Goal: Task Accomplishment & Management: Manage account settings

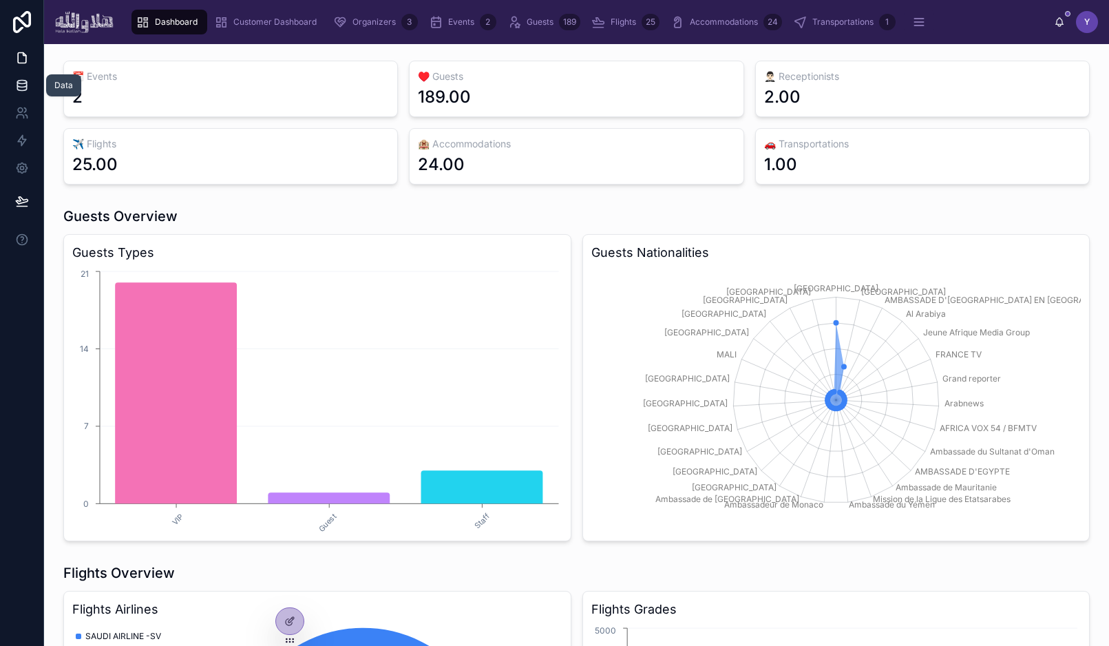
click at [29, 85] on link at bounding box center [21, 86] width 43 height 28
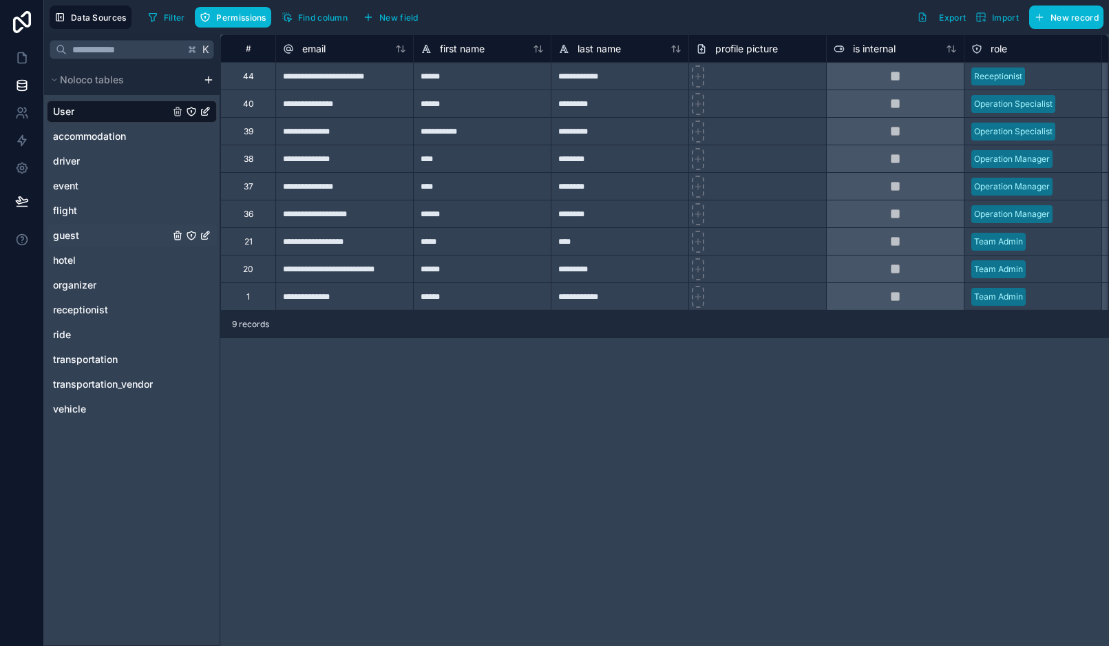
click at [87, 229] on div "guest" at bounding box center [132, 235] width 170 height 22
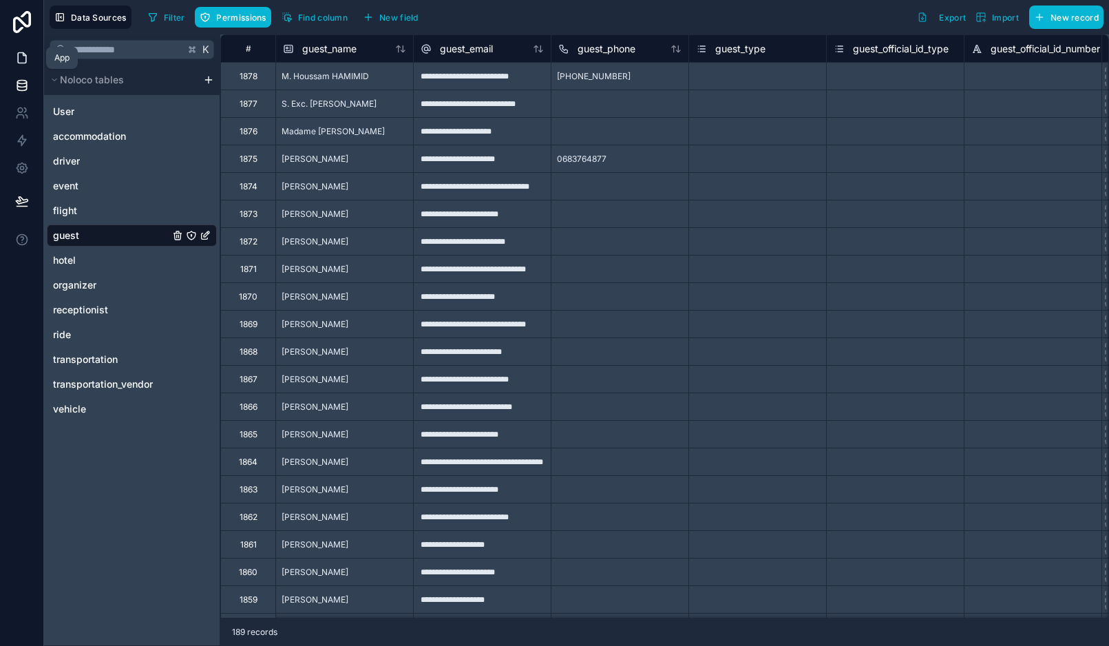
click at [6, 65] on link at bounding box center [21, 58] width 43 height 28
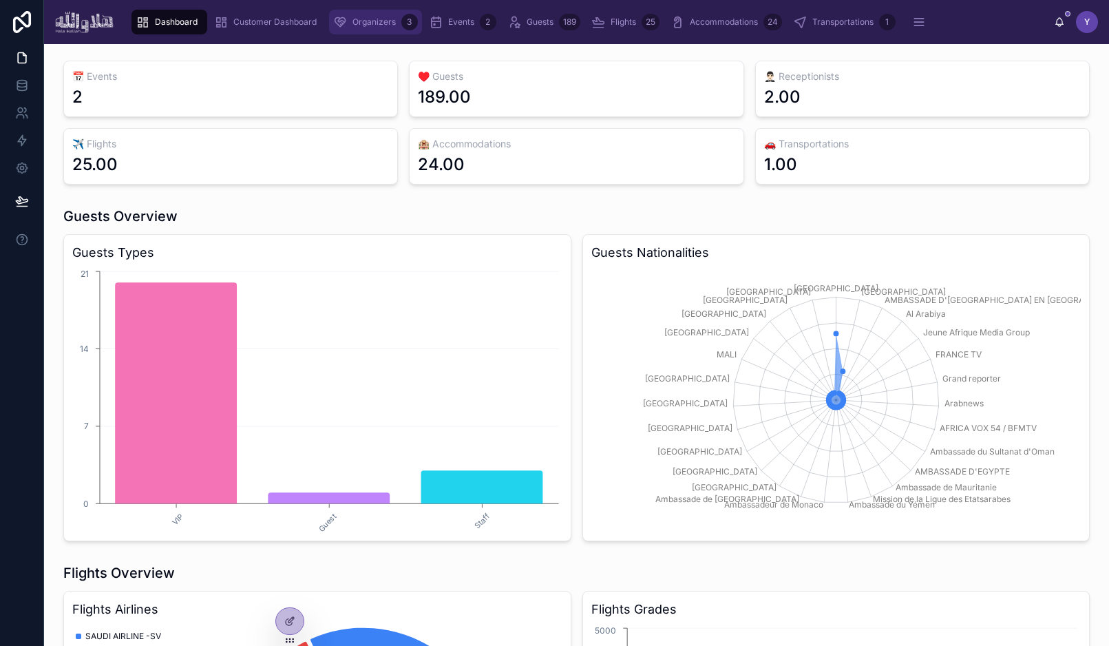
click at [388, 21] on span "Organizers" at bounding box center [373, 22] width 43 height 11
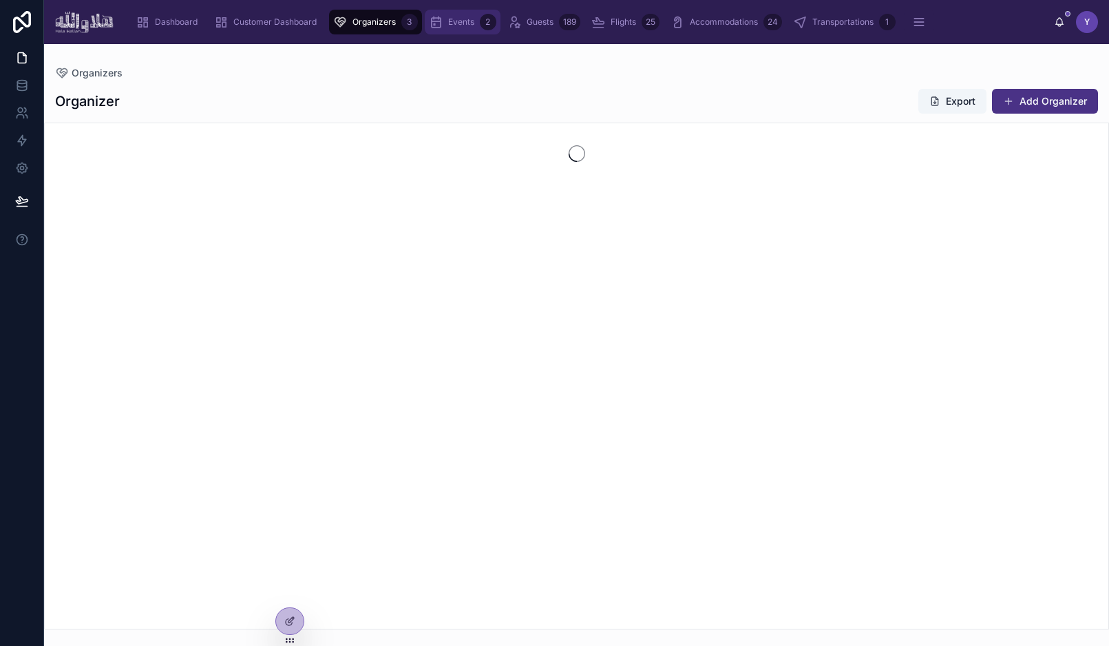
click at [455, 23] on span "Events" at bounding box center [461, 22] width 26 height 11
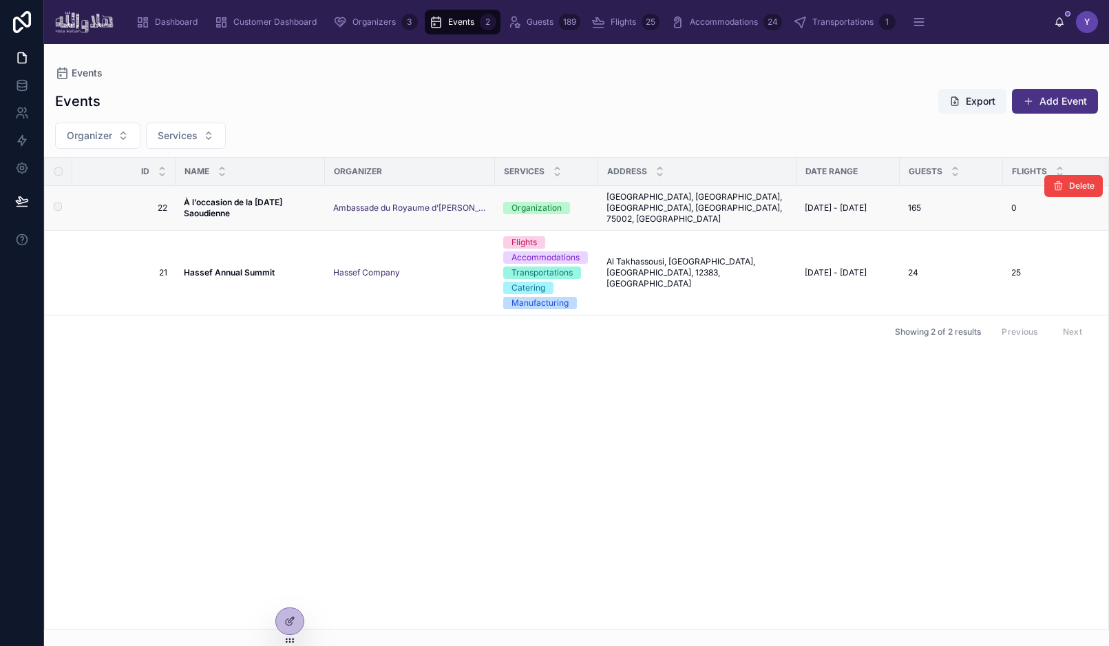
click at [211, 203] on strong "À l’occasion de la [DATE] Saoudienne" at bounding box center [234, 207] width 101 height 21
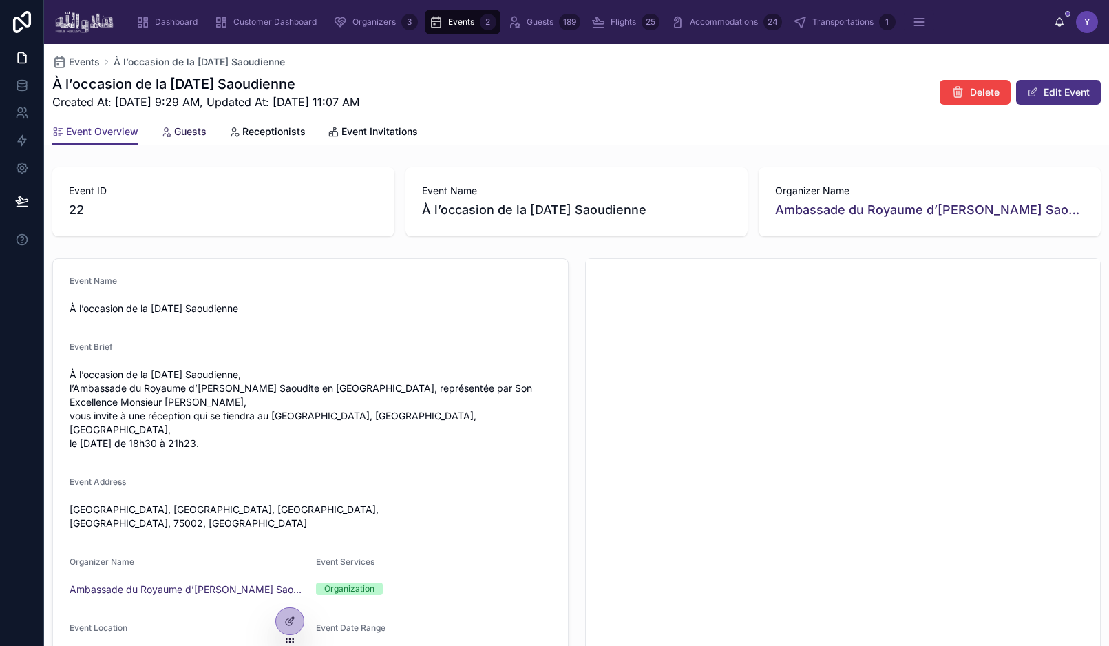
click at [193, 129] on span "Guests" at bounding box center [190, 132] width 32 height 14
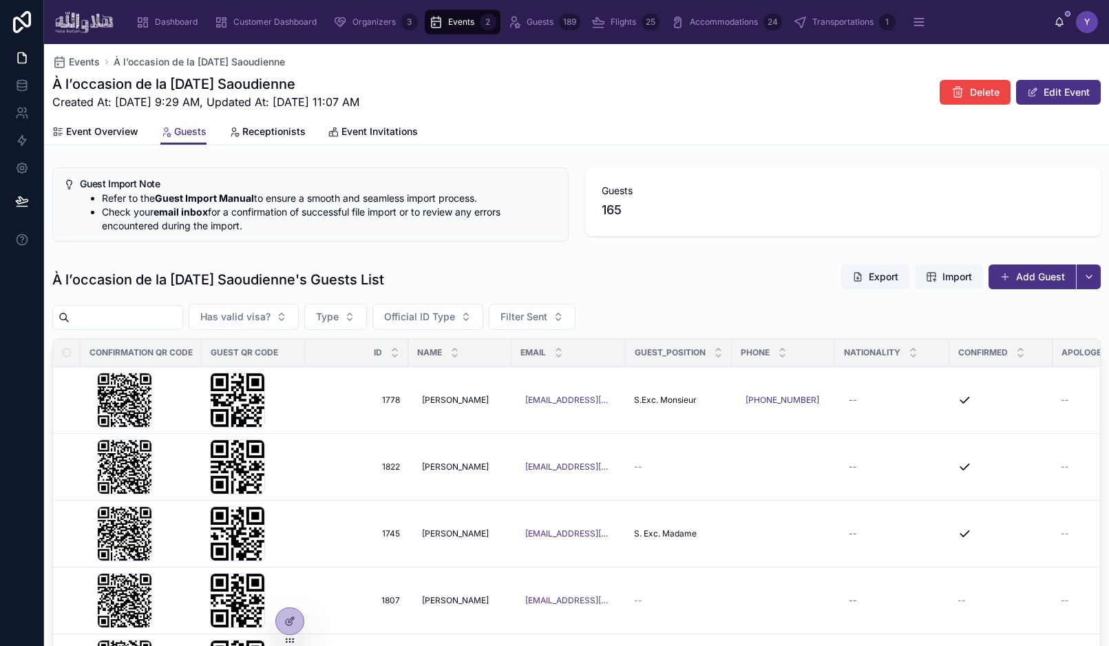
click at [949, 277] on span "Import" at bounding box center [957, 277] width 30 height 14
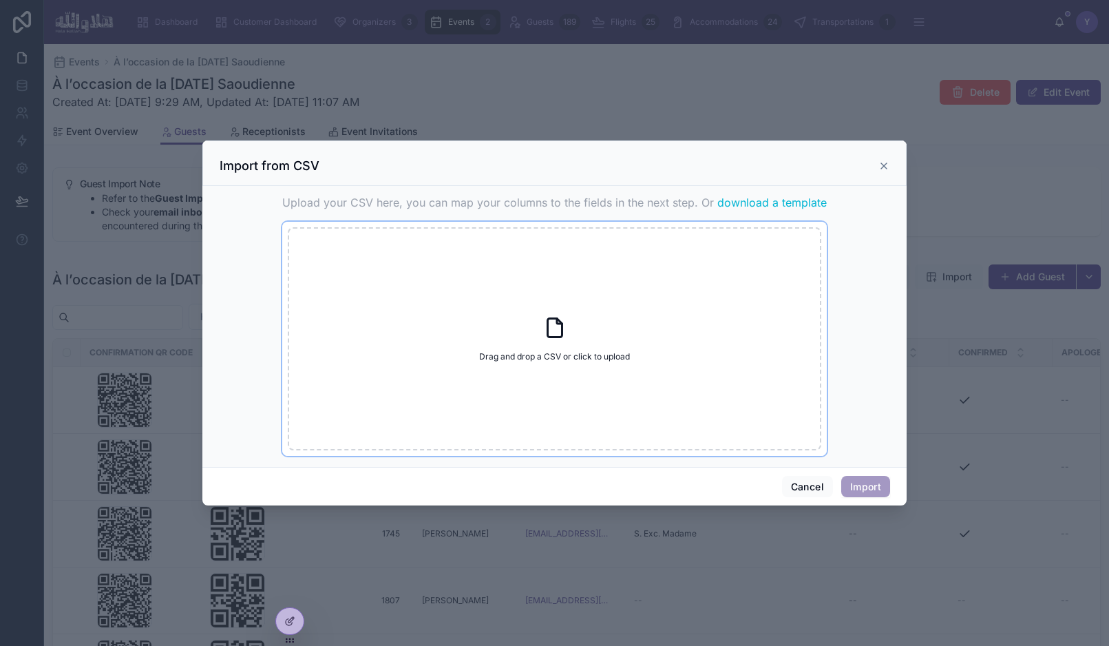
click at [584, 338] on div "Drag and drop a CSV or click to upload Drag and drop a CSV or click to upload" at bounding box center [555, 338] width 534 height 223
type input "**********"
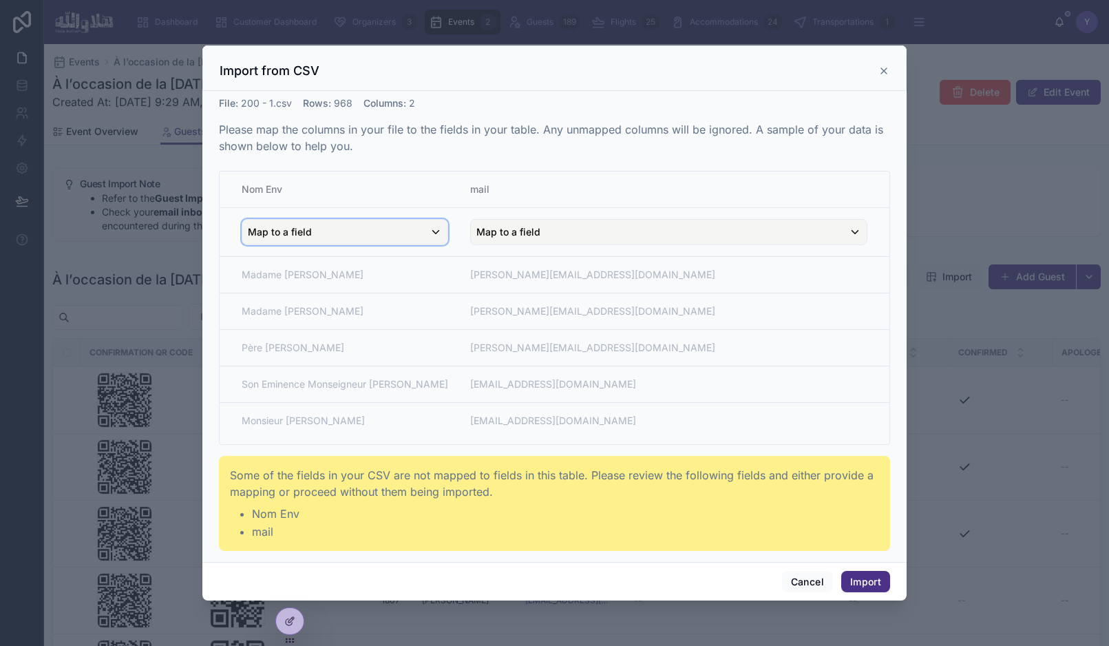
click at [340, 228] on div "Map to a field" at bounding box center [344, 232] width 205 height 25
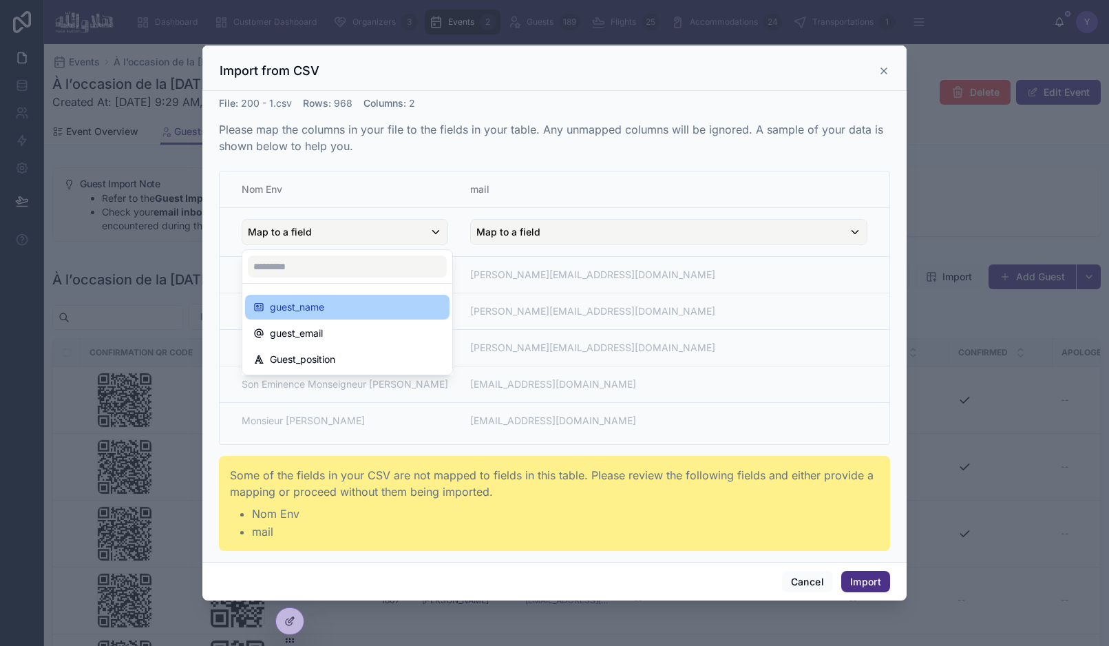
click at [311, 312] on span "guest_name" at bounding box center [297, 307] width 54 height 17
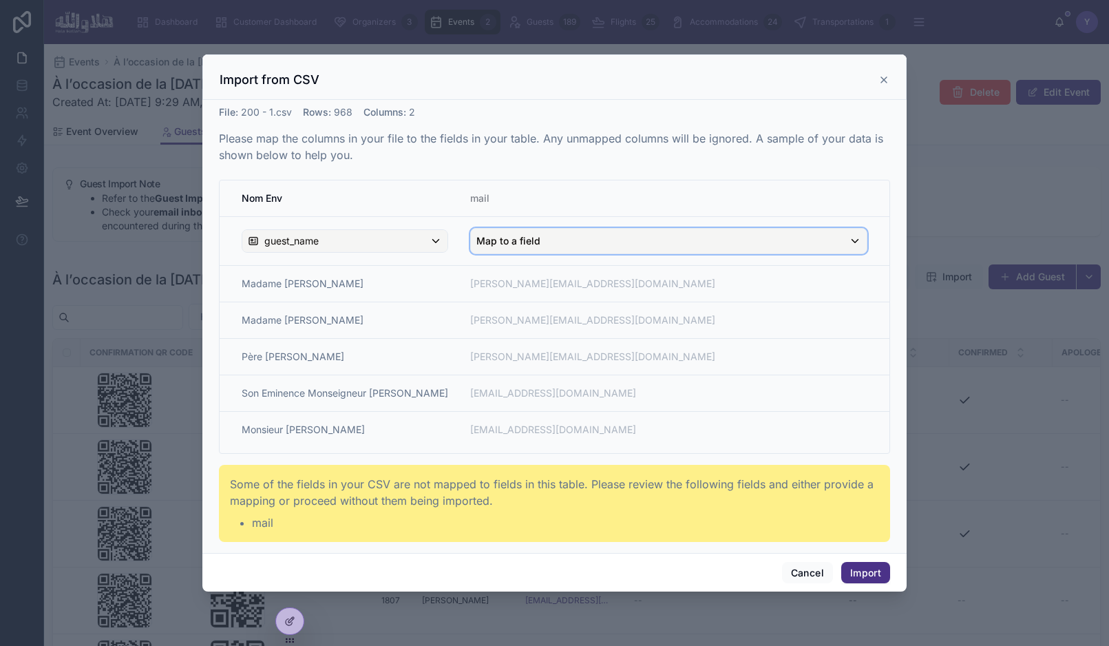
click at [543, 235] on div "Map to a field" at bounding box center [669, 241] width 396 height 25
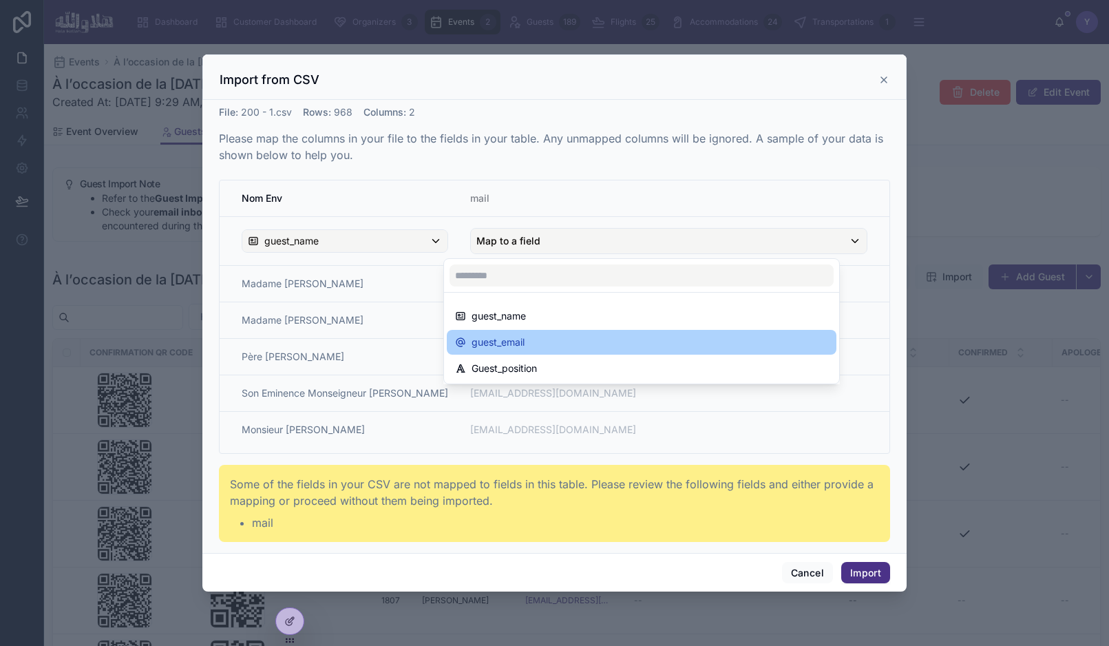
click at [537, 344] on div "guest_email" at bounding box center [641, 342] width 373 height 17
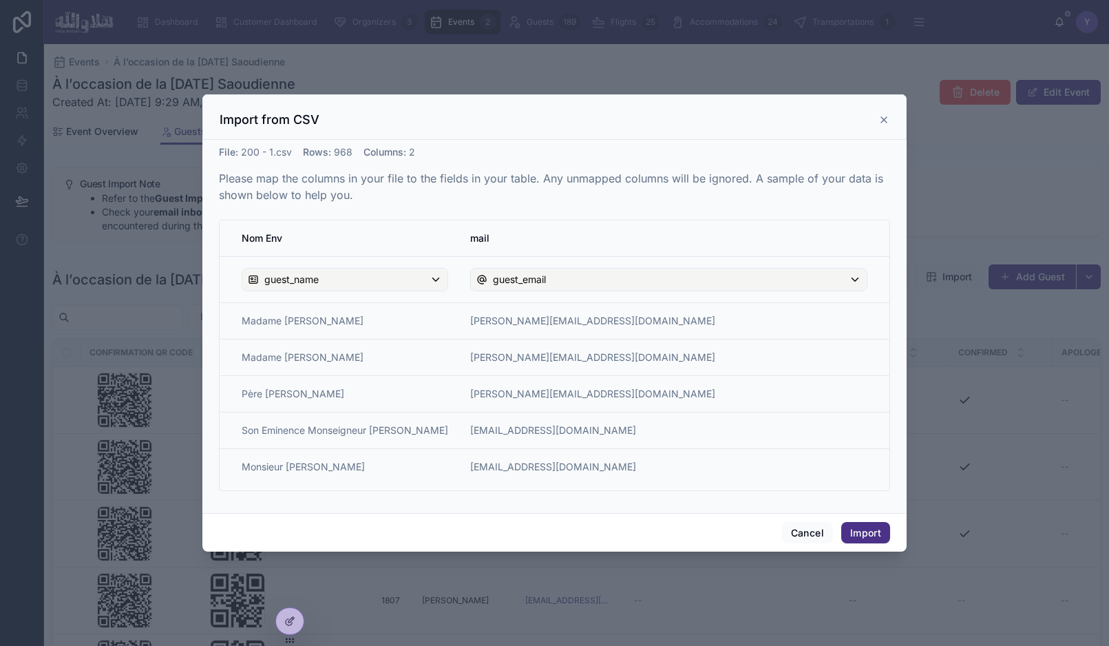
click at [889, 123] on icon at bounding box center [883, 119] width 11 height 11
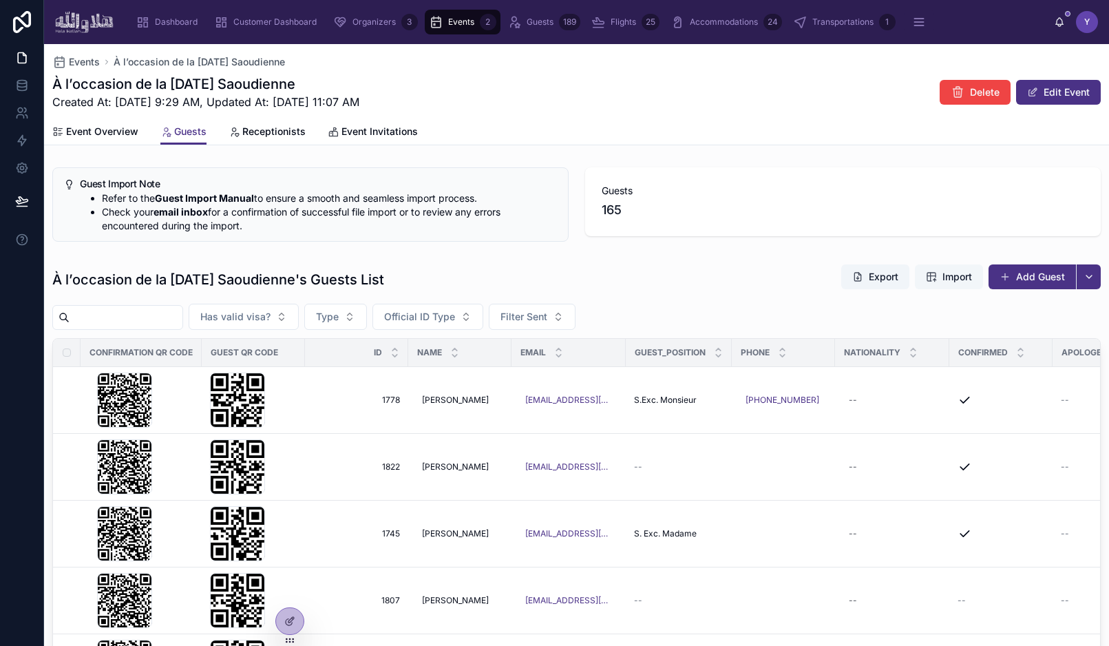
click at [965, 264] on button "Import" at bounding box center [949, 276] width 68 height 25
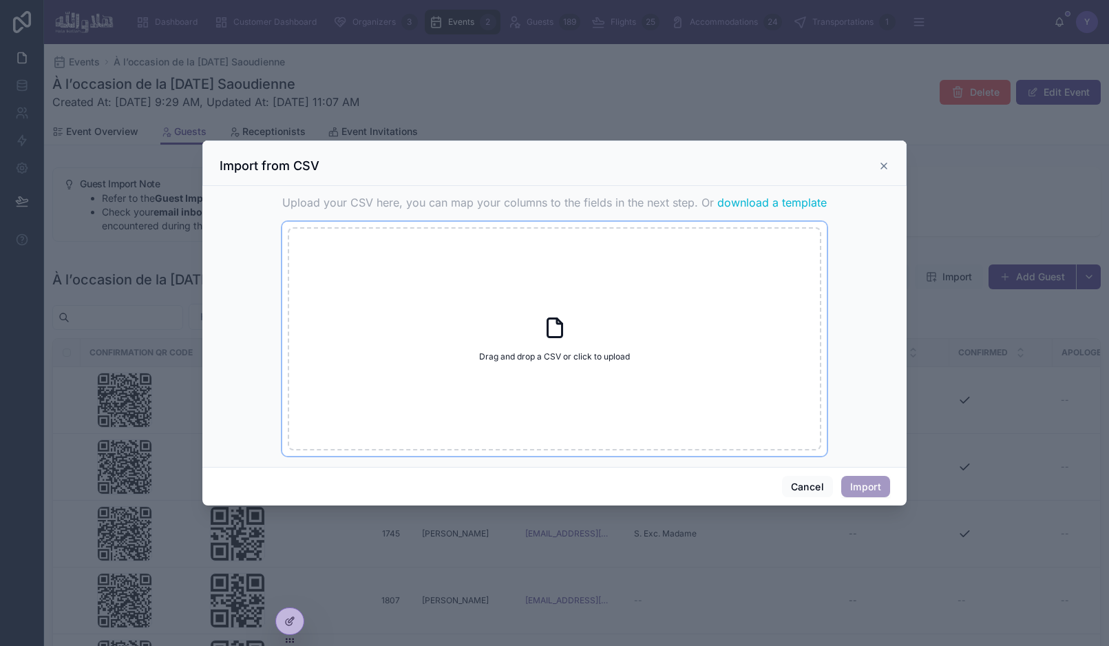
click at [556, 309] on div "Drag and drop a CSV or click to upload Drag and drop a CSV or click to upload" at bounding box center [555, 338] width 534 height 223
type input "**********"
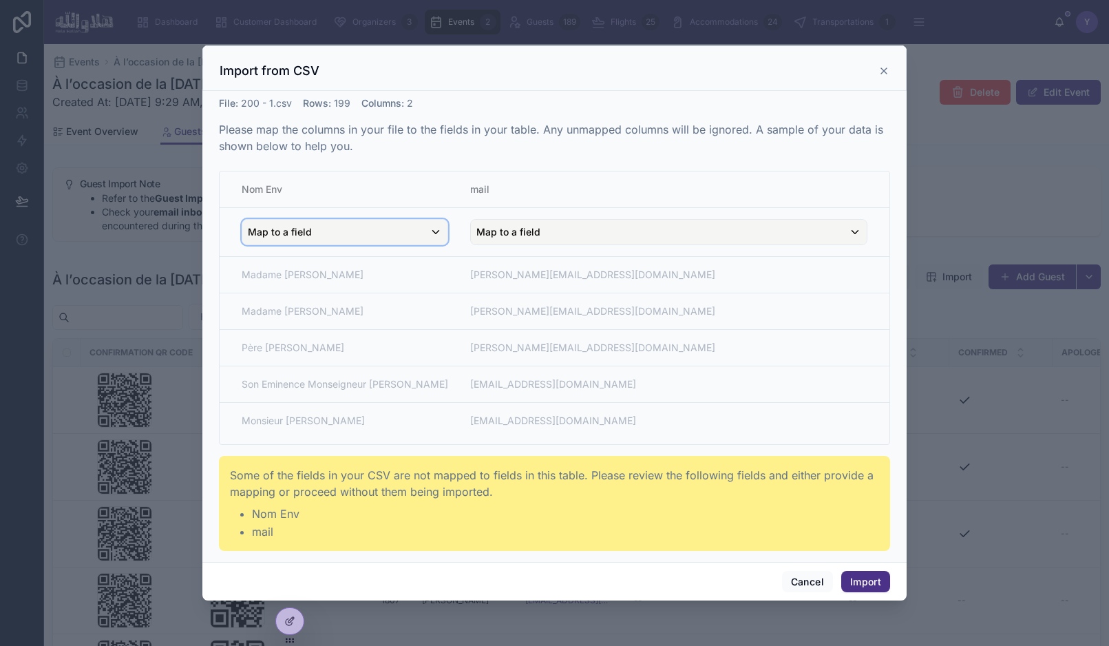
click at [326, 238] on div "Map to a field" at bounding box center [344, 232] width 205 height 25
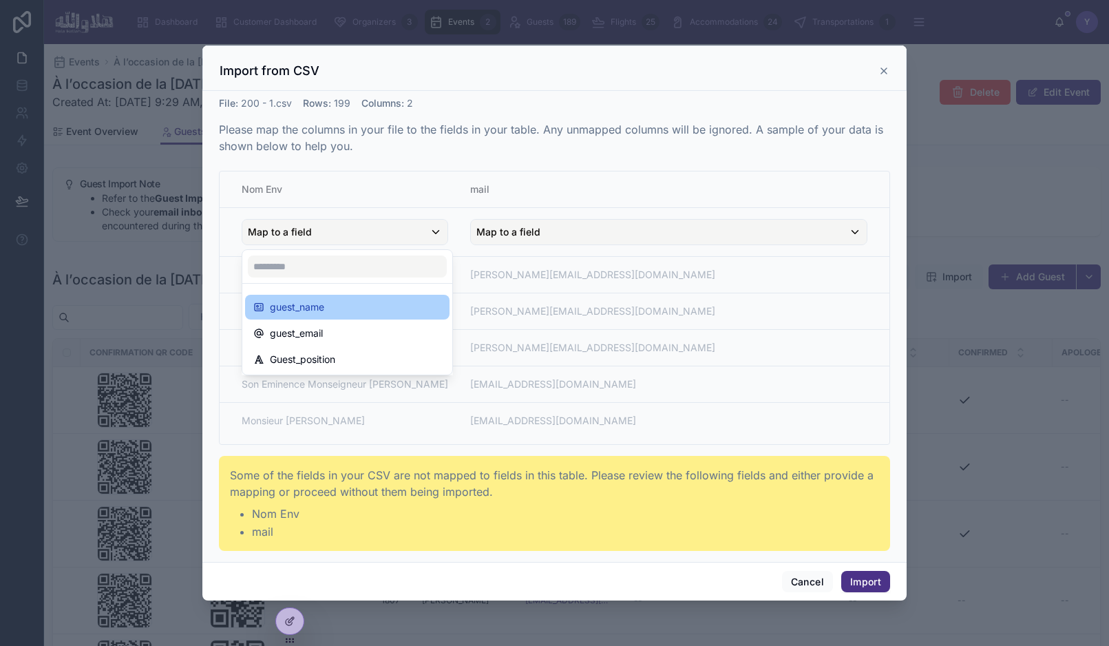
click at [314, 313] on span "guest_name" at bounding box center [297, 307] width 54 height 17
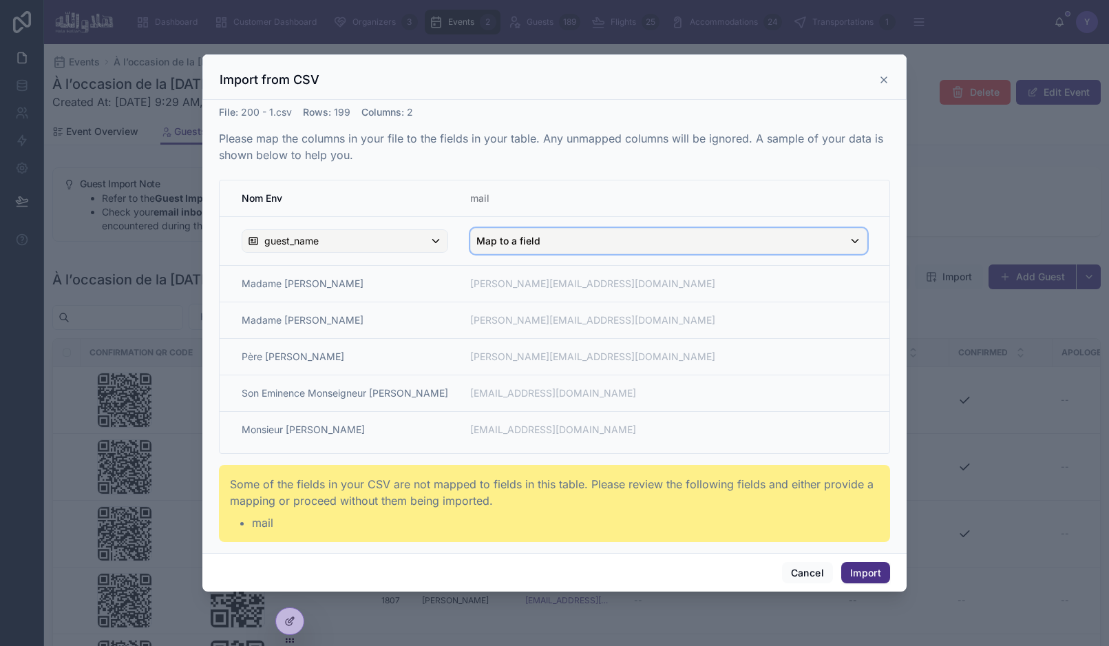
click at [553, 253] on button "Map to a field" at bounding box center [668, 241] width 397 height 26
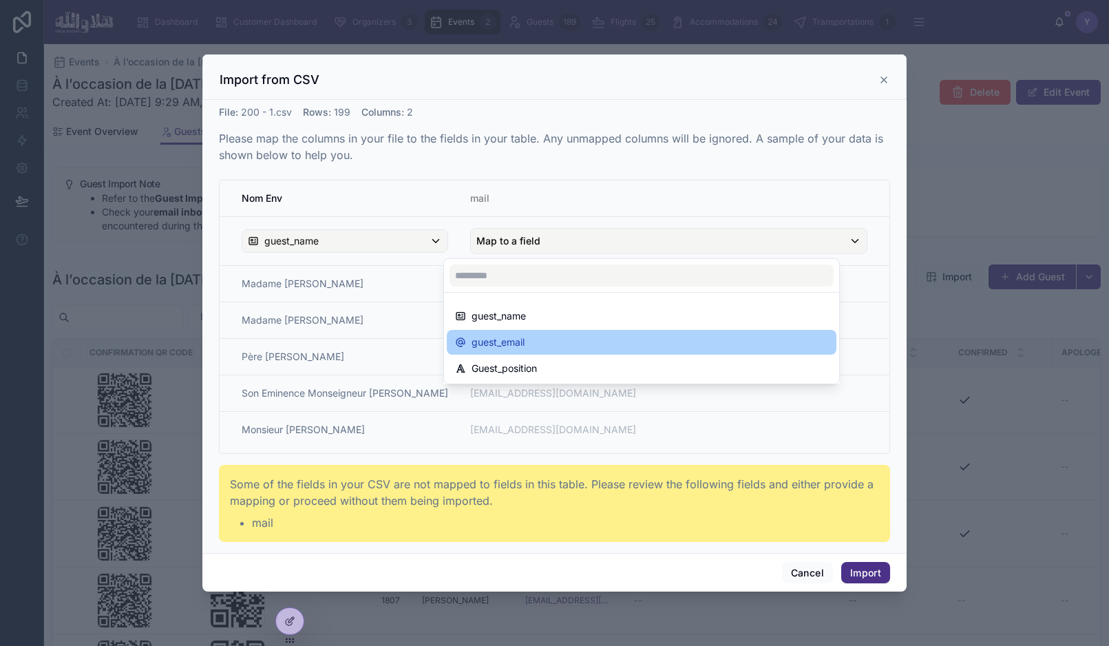
click at [547, 339] on div "guest_email" at bounding box center [641, 342] width 373 height 17
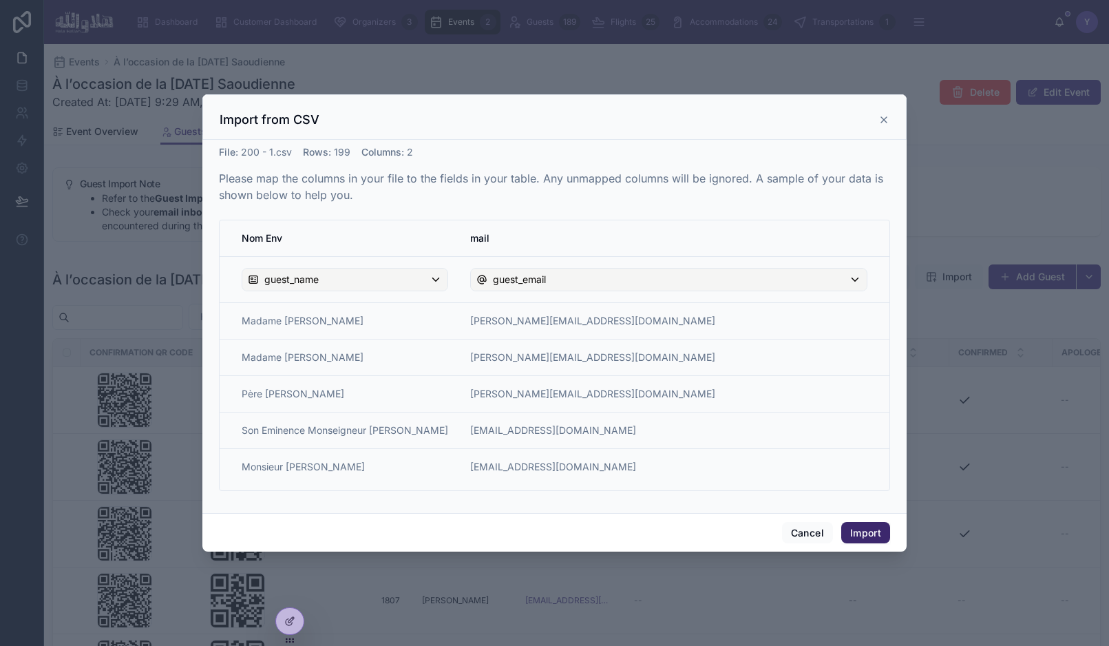
click at [867, 537] on button "Import" at bounding box center [865, 533] width 49 height 22
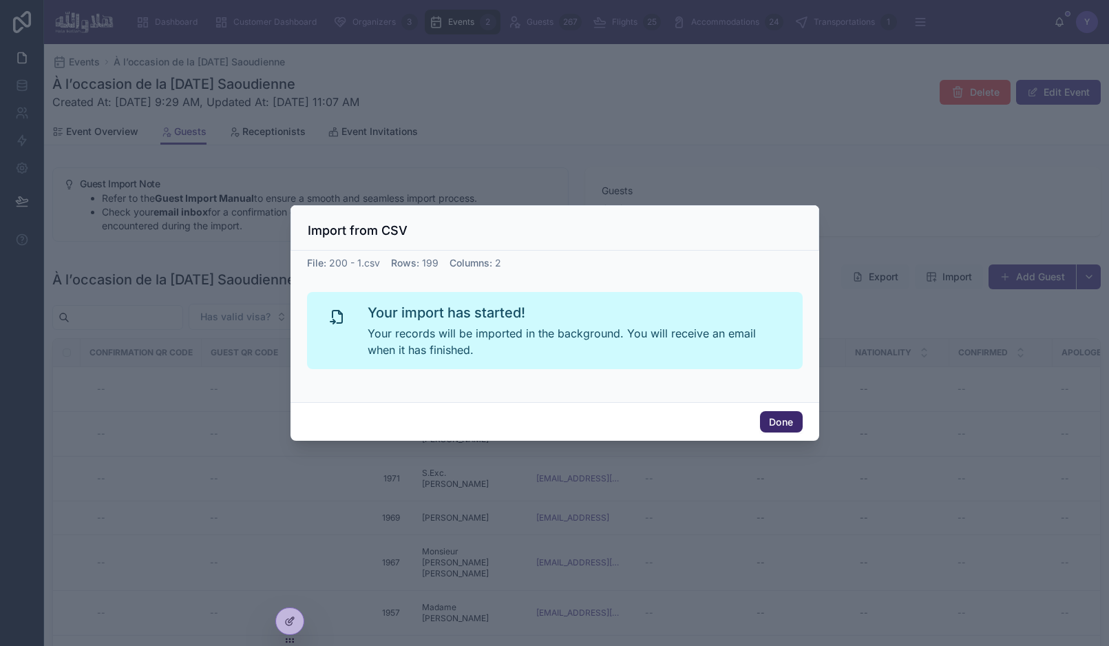
click at [781, 421] on button "Done" at bounding box center [781, 422] width 42 height 22
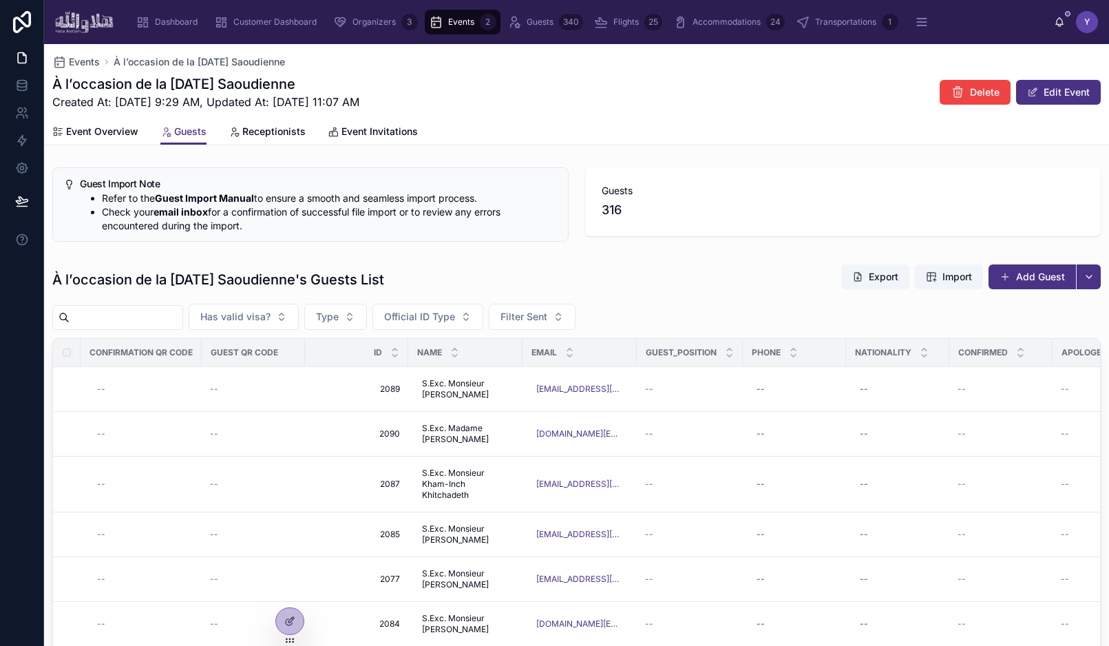
click at [614, 210] on span "316" at bounding box center [612, 209] width 20 height 19
copy span "316"
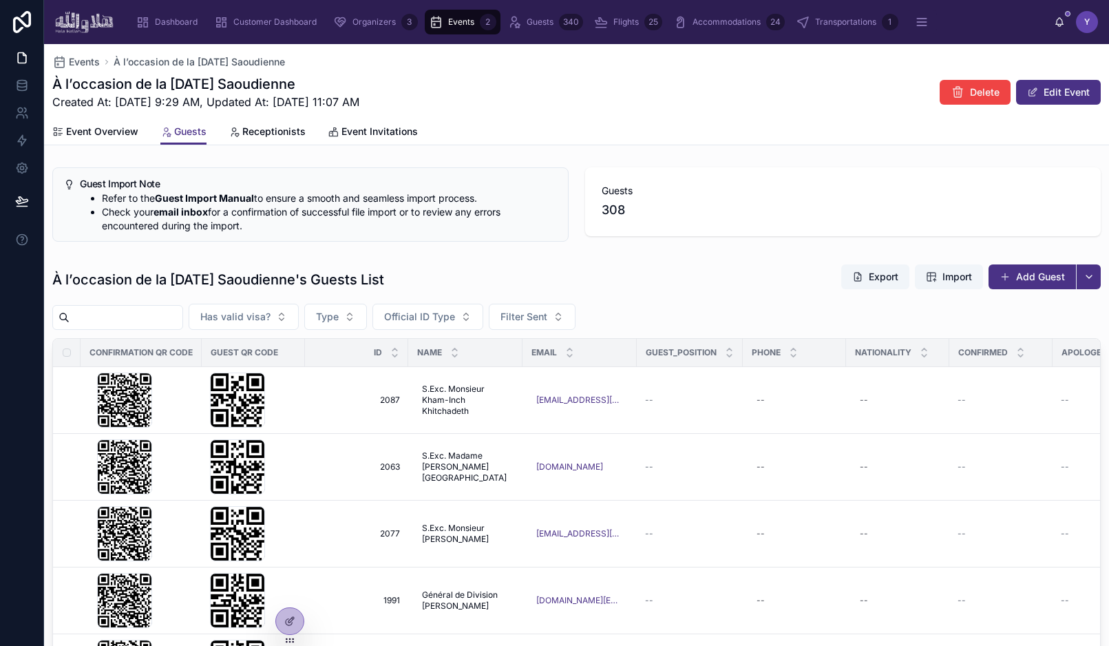
click at [678, 272] on div "À l’occasion de la [DATE] Saoudienne's Guests List Export Import Add Guest" at bounding box center [576, 280] width 1049 height 32
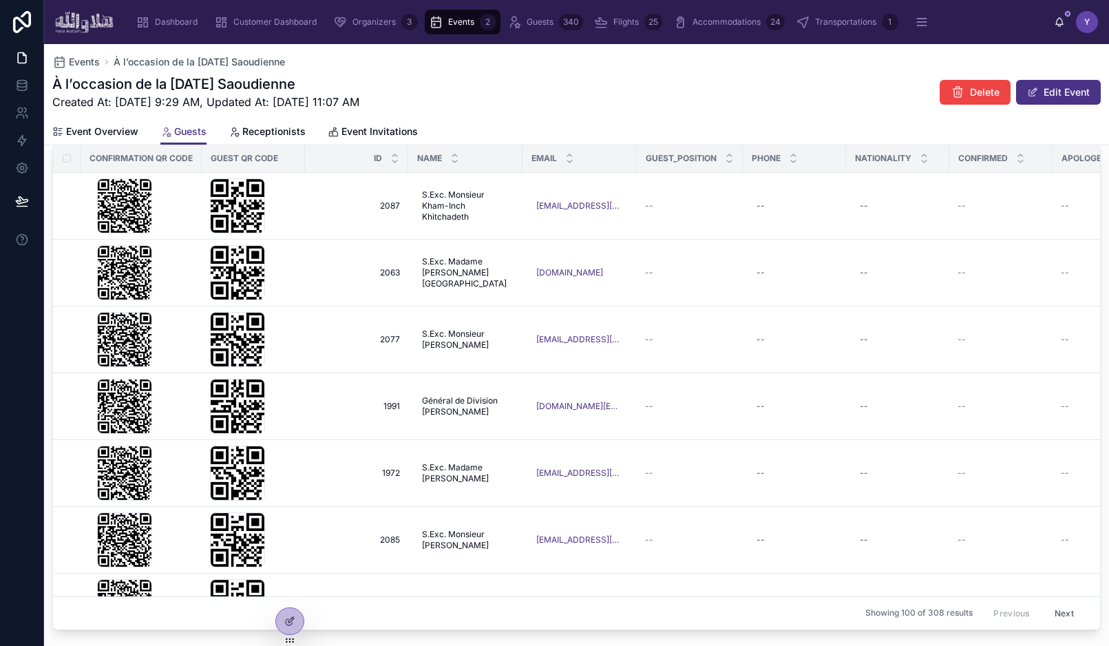
scroll to position [215, 0]
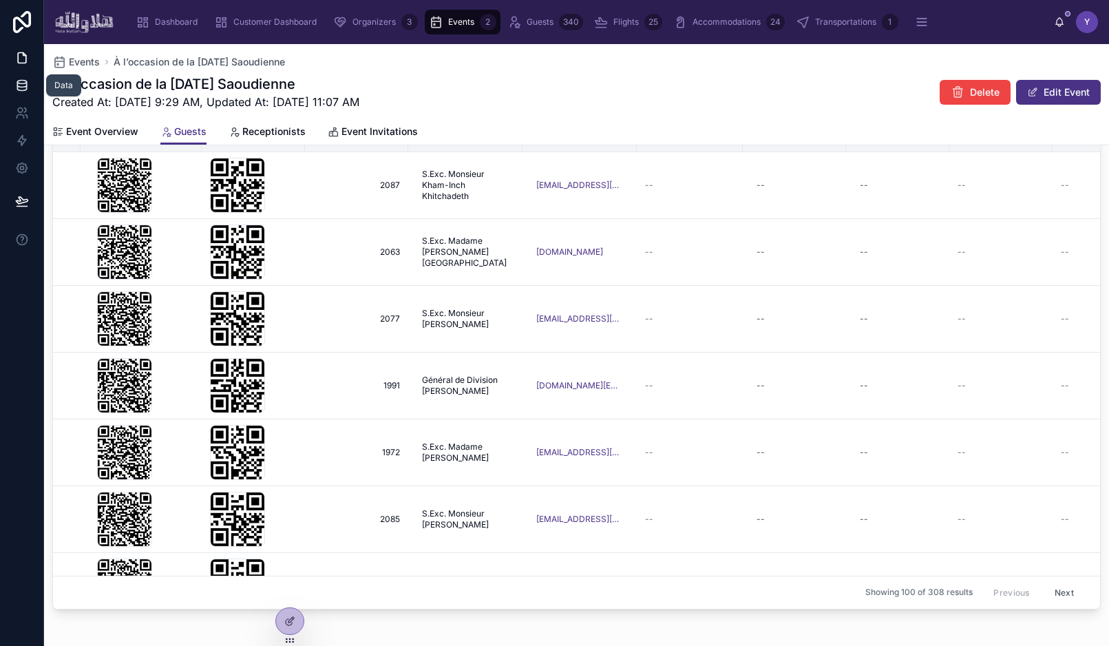
click at [21, 91] on icon at bounding box center [22, 85] width 14 height 14
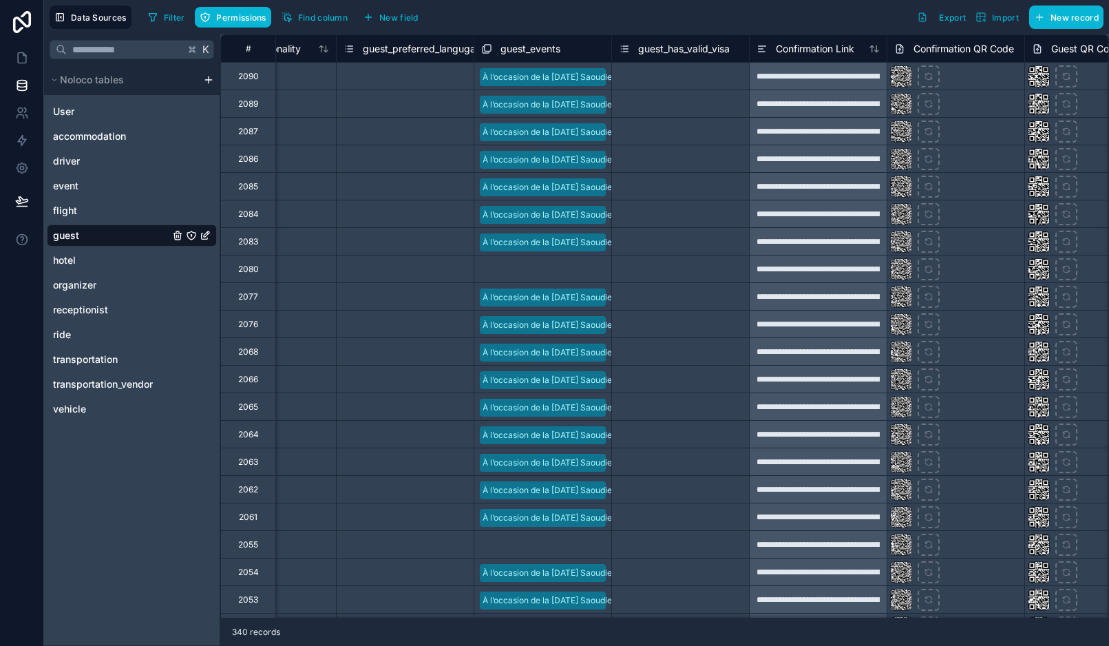
scroll to position [0, 1362]
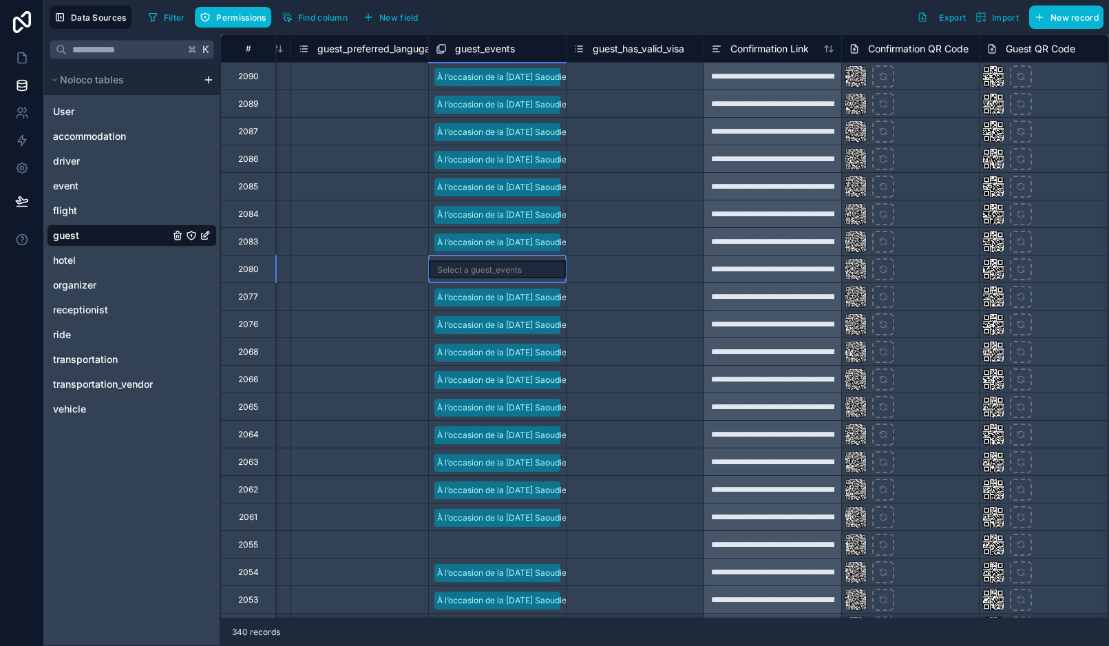
click at [503, 271] on div "Select a guest_events" at bounding box center [479, 269] width 85 height 11
click at [504, 268] on div "Select a guest_events" at bounding box center [479, 269] width 85 height 11
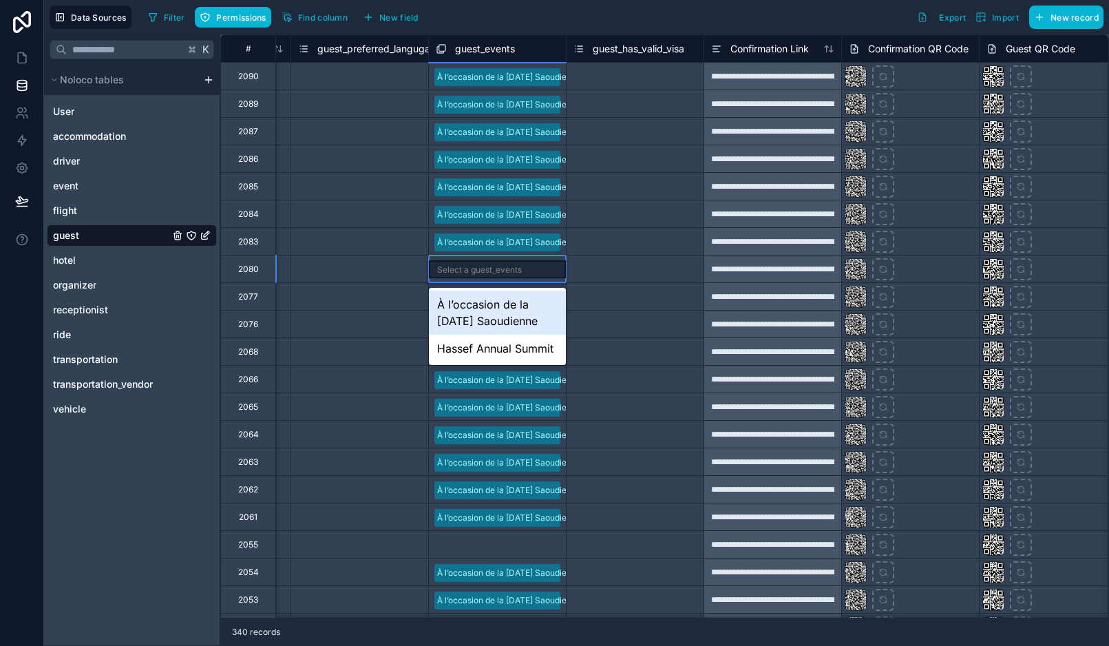
click at [491, 308] on div "À l’occasion de la [DATE] Saoudienne" at bounding box center [497, 313] width 137 height 44
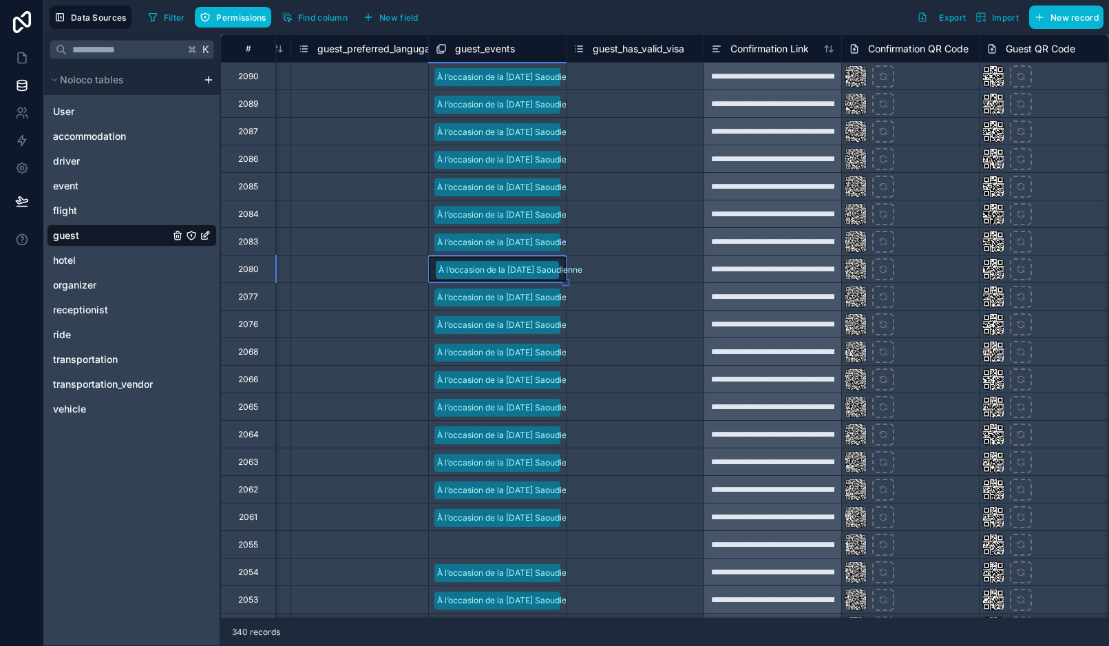
click at [474, 547] on div "Select a guest_events" at bounding box center [478, 545] width 85 height 11
click at [476, 545] on div "Select a guest_events" at bounding box center [479, 545] width 85 height 11
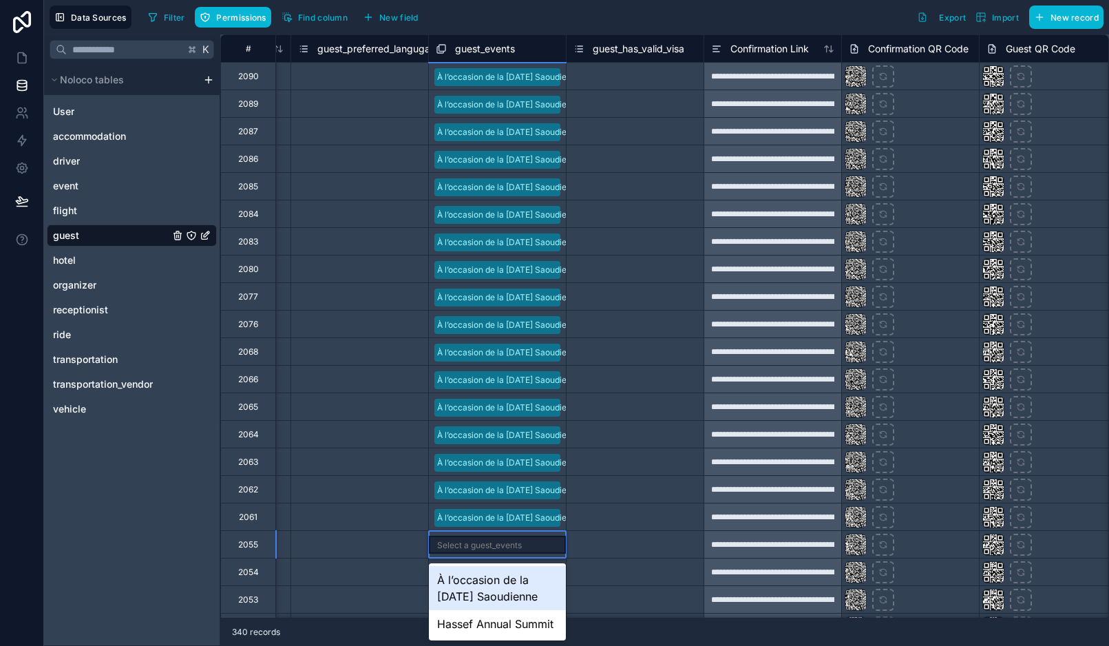
click at [487, 546] on div "Select a guest_events" at bounding box center [479, 545] width 85 height 11
click at [476, 582] on div "À l’occasion de la [DATE] Saoudienne" at bounding box center [497, 588] width 137 height 44
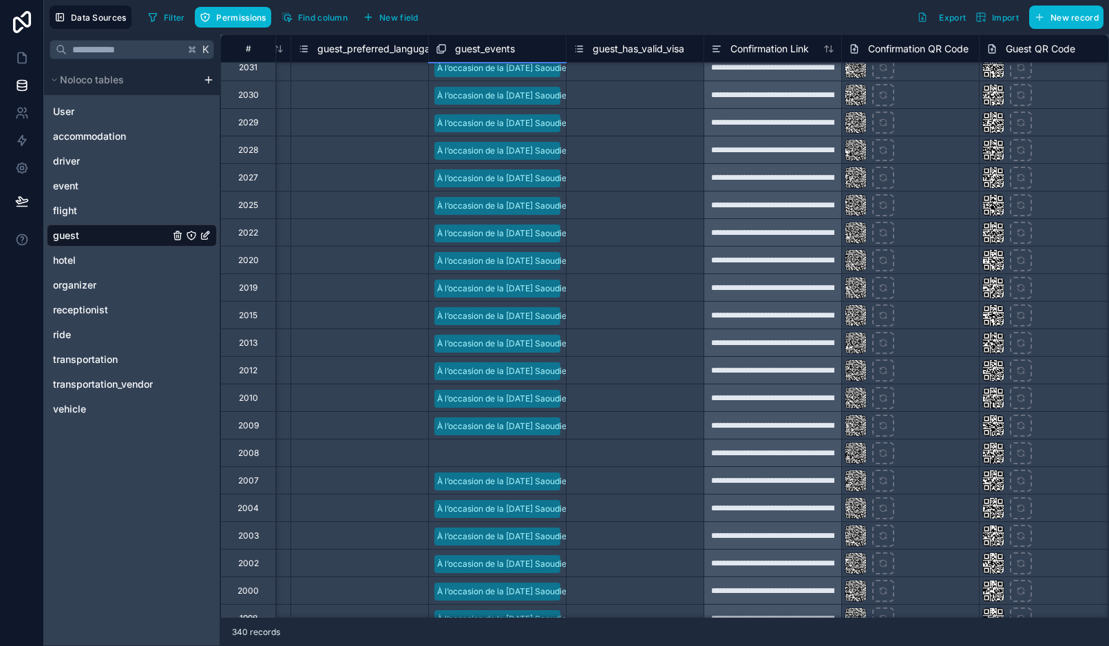
scroll to position [916, 1362]
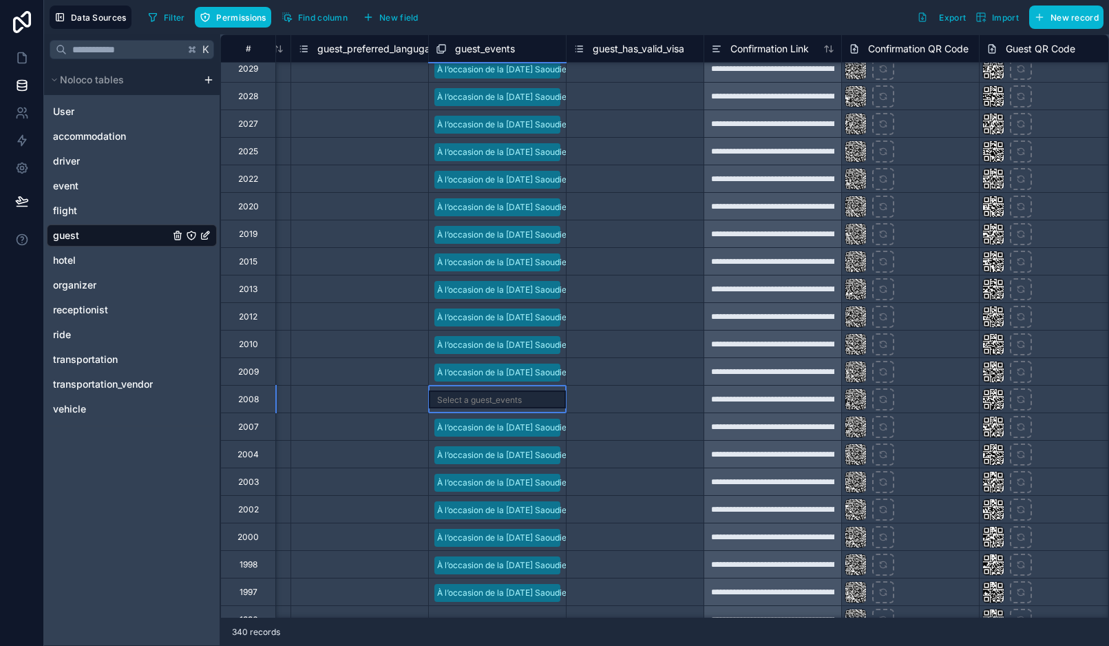
click at [519, 390] on div "Select a guest_events" at bounding box center [497, 399] width 137 height 27
click at [516, 401] on div "Select a guest_events" at bounding box center [479, 399] width 85 height 11
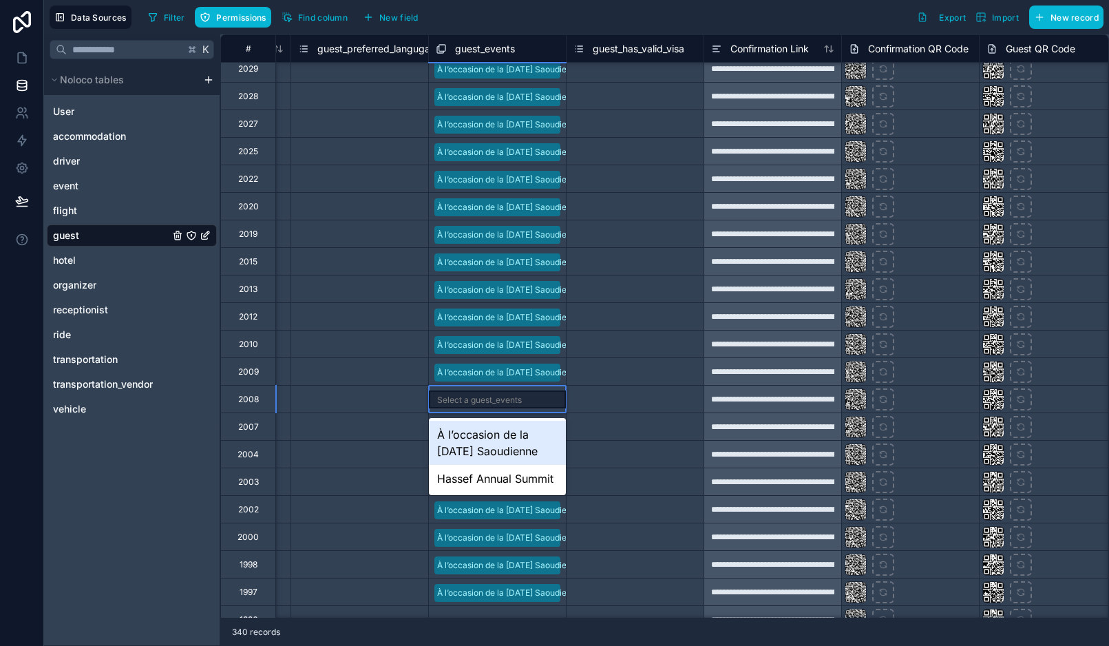
click at [503, 442] on div "À l’occasion de la [DATE] Saoudienne" at bounding box center [497, 443] width 137 height 44
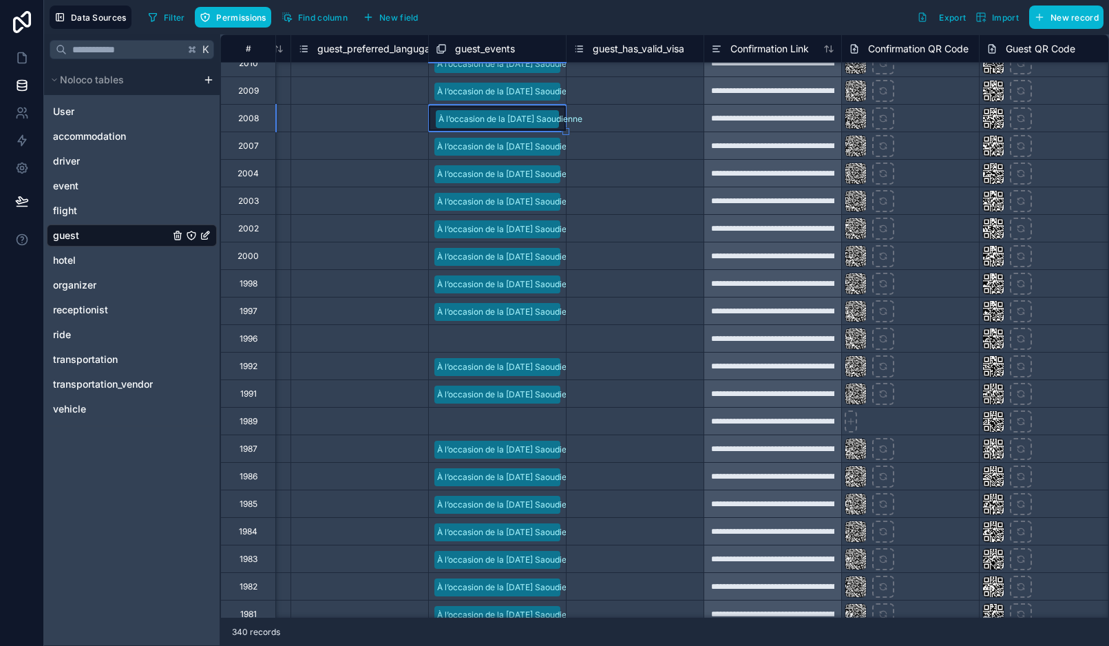
scroll to position [1201, 1362]
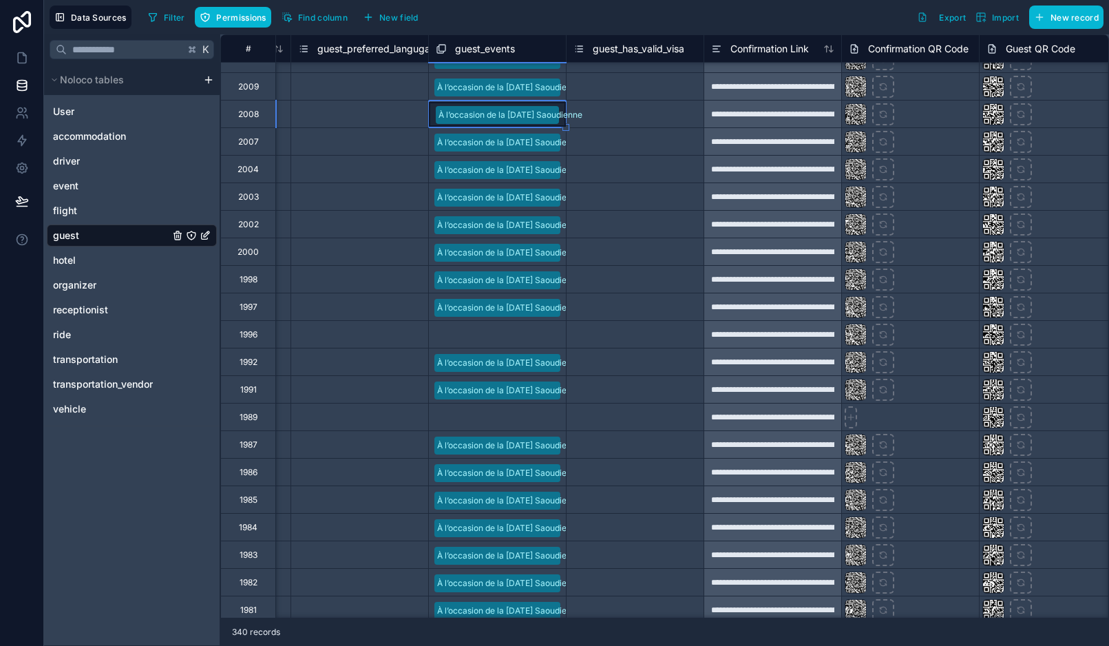
click at [514, 333] on div "Select a guest_events" at bounding box center [478, 335] width 85 height 11
click at [514, 333] on div "Select a guest_events" at bounding box center [479, 335] width 85 height 11
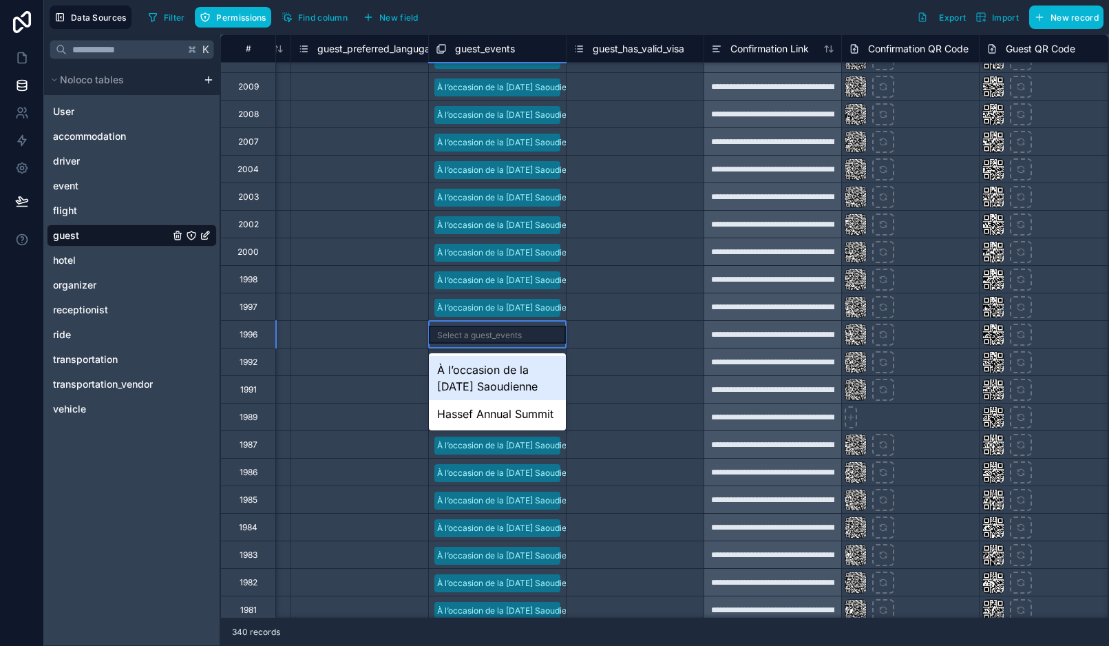
click at [500, 382] on div "À l’occasion de la [DATE] Saoudienne" at bounding box center [497, 378] width 137 height 44
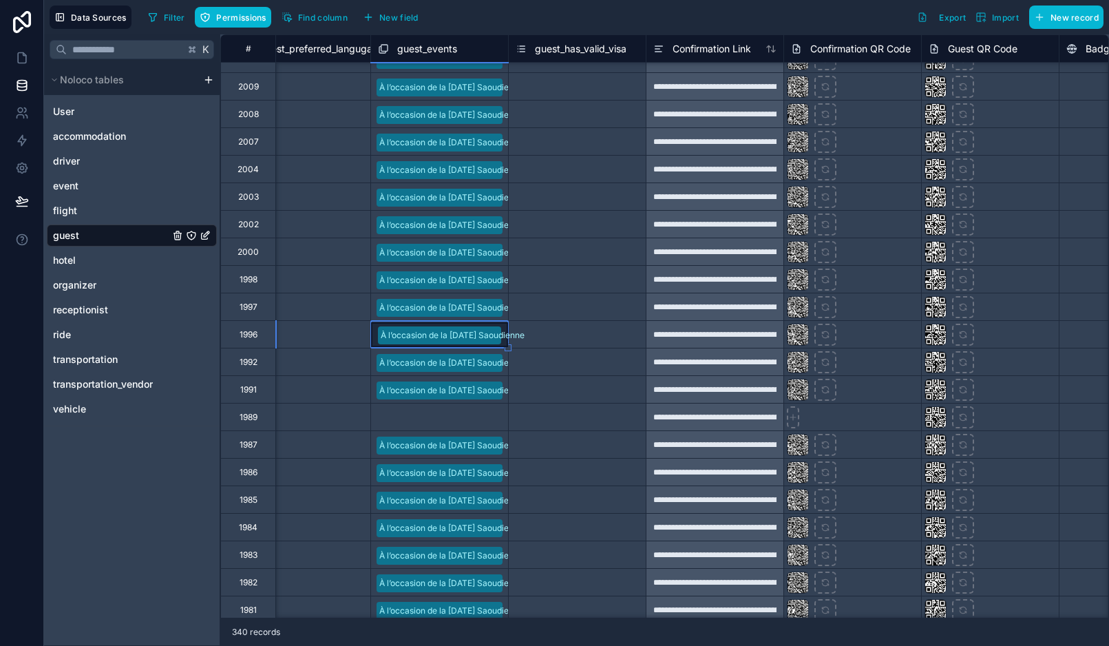
scroll to position [1201, 1395]
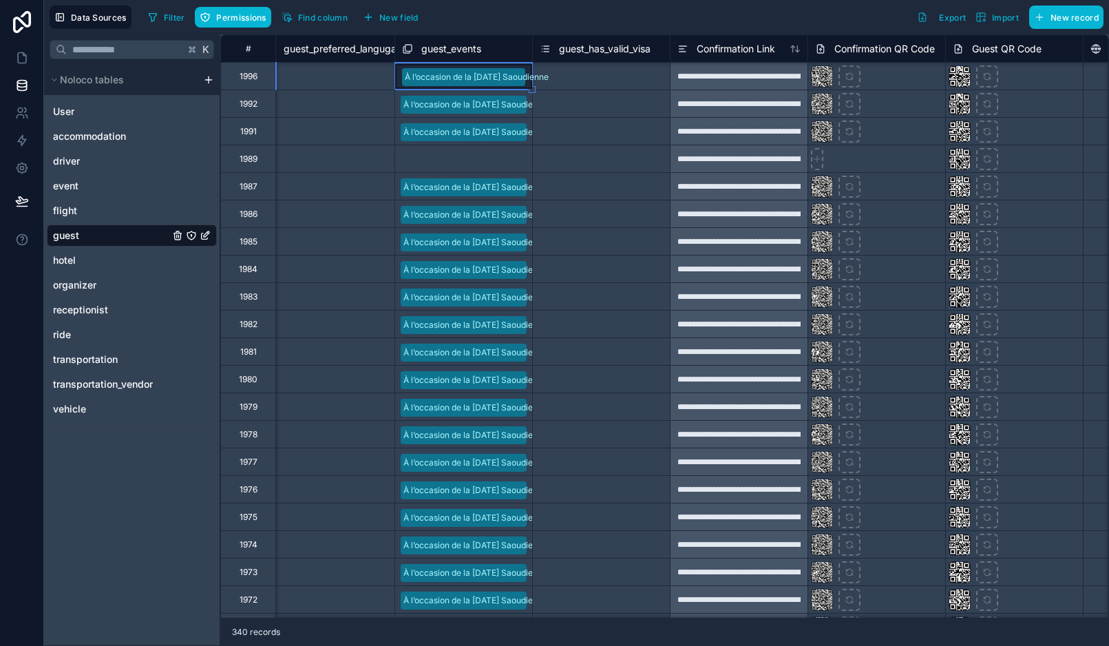
click at [465, 351] on div "À l’occasion de la [DATE] Saoudienne" at bounding box center [475, 352] width 144 height 12
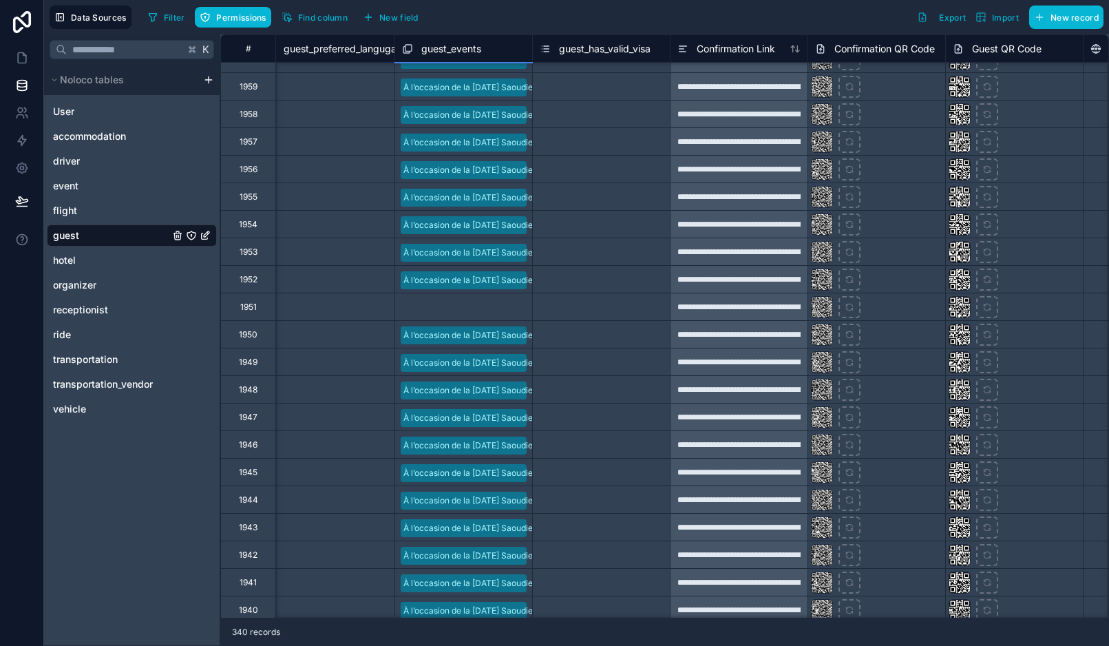
click at [456, 304] on div "Select a guest_events" at bounding box center [444, 307] width 85 height 11
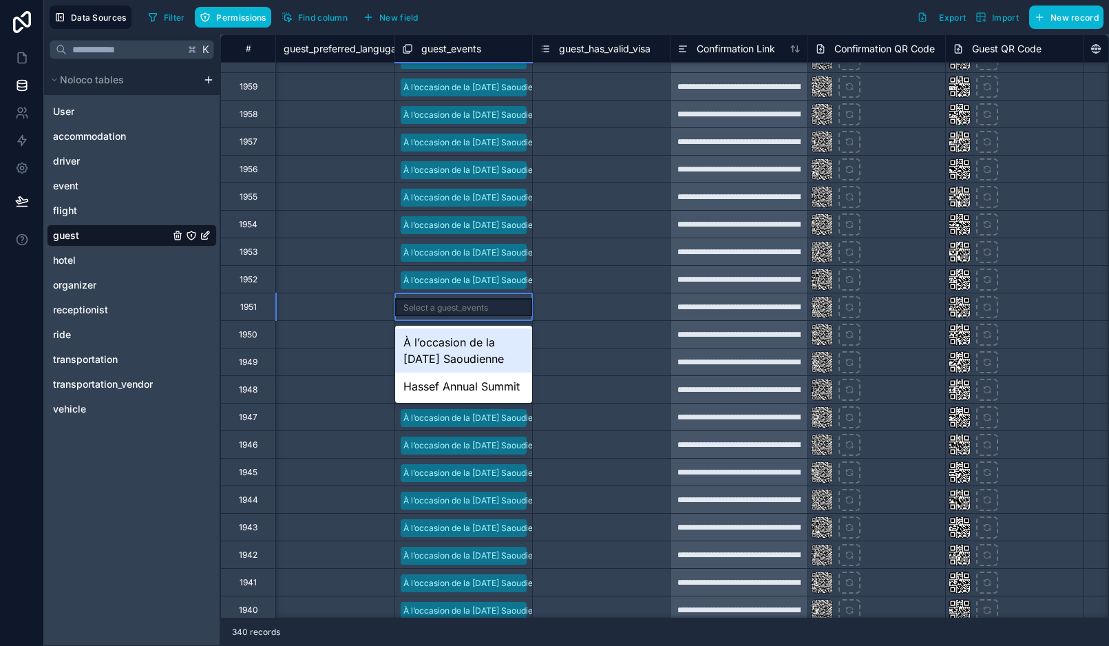
click at [456, 304] on div "Select a guest_events" at bounding box center [445, 307] width 85 height 11
click at [443, 345] on div "À l’occasion de la [DATE] Saoudienne" at bounding box center [463, 350] width 137 height 44
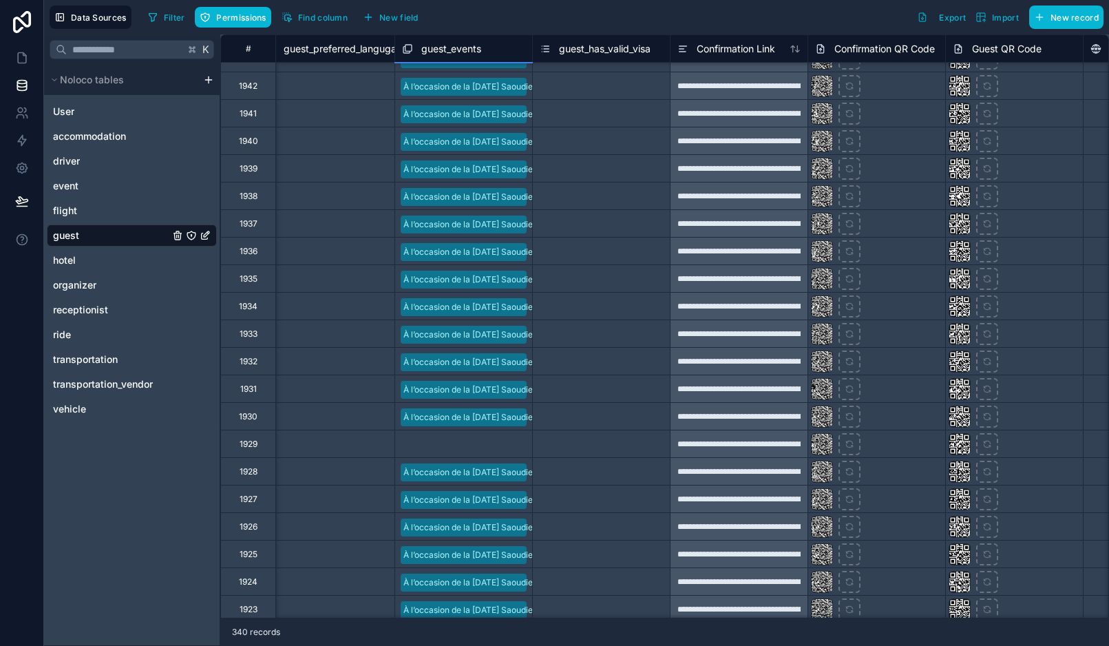
scroll to position [2773, 1395]
click at [448, 441] on div "Select a guest_events" at bounding box center [444, 443] width 85 height 11
click at [448, 441] on div "Select a guest_events" at bounding box center [445, 443] width 85 height 11
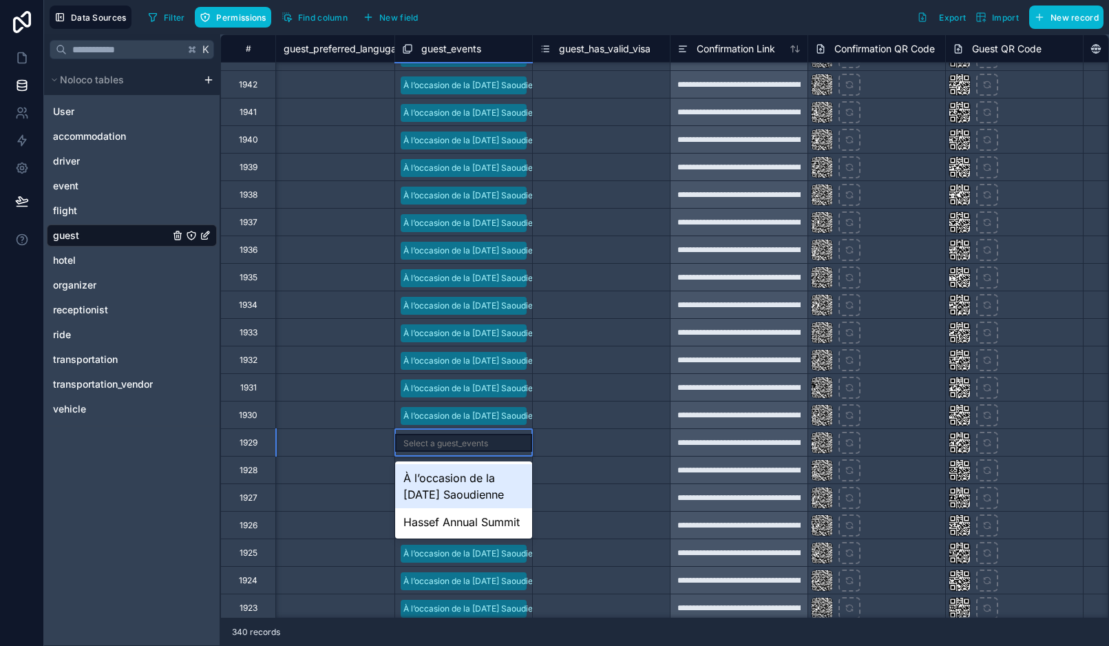
click at [439, 480] on div "À l’occasion de la [DATE] Saoudienne" at bounding box center [463, 486] width 137 height 44
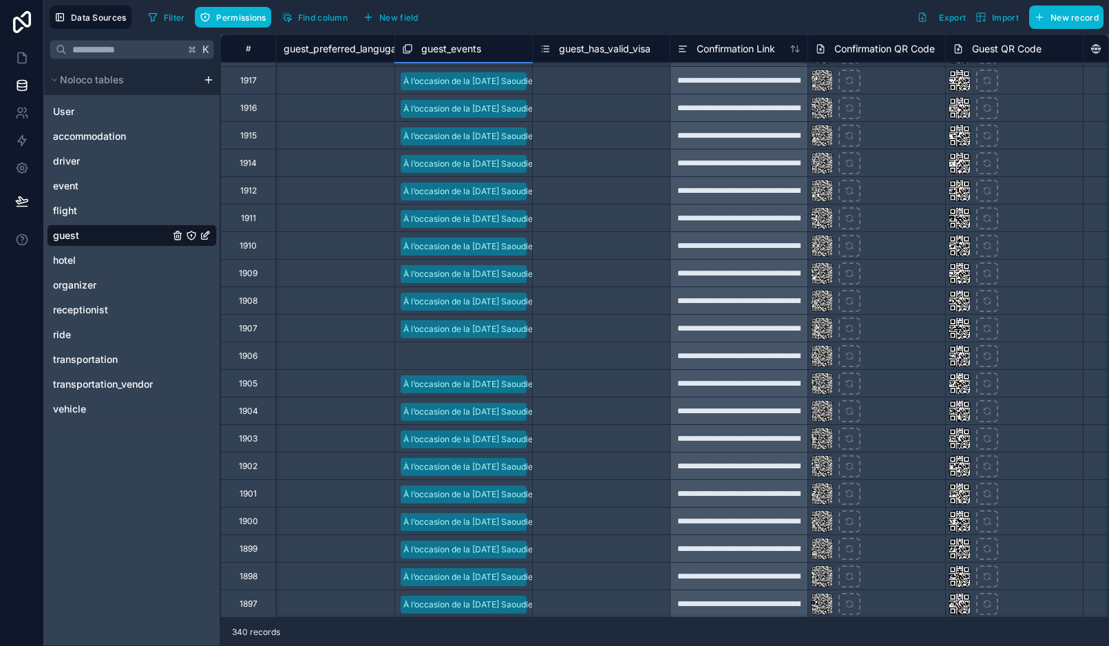
scroll to position [3589, 1395]
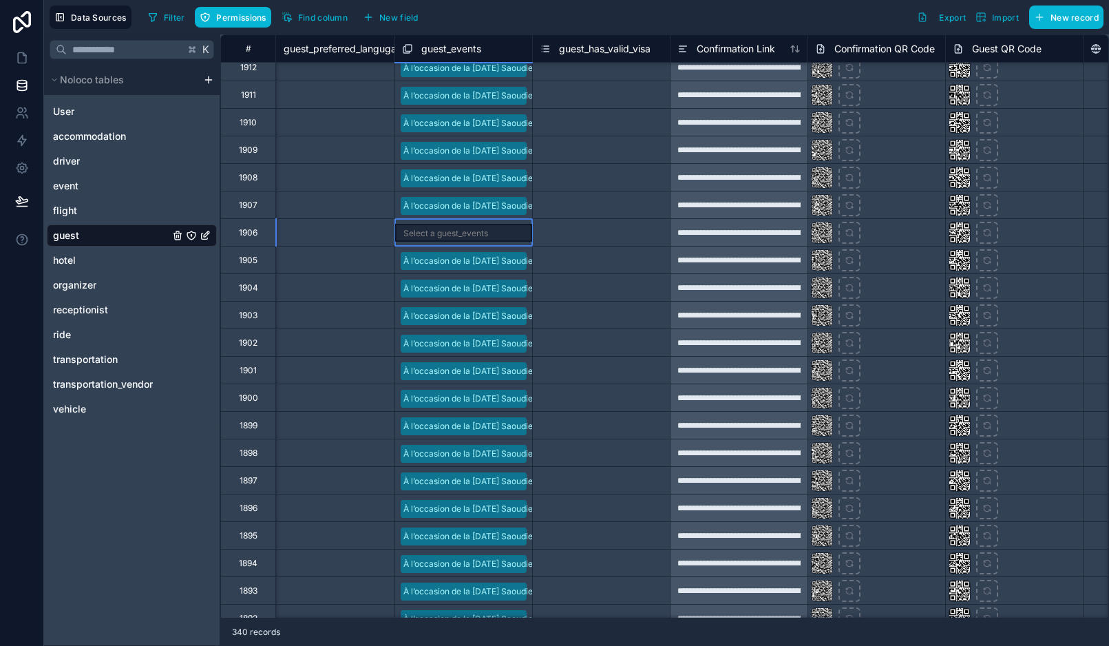
click at [462, 233] on div "Select a guest_events" at bounding box center [445, 233] width 85 height 11
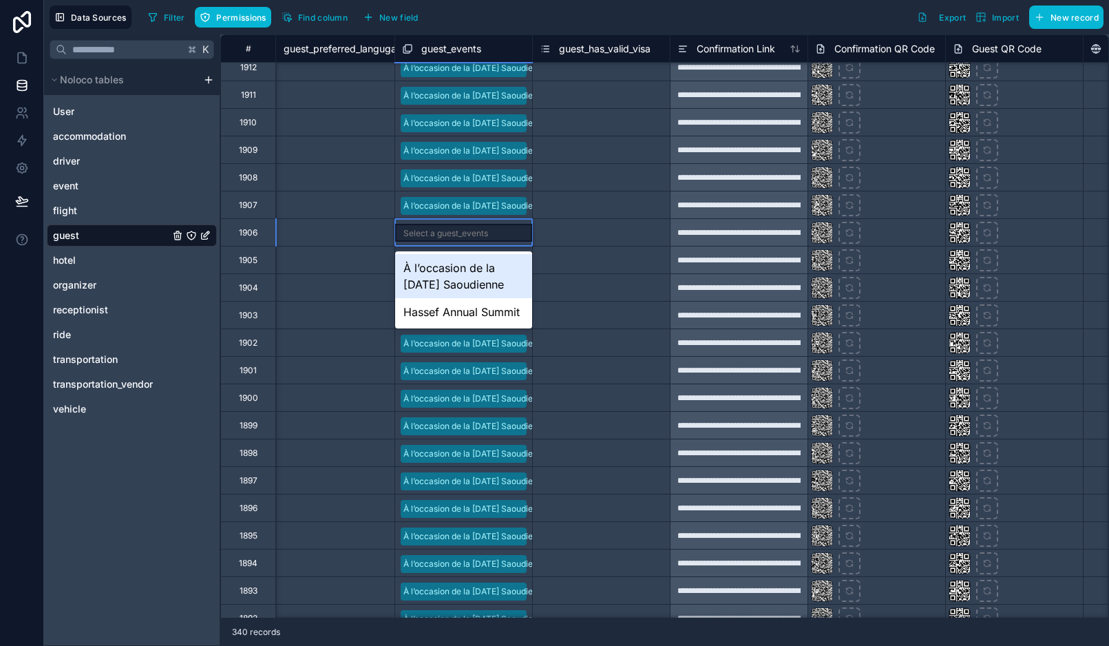
click at [462, 233] on div "Select a guest_events" at bounding box center [445, 233] width 85 height 11
click at [450, 273] on div "À l’occasion de la [DATE] Saoudienne" at bounding box center [463, 276] width 137 height 44
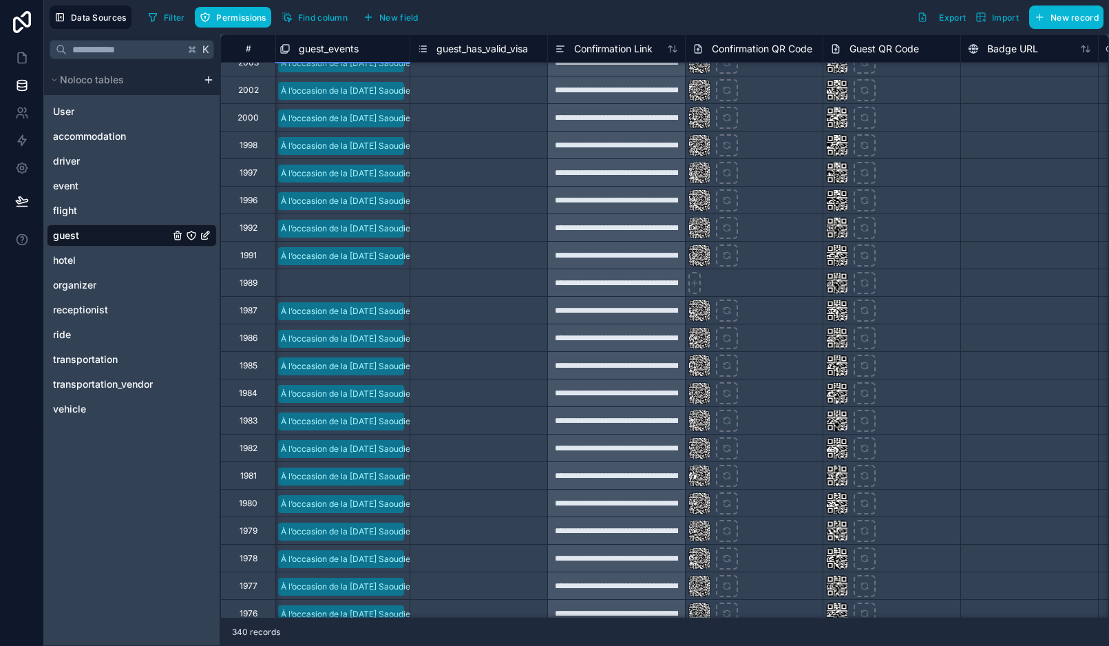
scroll to position [1336, 1491]
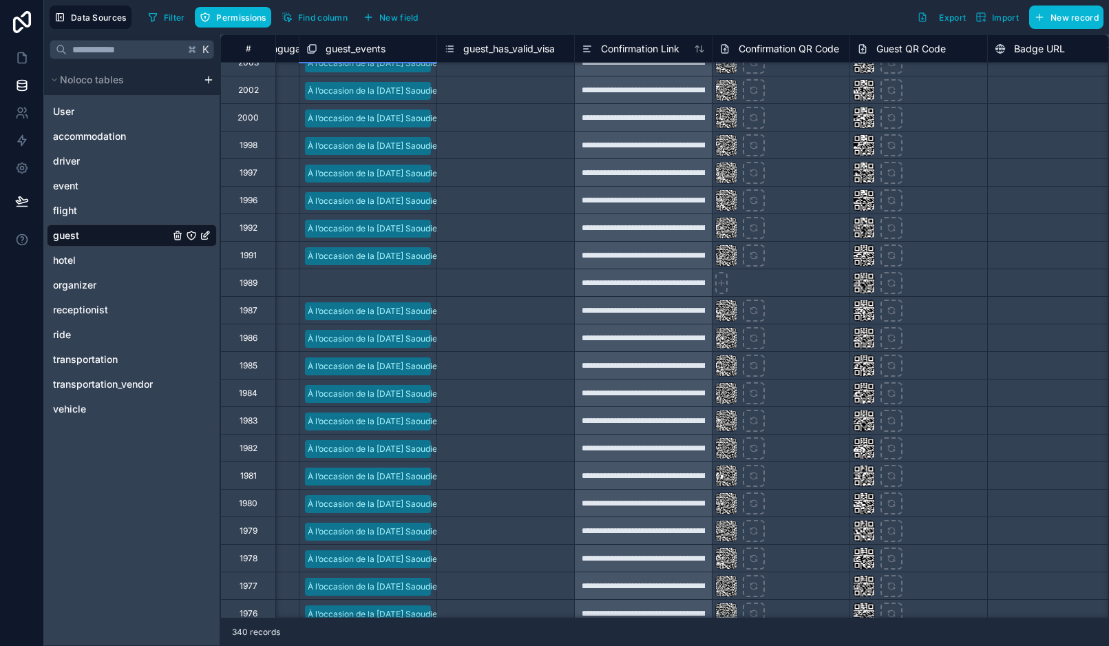
click at [632, 288] on div "**********" at bounding box center [643, 282] width 138 height 28
click at [763, 284] on div at bounding box center [781, 282] width 138 height 28
click at [723, 284] on icon at bounding box center [722, 283] width 10 height 10
type input "**********"
click at [723, 280] on icon at bounding box center [722, 283] width 10 height 10
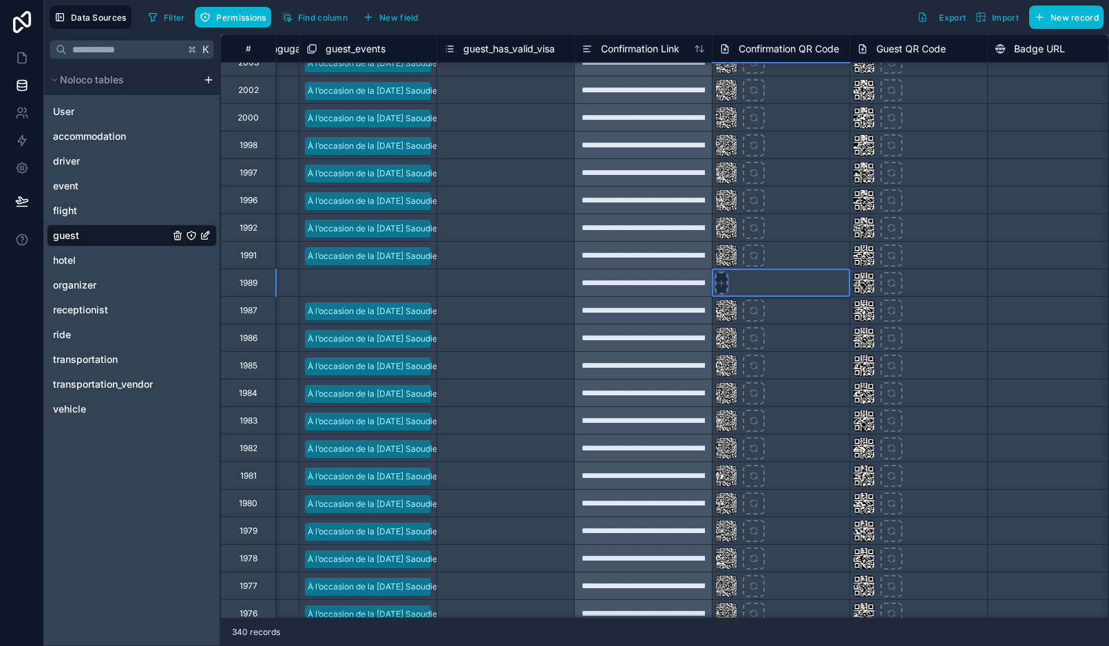
type input "**********"
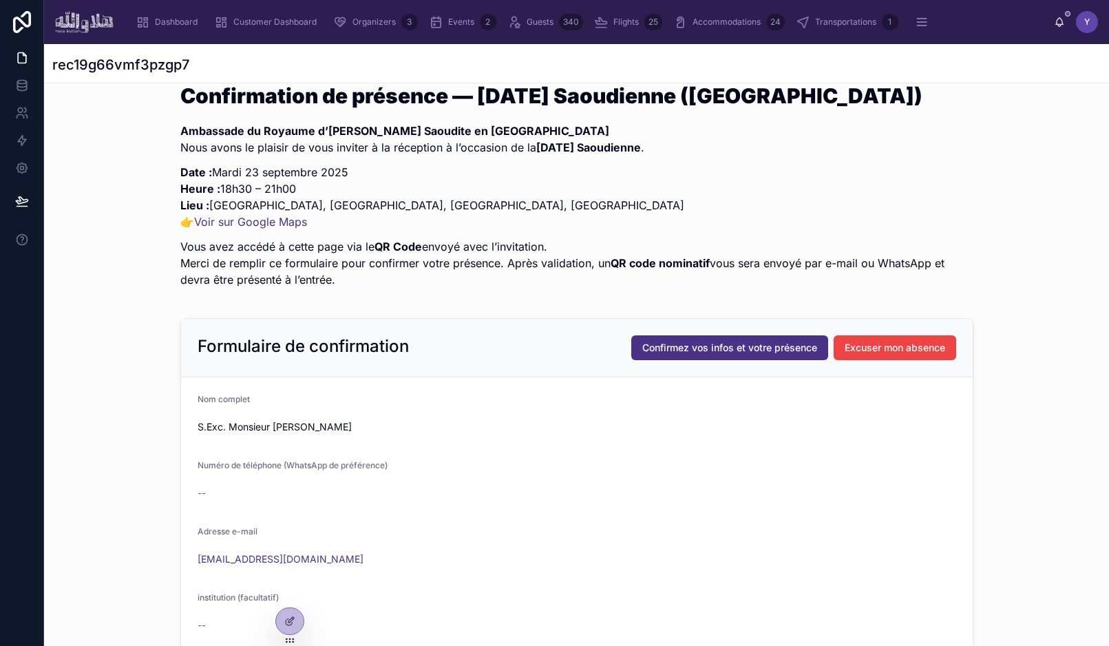
scroll to position [324, 0]
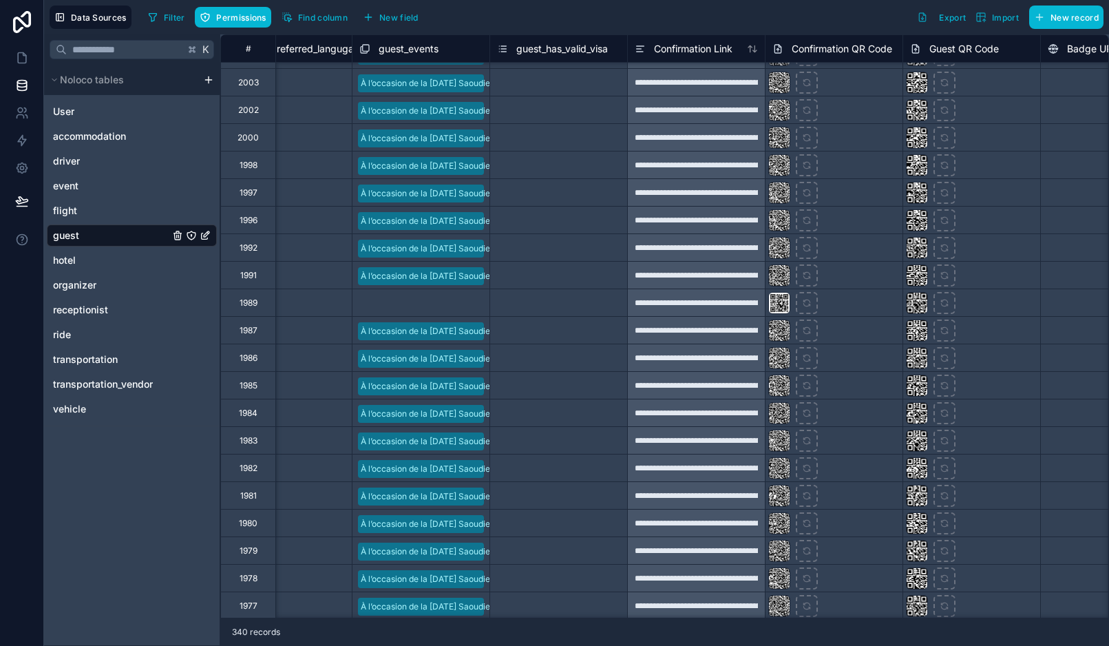
scroll to position [1315, 1438]
click at [409, 312] on div "Select a guest_events" at bounding box center [420, 303] width 137 height 27
click at [415, 308] on div "Select a guest_events" at bounding box center [403, 304] width 85 height 11
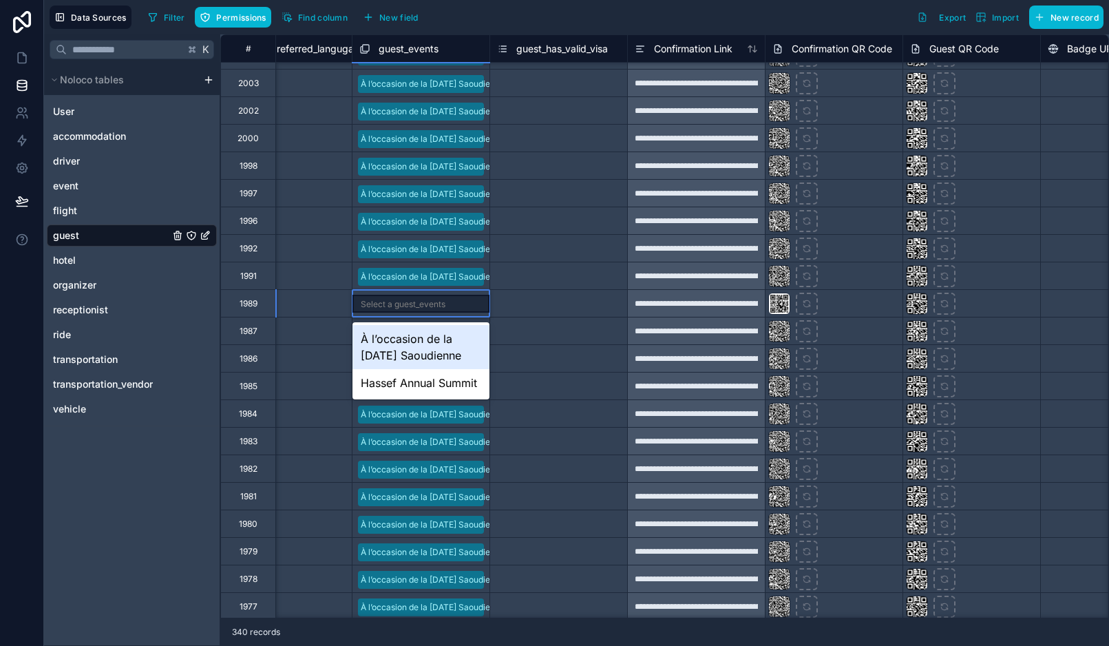
click at [420, 345] on div "À l’occasion de la [DATE] Saoudienne" at bounding box center [420, 347] width 137 height 44
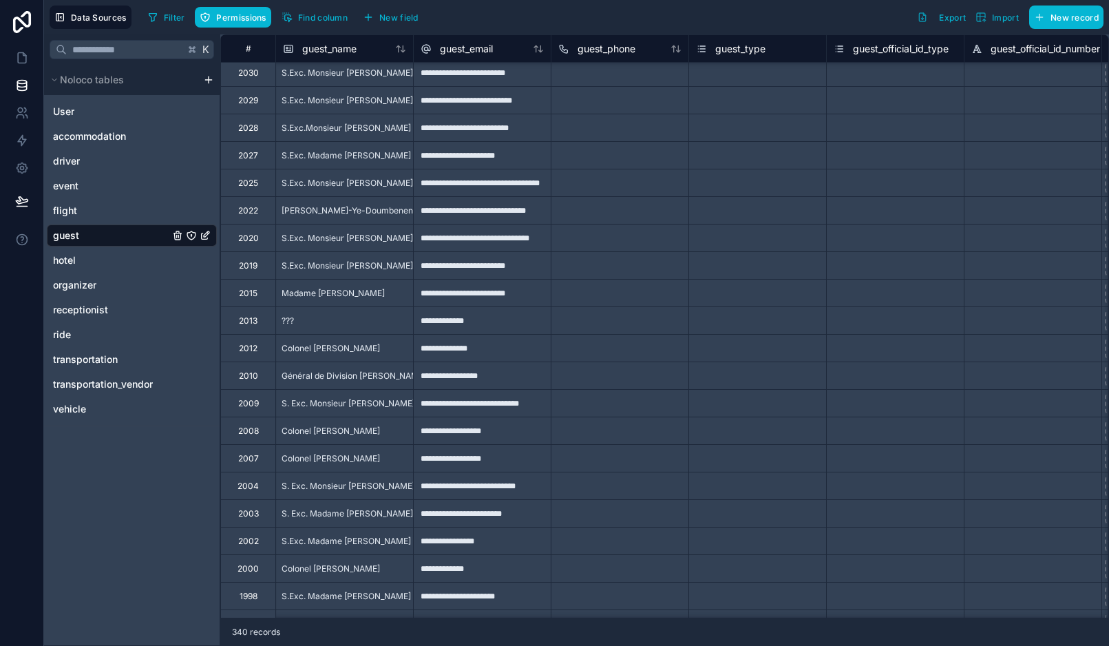
scroll to position [967, 0]
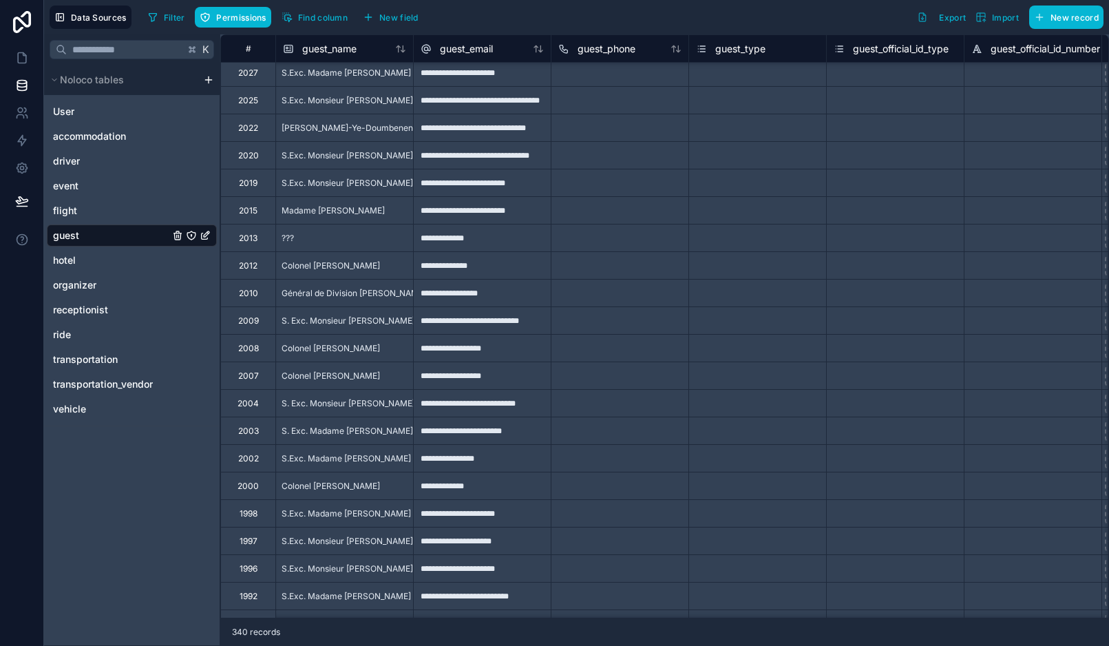
click at [701, 14] on div "Filter Permissions Find column New field Export Import New record" at bounding box center [623, 17] width 961 height 23
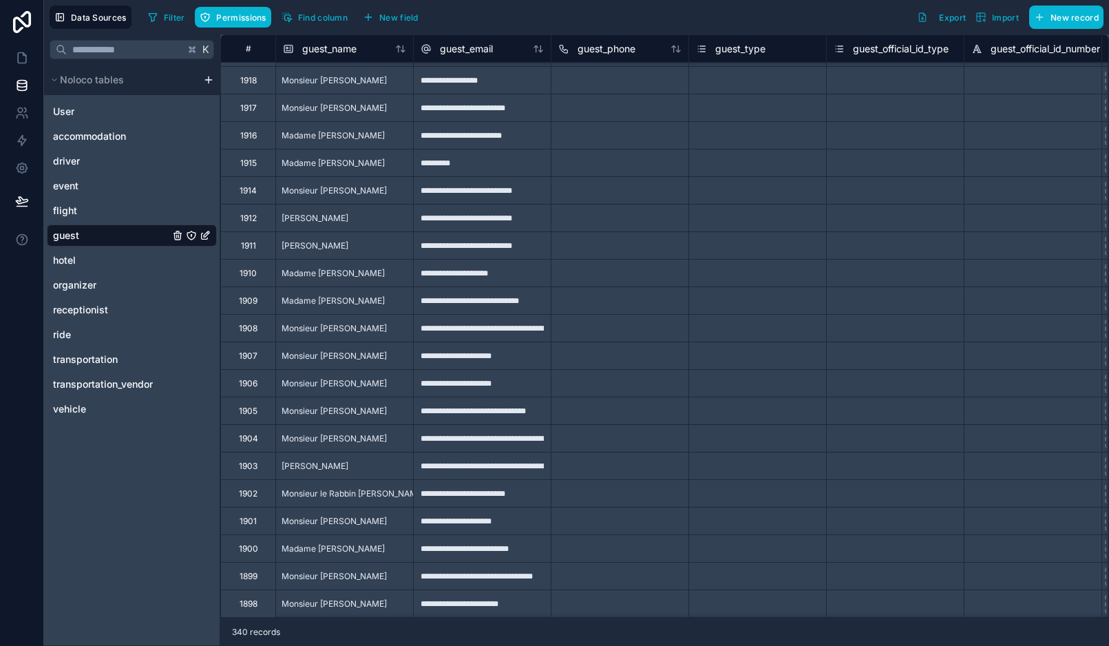
scroll to position [3391, 0]
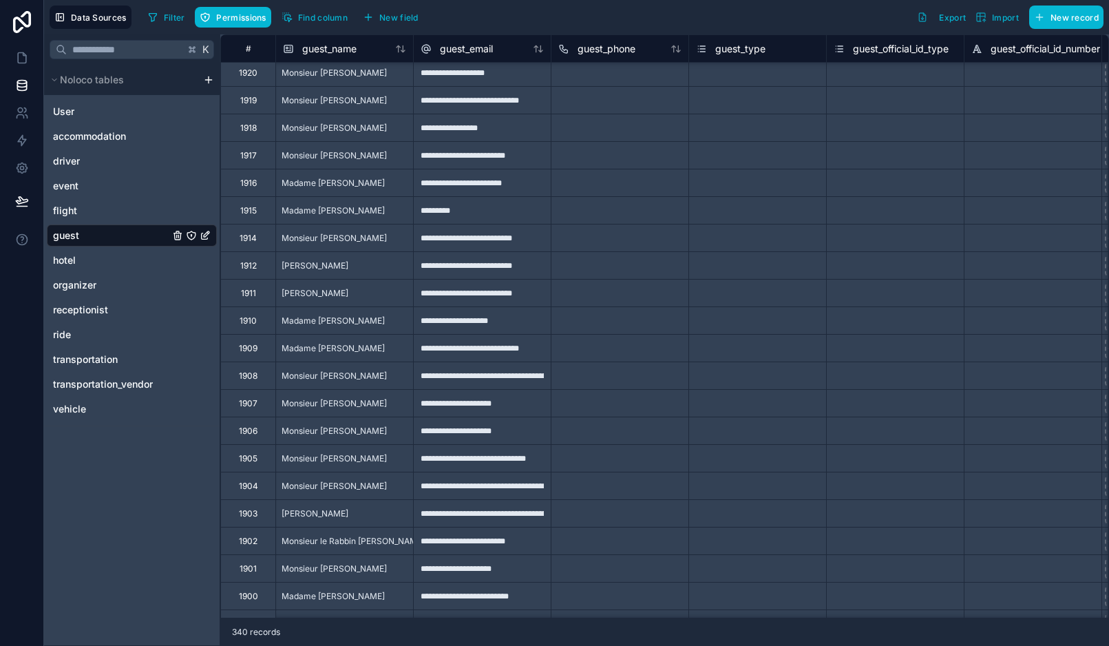
click at [607, 22] on div "Filter Permissions Find column New field Export Import New record" at bounding box center [623, 17] width 961 height 23
click at [21, 59] on icon at bounding box center [22, 58] width 14 height 14
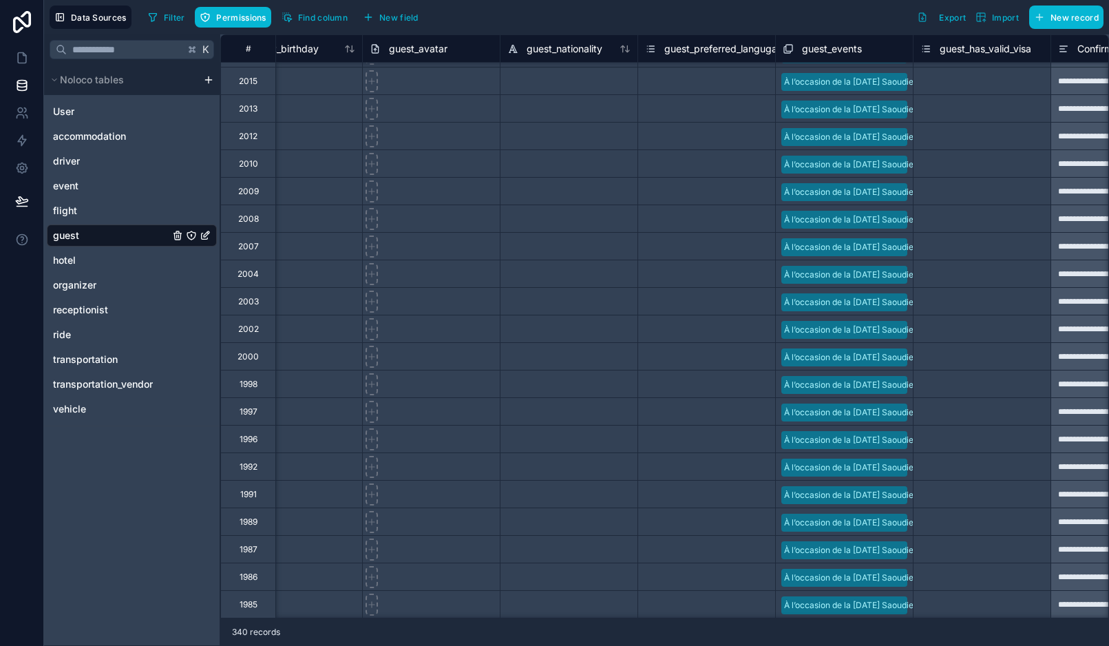
scroll to position [0, 1015]
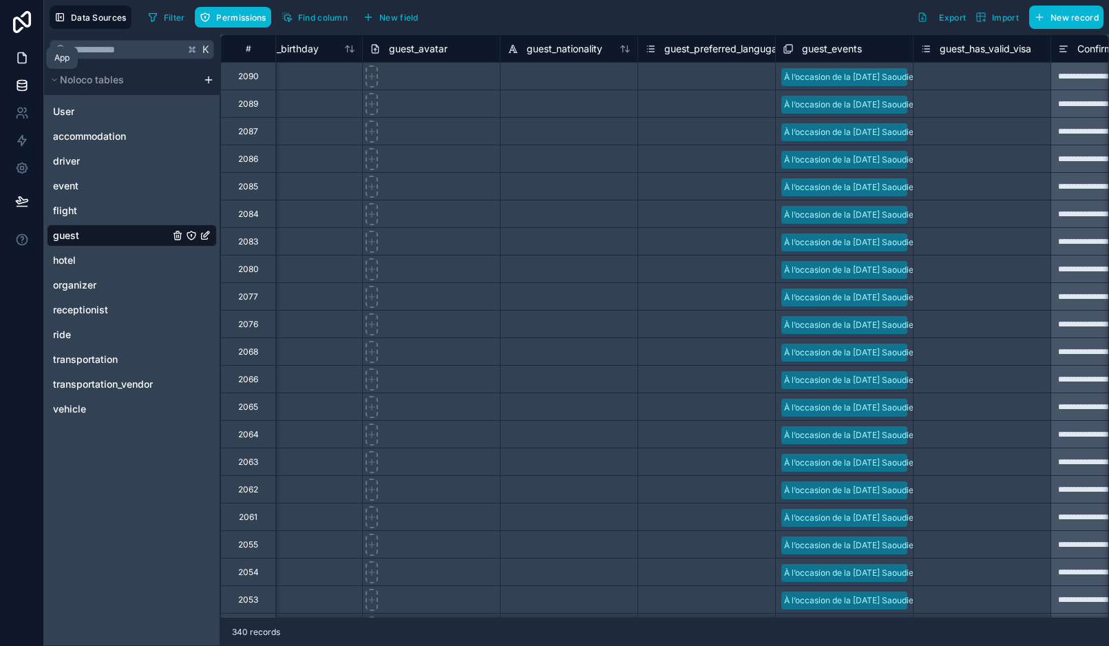
click at [21, 65] on link at bounding box center [21, 58] width 43 height 28
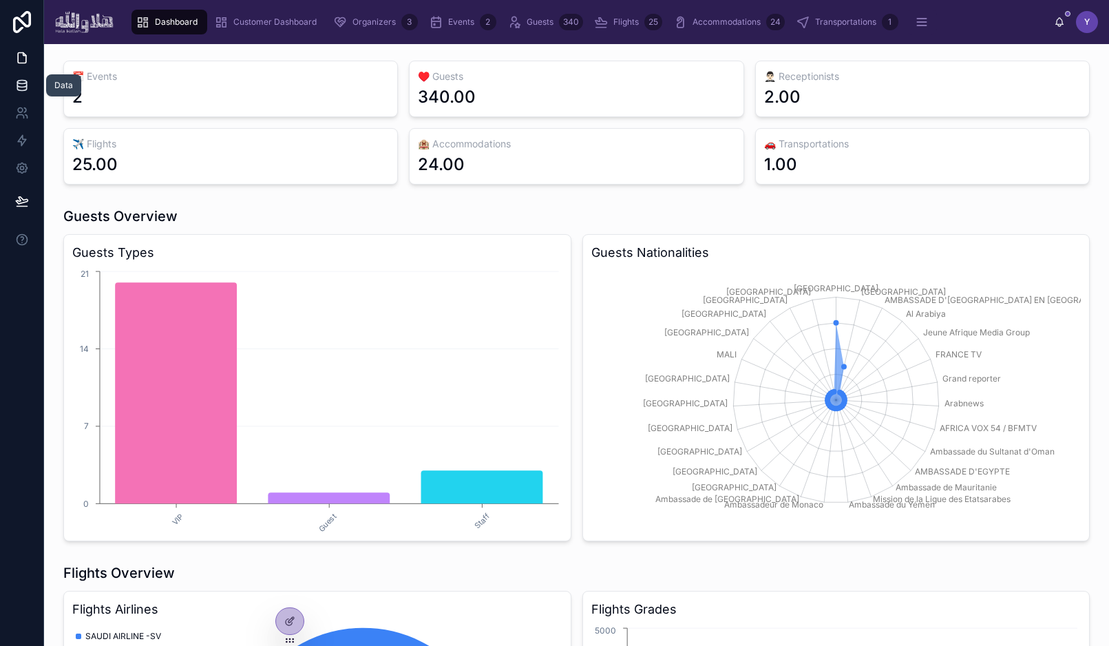
click at [12, 89] on link at bounding box center [21, 86] width 43 height 28
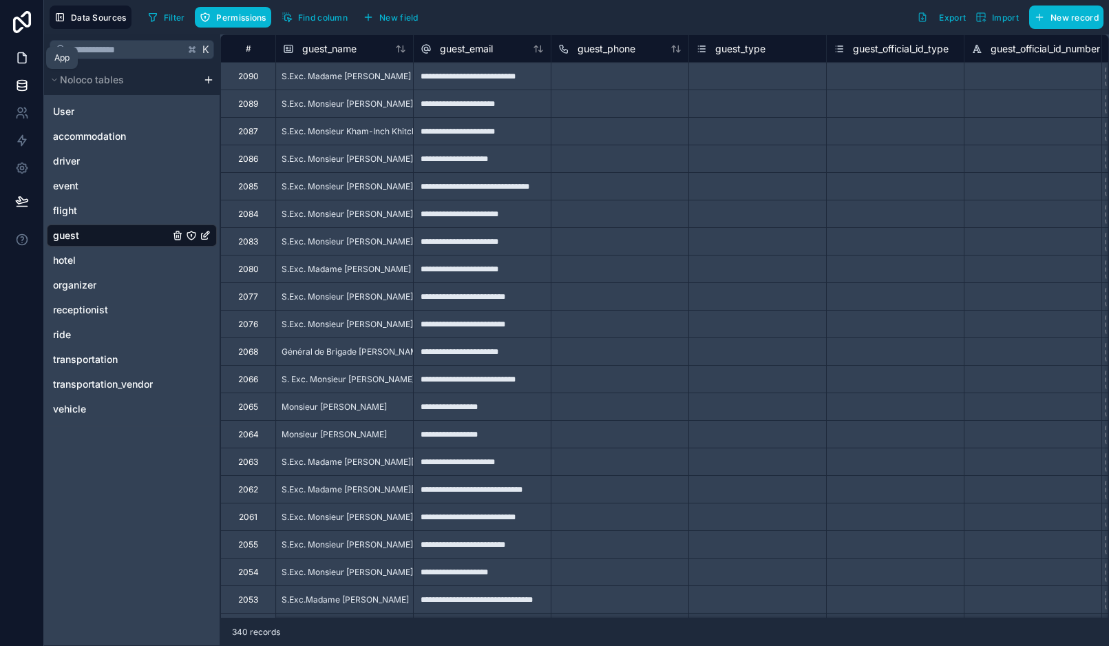
click at [12, 54] on link at bounding box center [21, 58] width 43 height 28
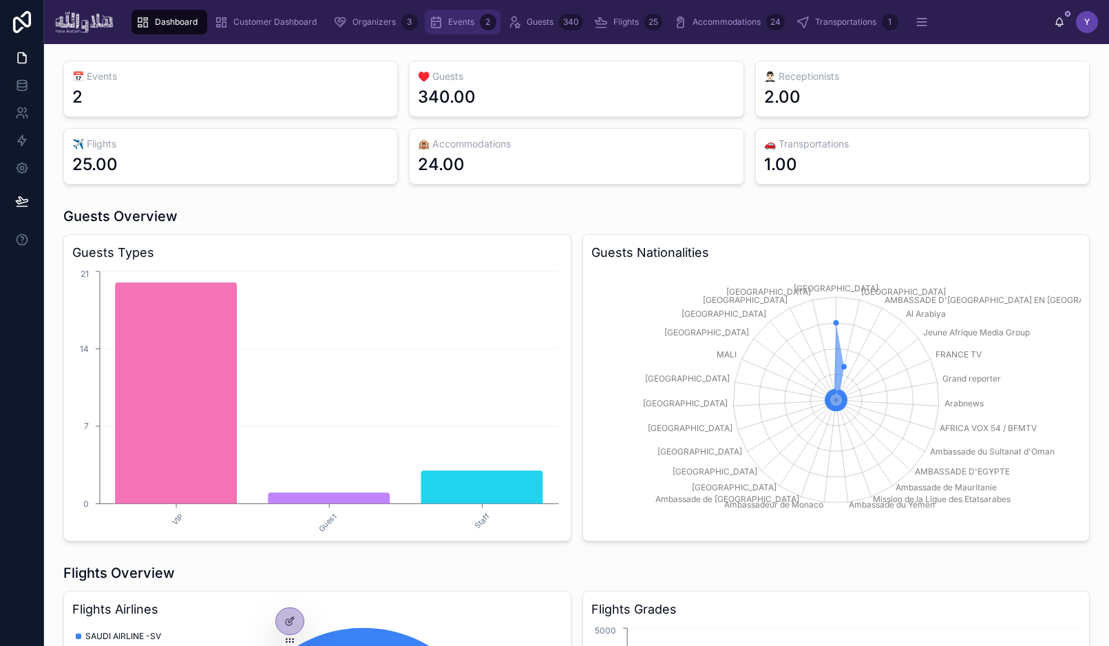
click at [459, 22] on span "Events" at bounding box center [461, 22] width 26 height 11
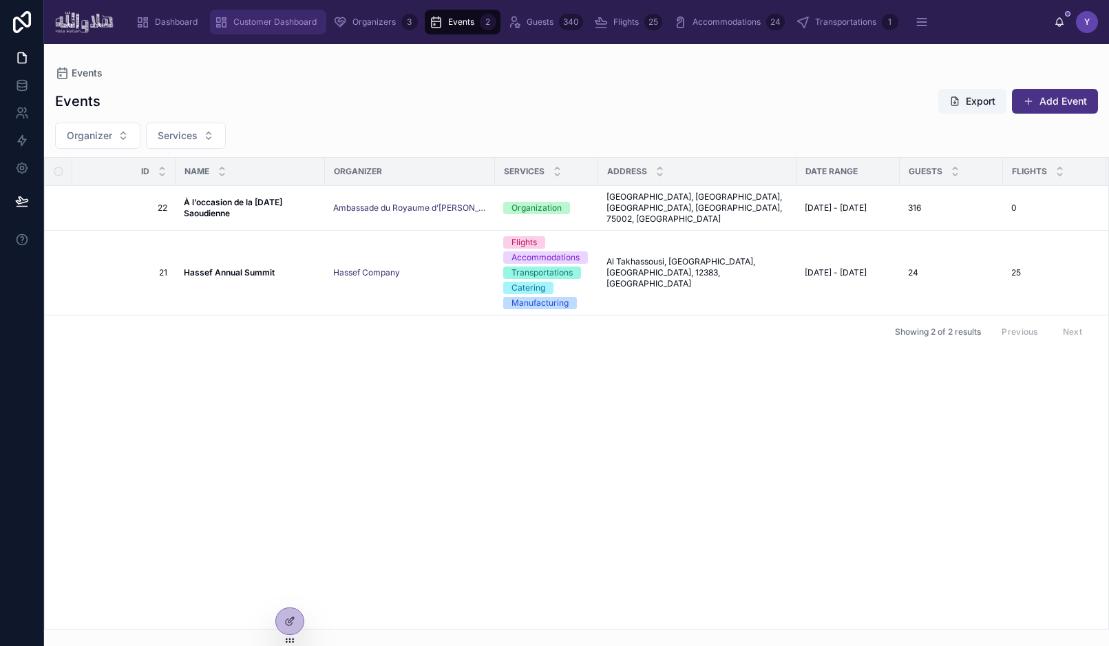
click at [255, 21] on span "Customer Dashboard" at bounding box center [274, 22] width 83 height 11
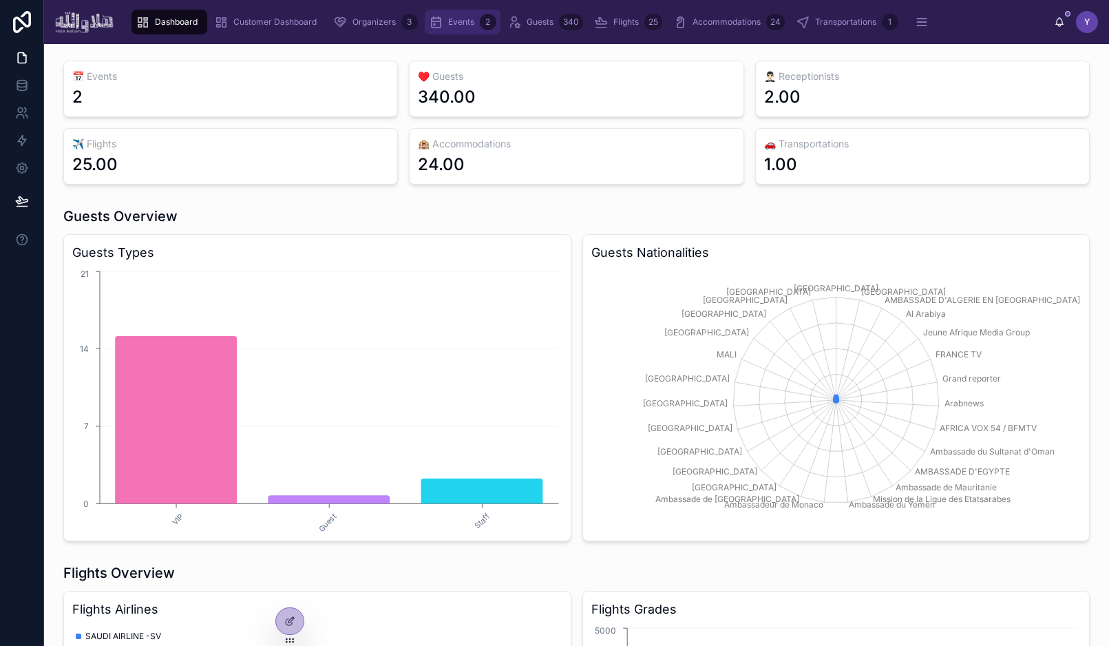
click at [454, 23] on span "Events" at bounding box center [461, 22] width 26 height 11
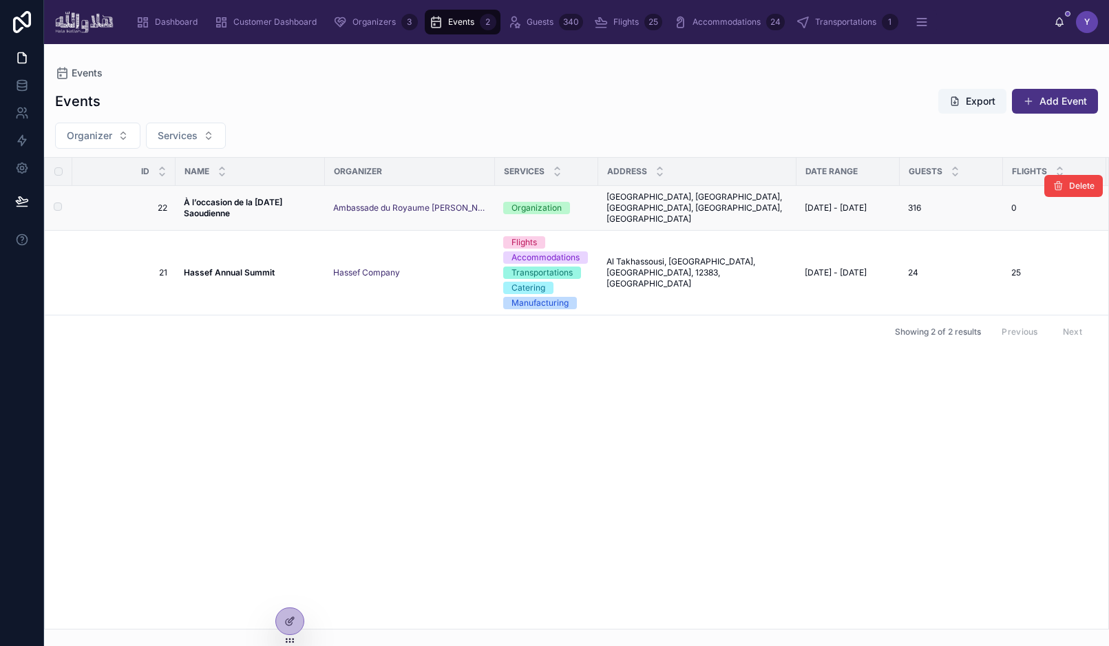
click at [228, 197] on strong "À l’occasion de la [DATE] Saoudienne" at bounding box center [234, 207] width 101 height 21
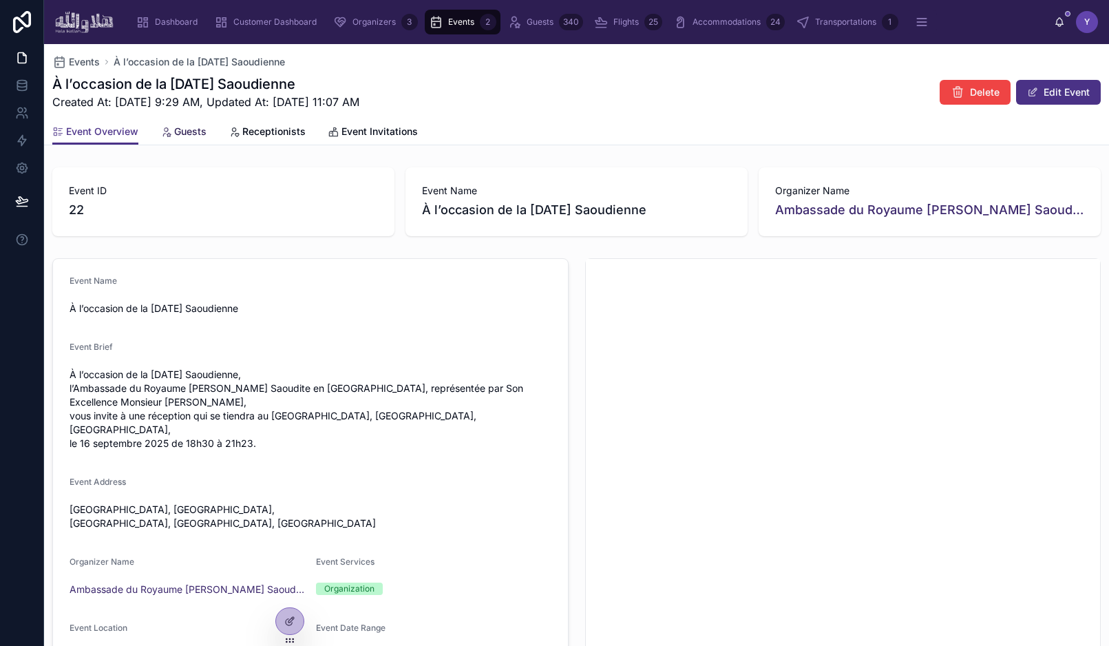
click at [166, 136] on icon at bounding box center [165, 132] width 11 height 11
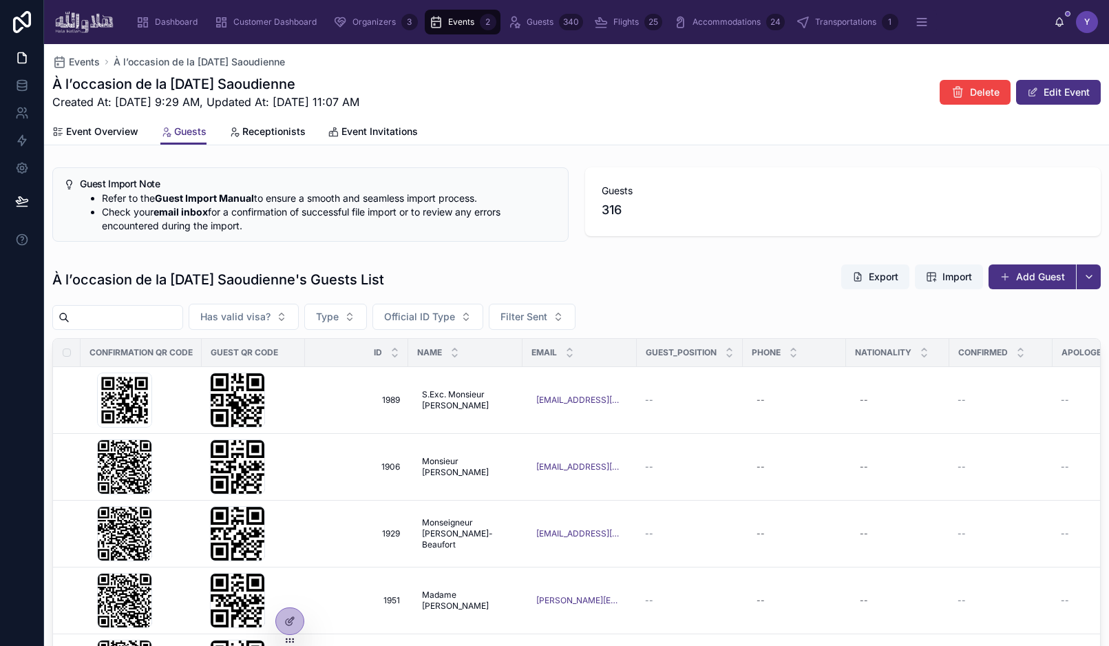
click at [129, 309] on input "text" at bounding box center [126, 317] width 113 height 19
paste input "**********"
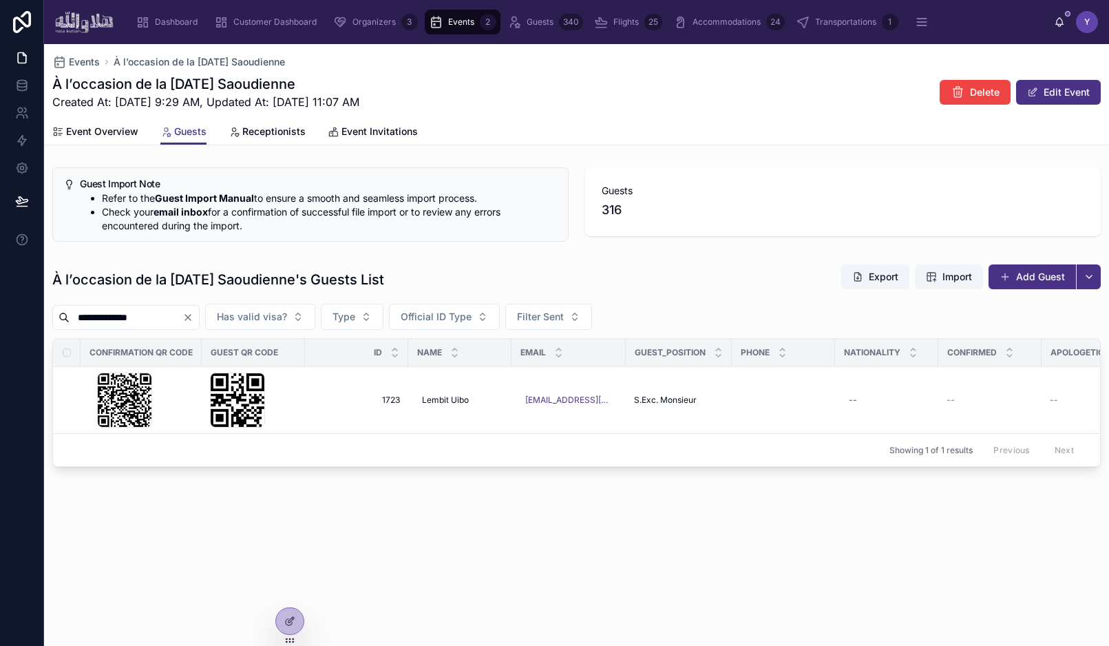
paste input "**********"
type input "**********"
paste input "text"
paste input "**********"
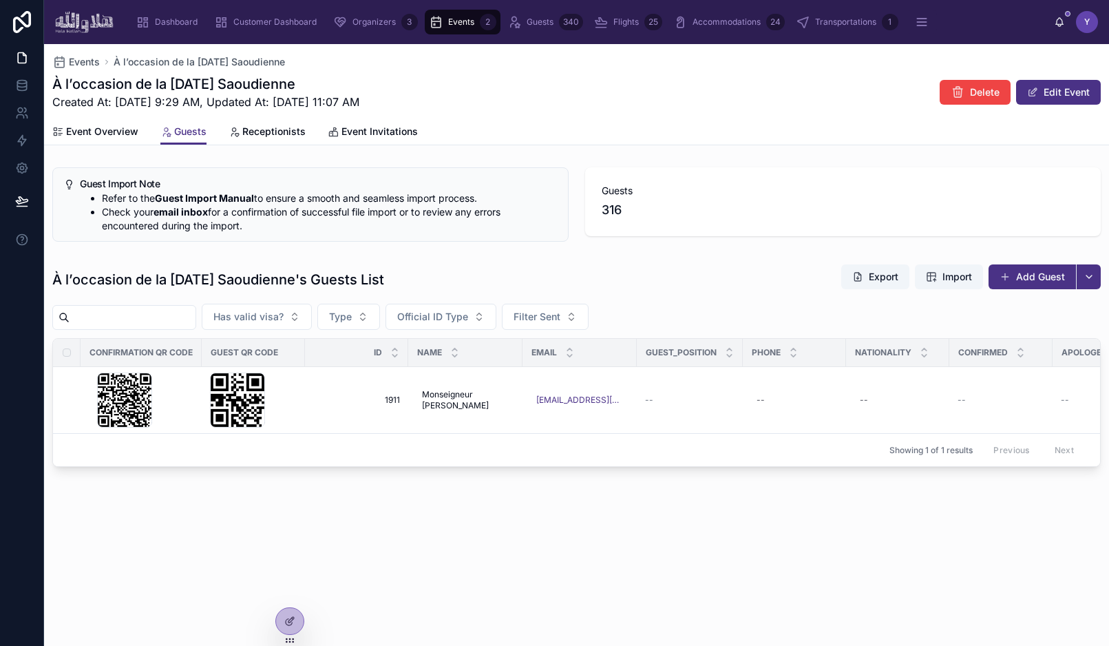
type input "**********"
paste input "**********"
type input "**********"
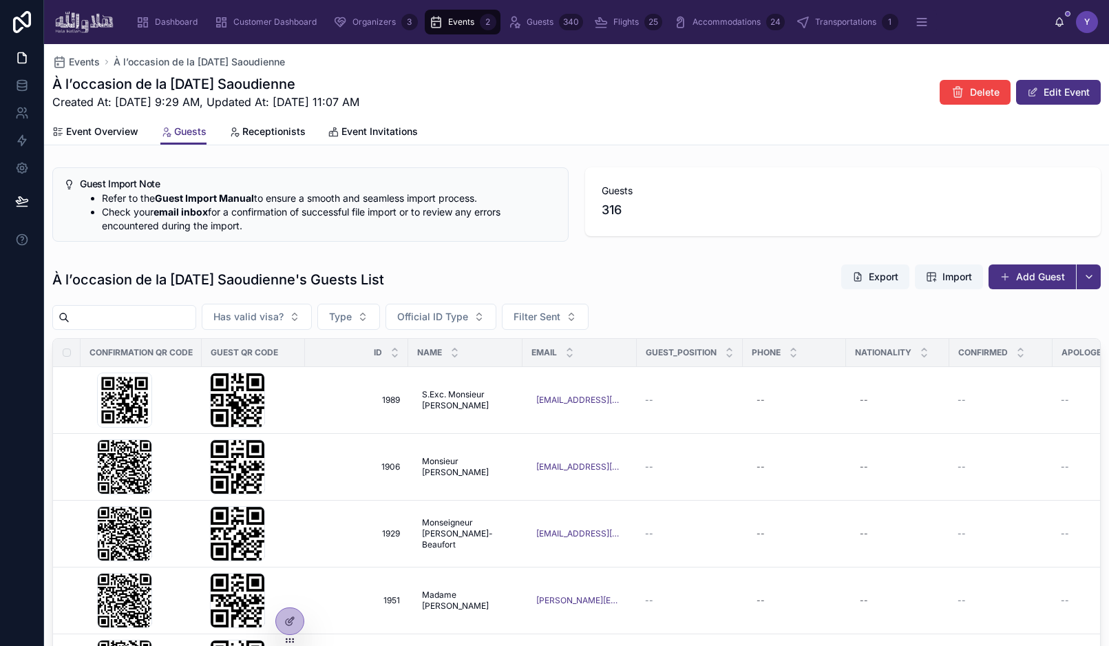
click at [544, 285] on div "À l’occasion de la [DATE] Saoudienne's Guests List Export Import Add Guest" at bounding box center [576, 280] width 1049 height 32
click at [151, 325] on input "text" at bounding box center [133, 317] width 126 height 19
paste input "**********"
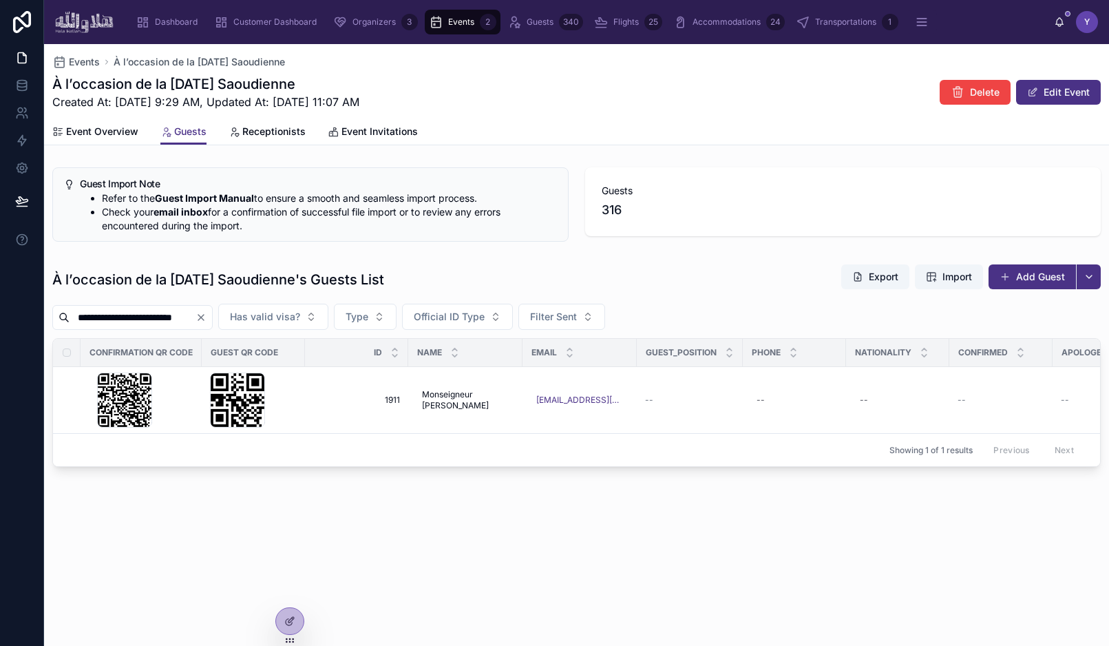
type input "**********"
click at [200, 318] on icon "Clear" at bounding box center [201, 318] width 6 height 6
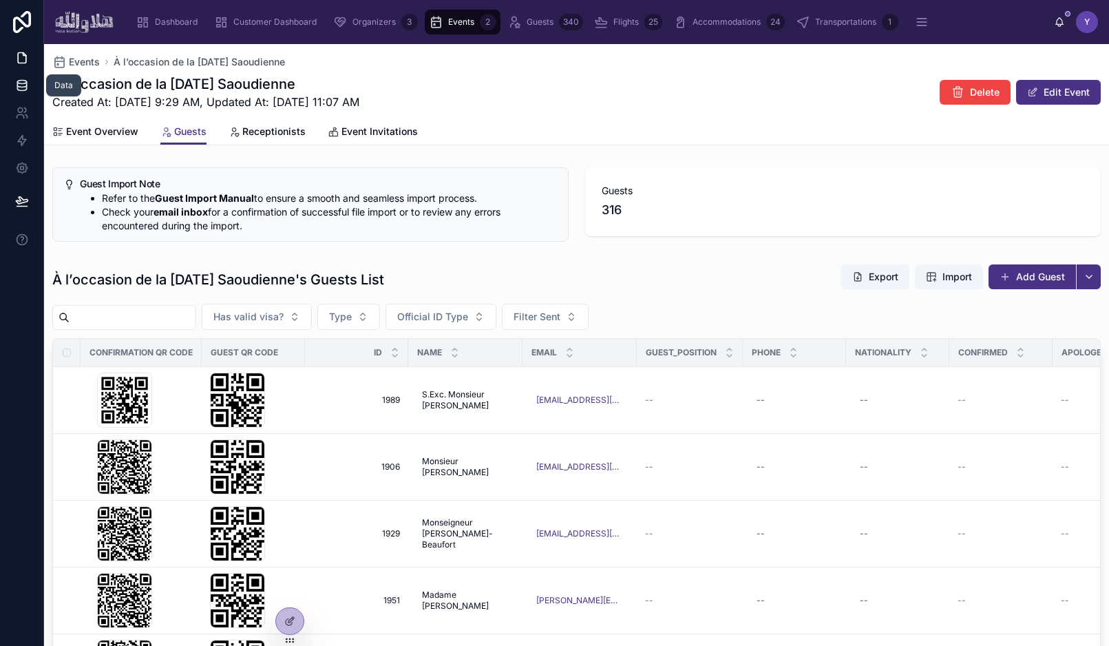
click at [16, 89] on icon at bounding box center [22, 85] width 14 height 14
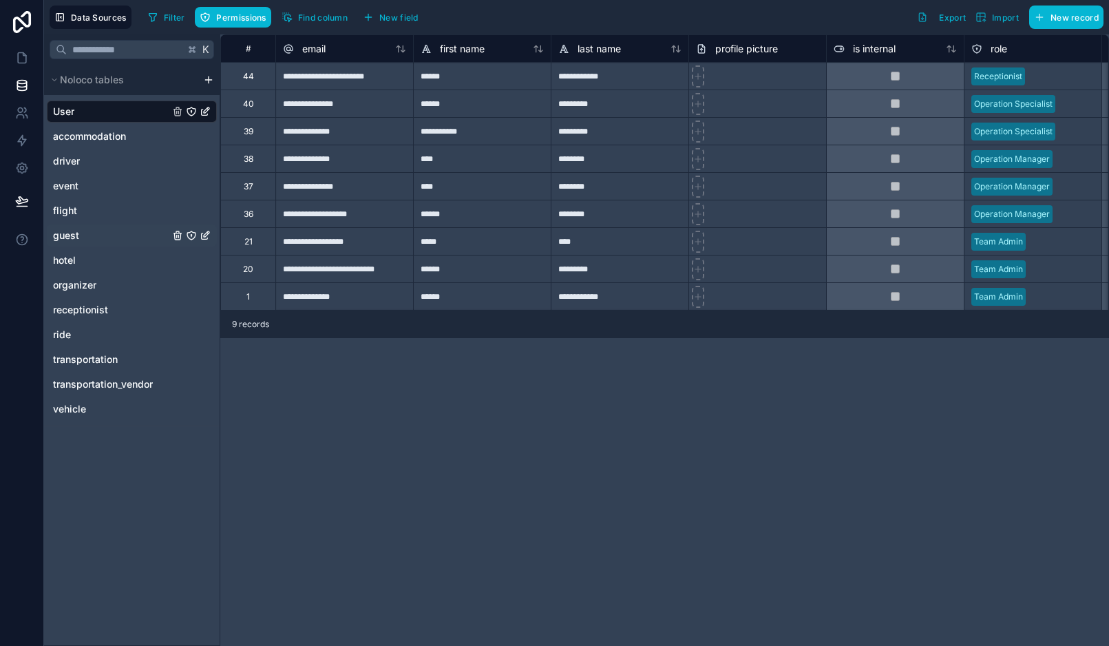
click at [83, 229] on div "guest" at bounding box center [132, 235] width 170 height 22
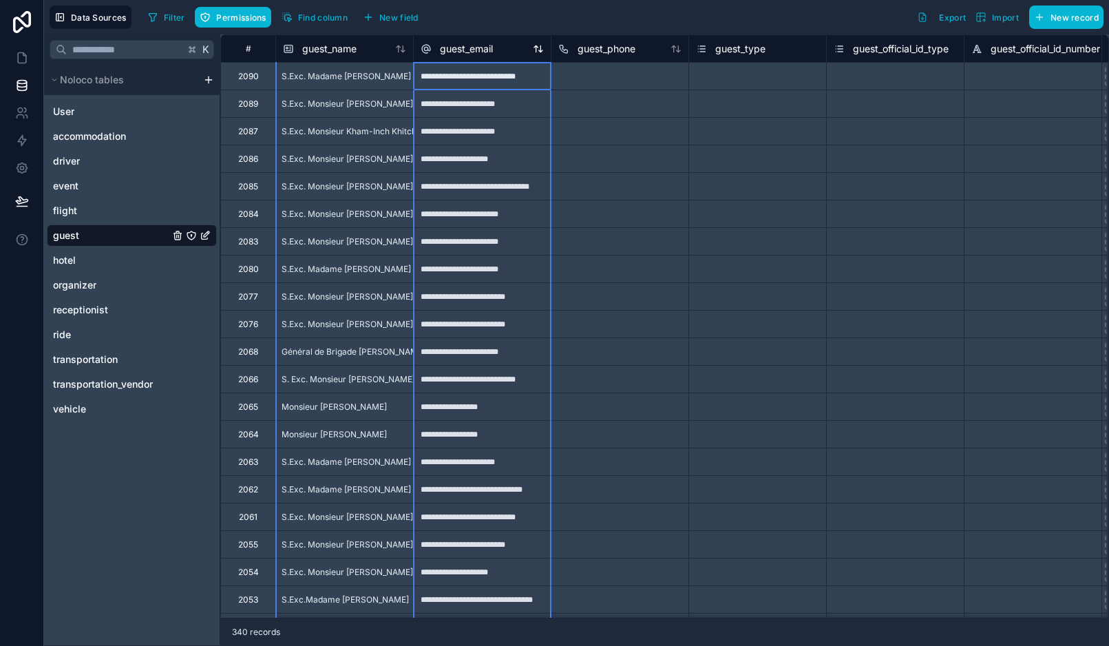
click at [465, 45] on span "guest_email" at bounding box center [466, 49] width 53 height 14
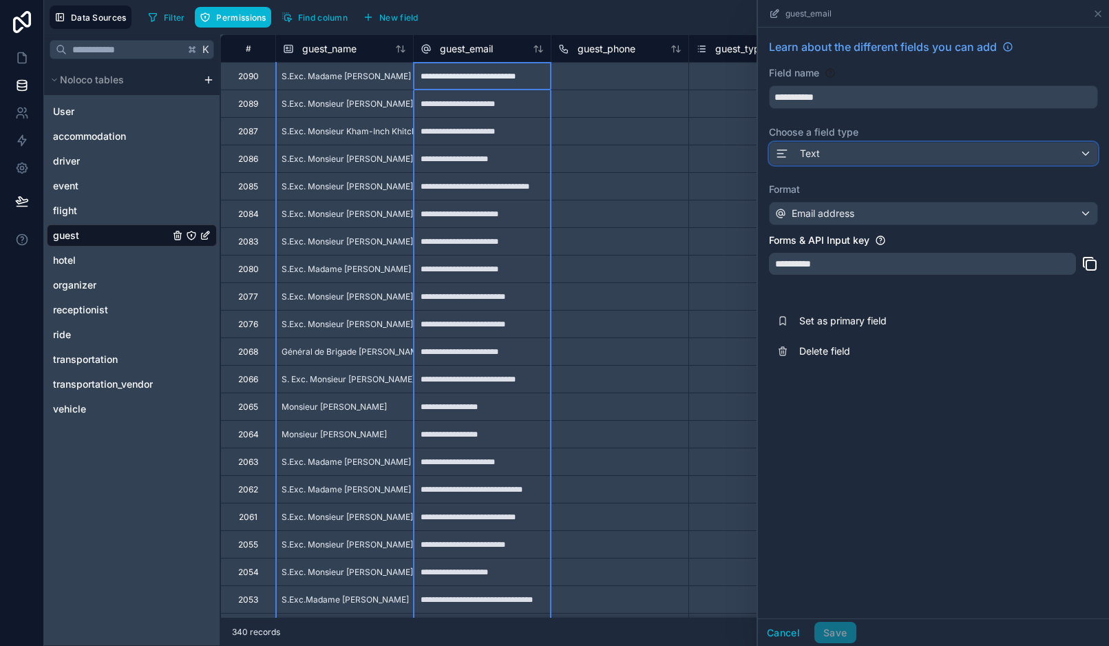
click at [909, 158] on div "Text" at bounding box center [934, 154] width 328 height 22
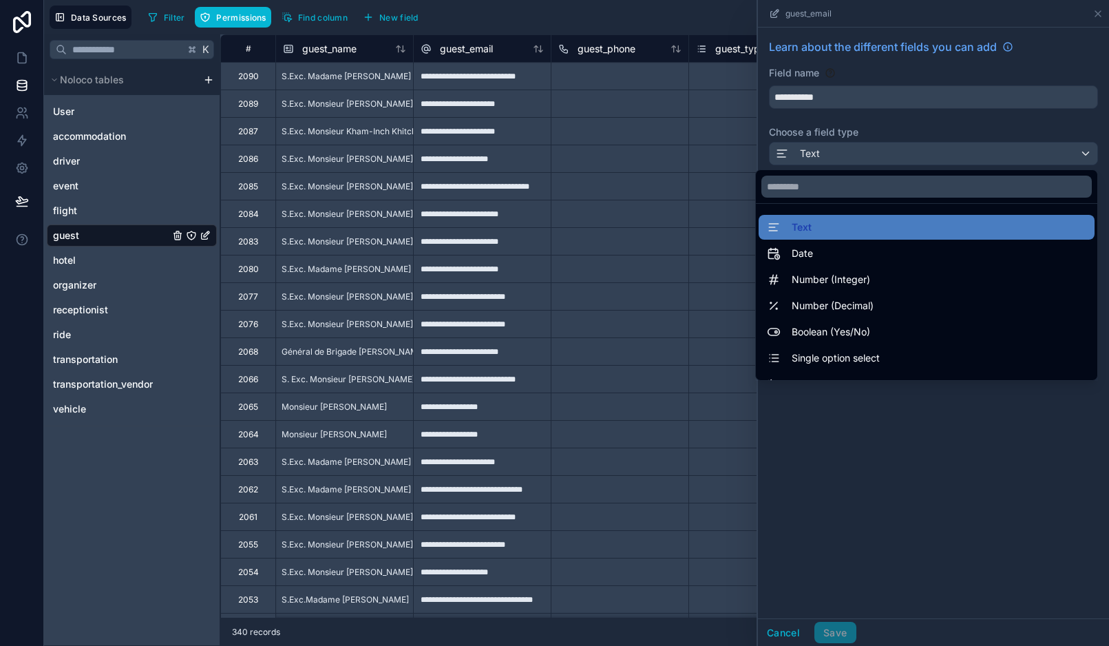
click at [921, 121] on div at bounding box center [933, 323] width 351 height 646
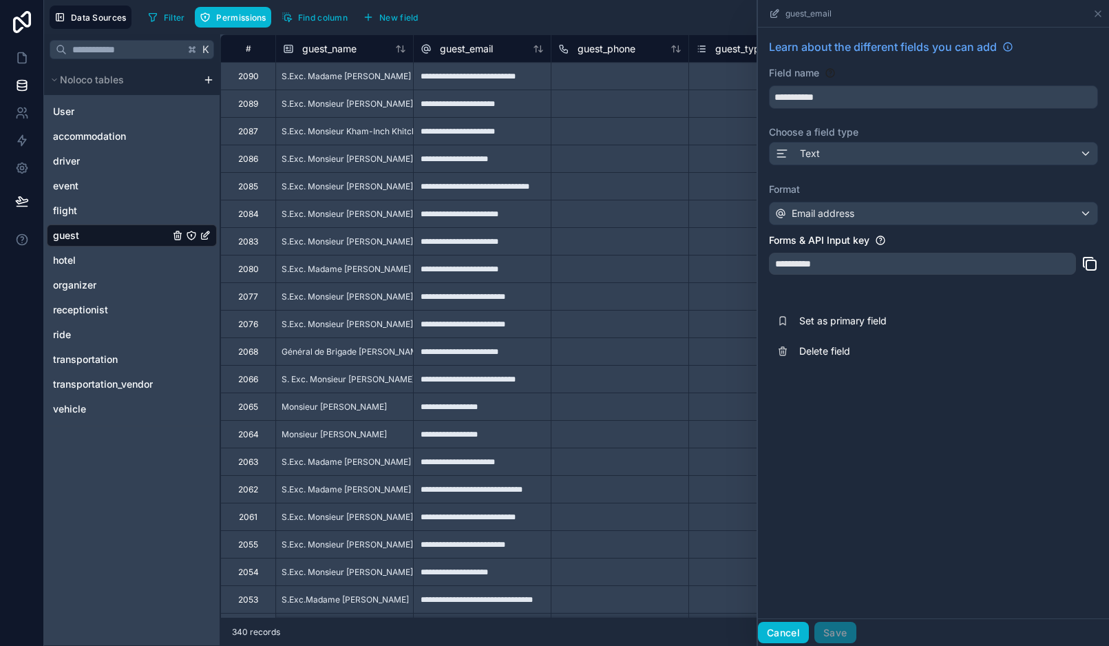
click at [786, 637] on button "Cancel" at bounding box center [783, 633] width 51 height 22
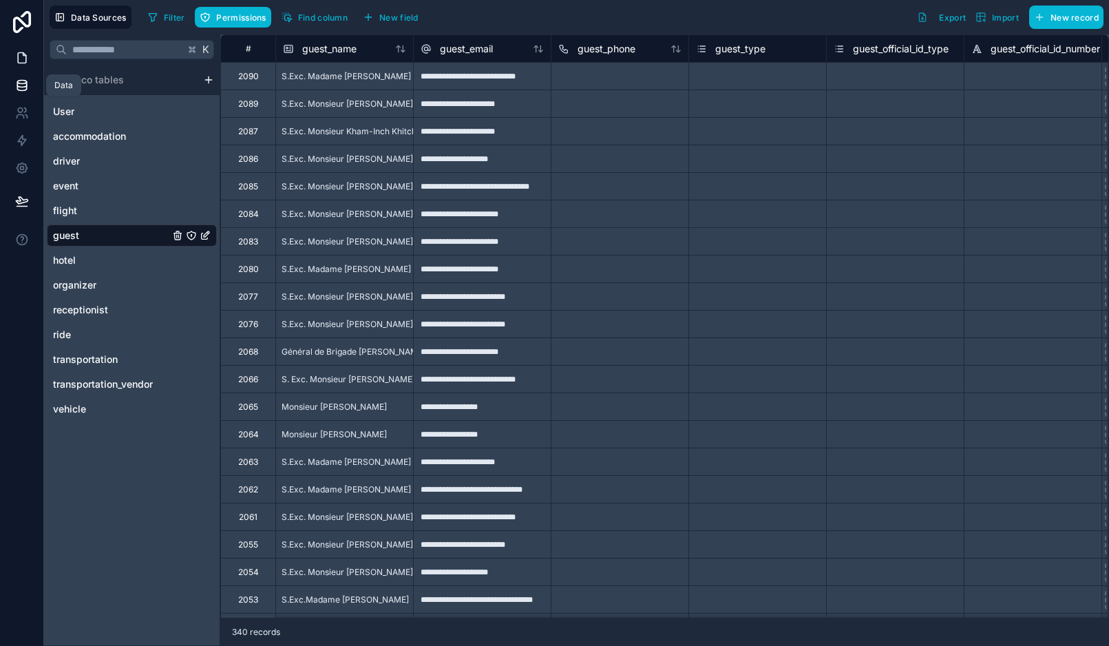
click at [18, 59] on icon at bounding box center [22, 58] width 14 height 14
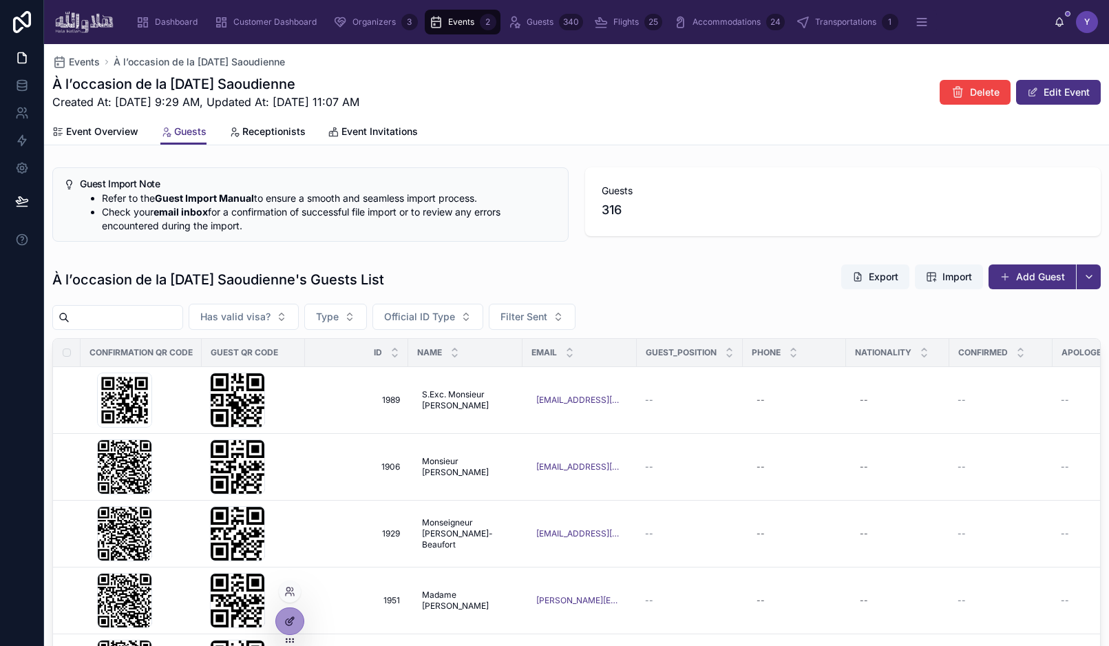
click at [295, 622] on div at bounding box center [290, 621] width 28 height 26
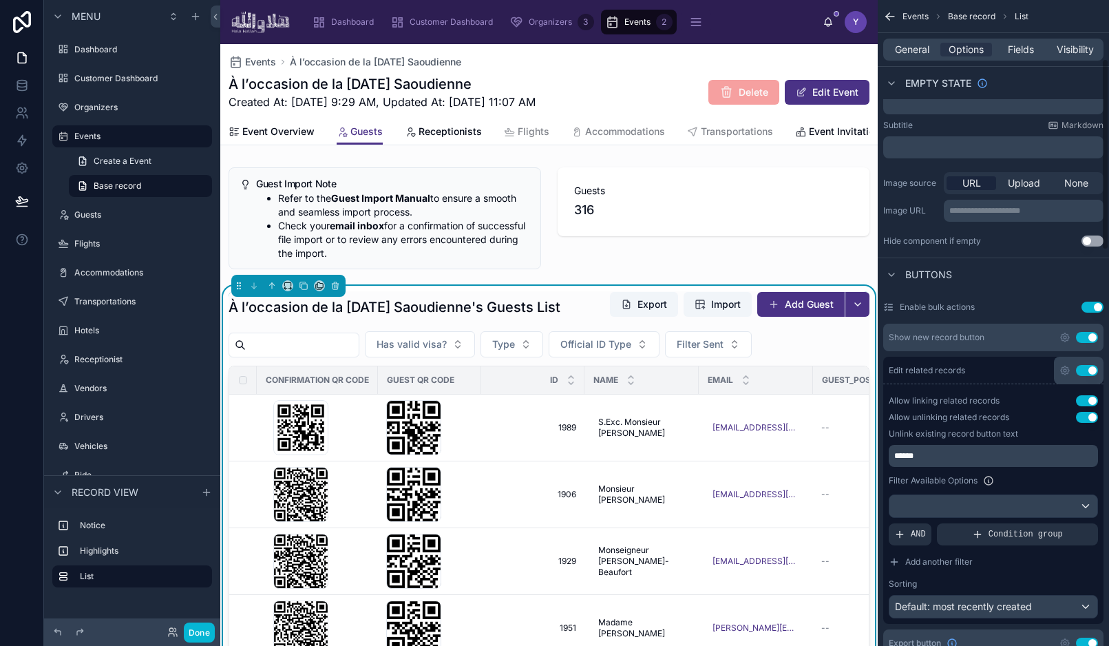
scroll to position [315, 0]
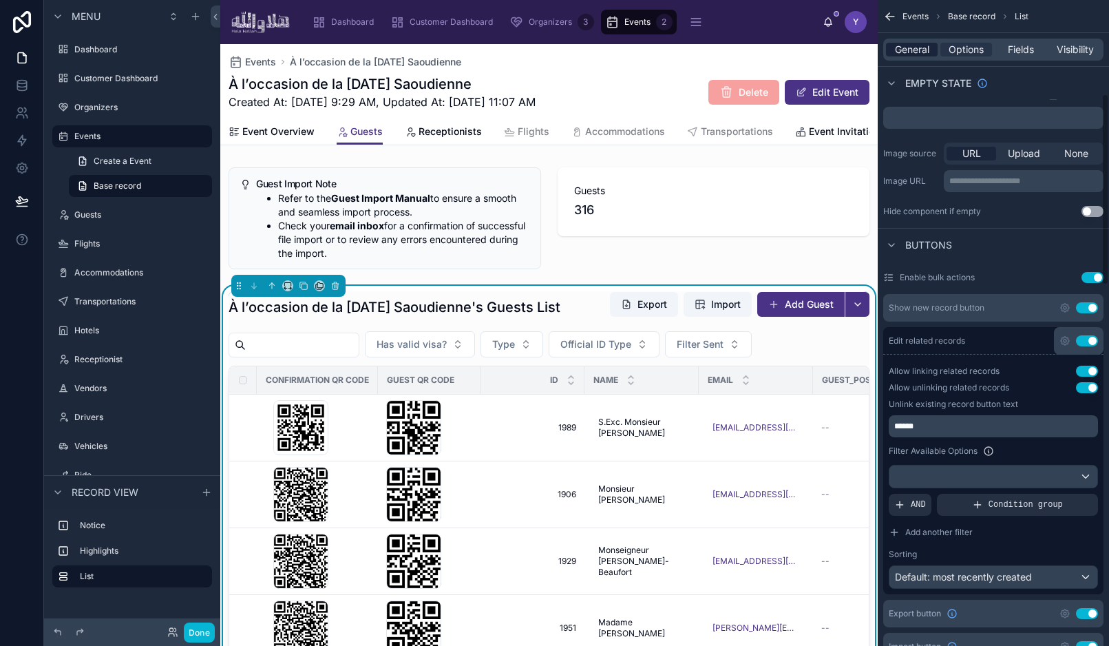
click at [920, 51] on span "General" at bounding box center [912, 50] width 34 height 14
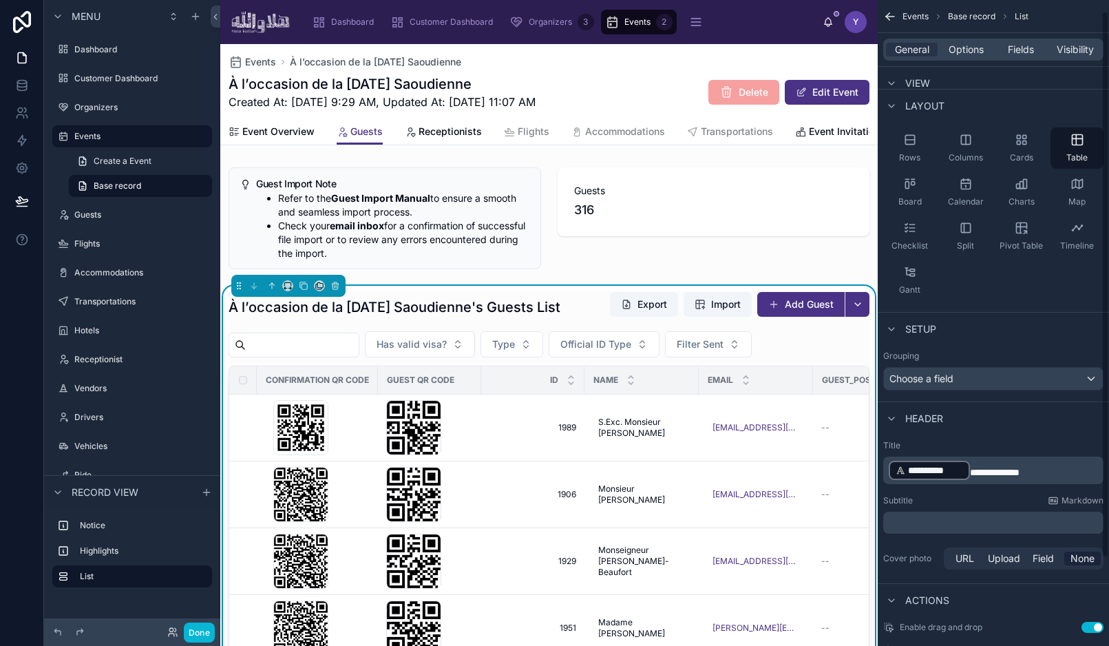
scroll to position [0, 0]
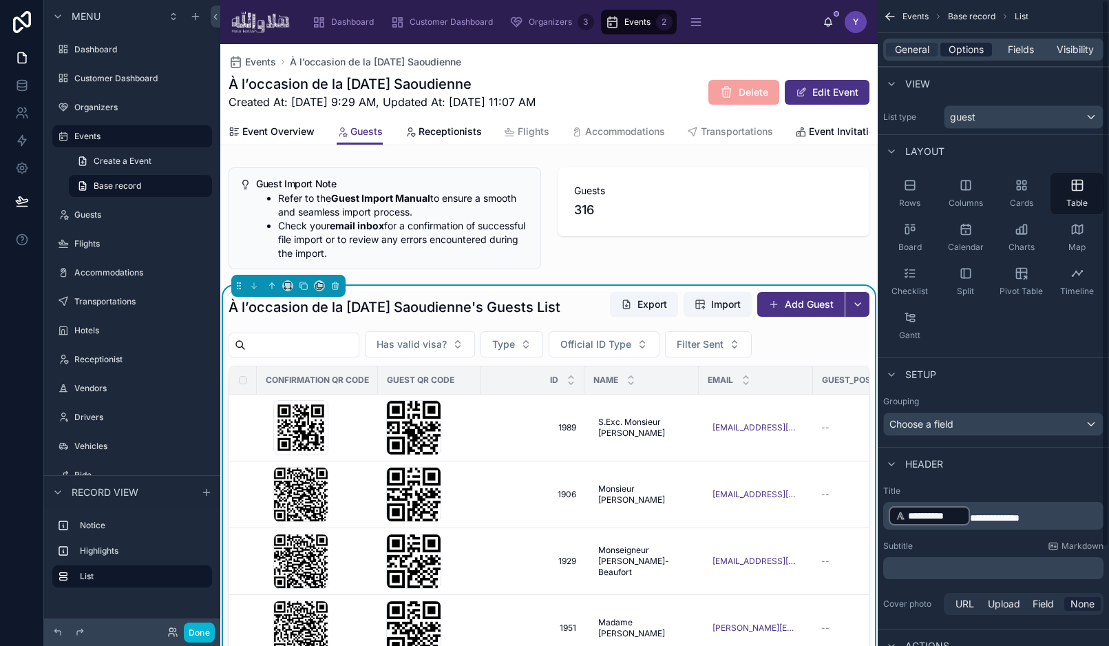
click at [951, 43] on span "Options" at bounding box center [966, 50] width 35 height 14
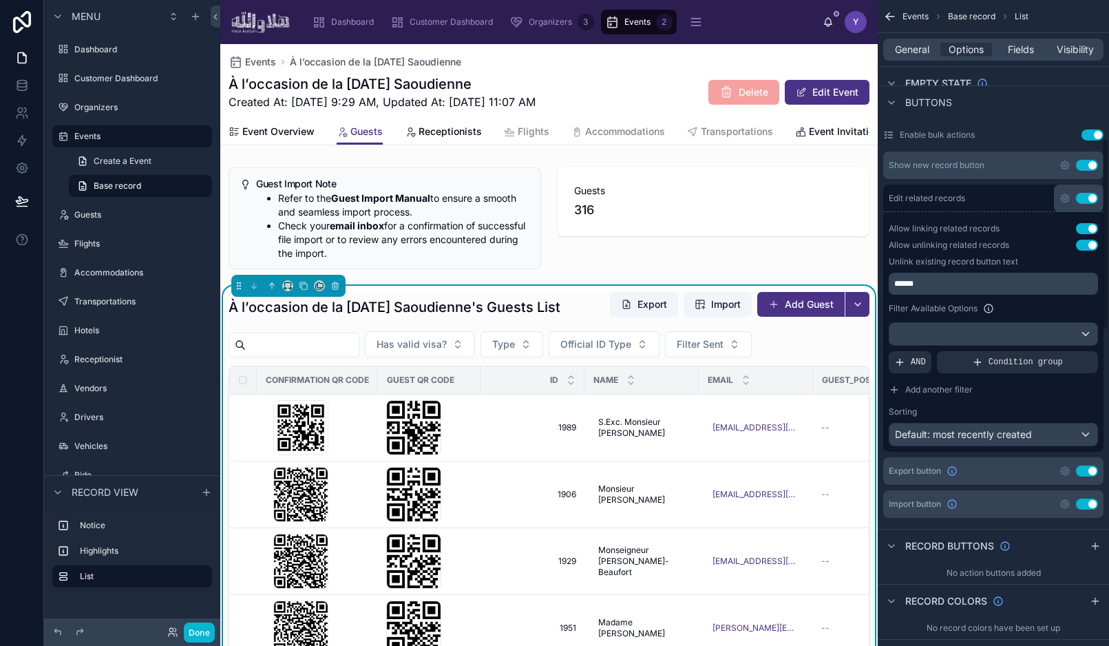
scroll to position [496, 0]
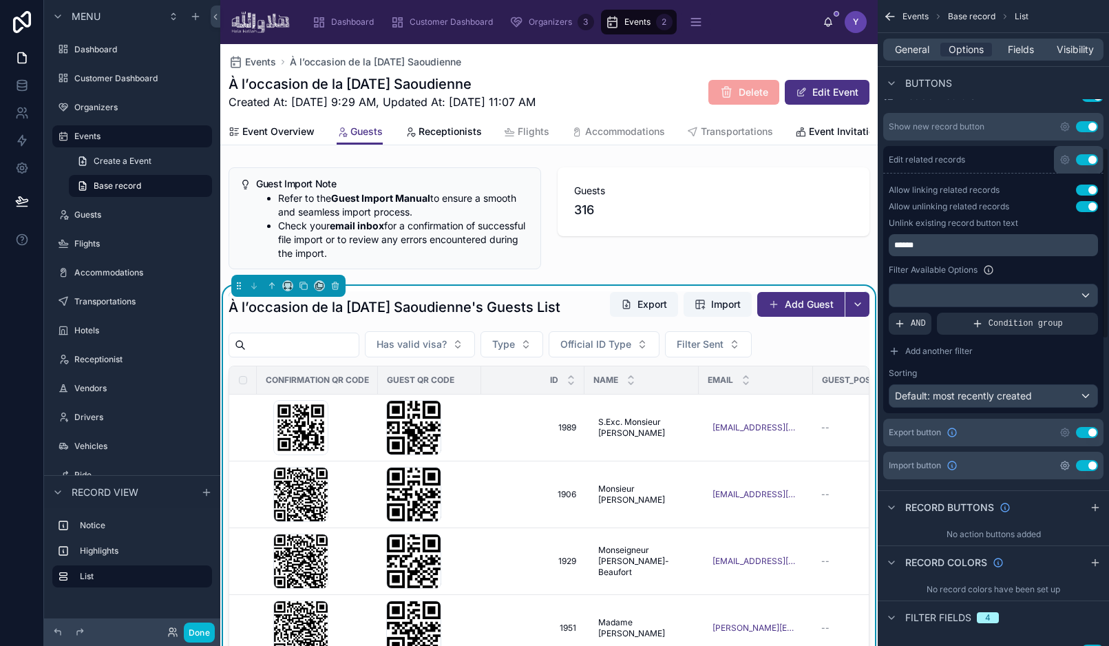
click at [1069, 463] on icon "scrollable content" at bounding box center [1065, 465] width 11 height 11
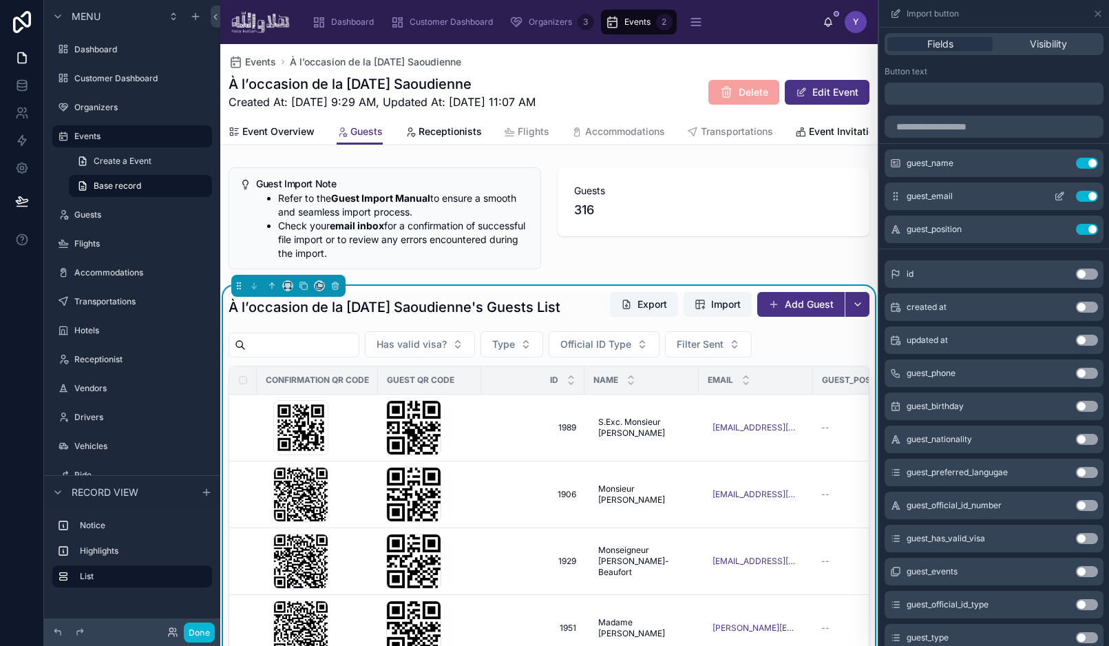
click at [1059, 198] on icon at bounding box center [1059, 196] width 11 height 11
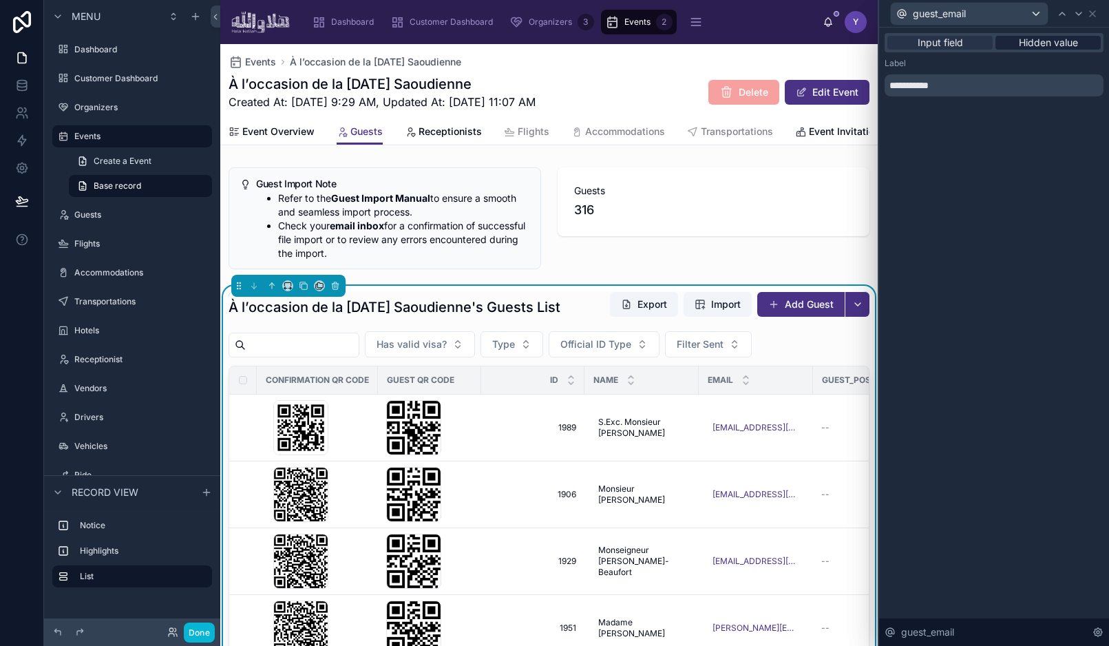
click at [1039, 39] on span "Hidden value" at bounding box center [1048, 43] width 59 height 14
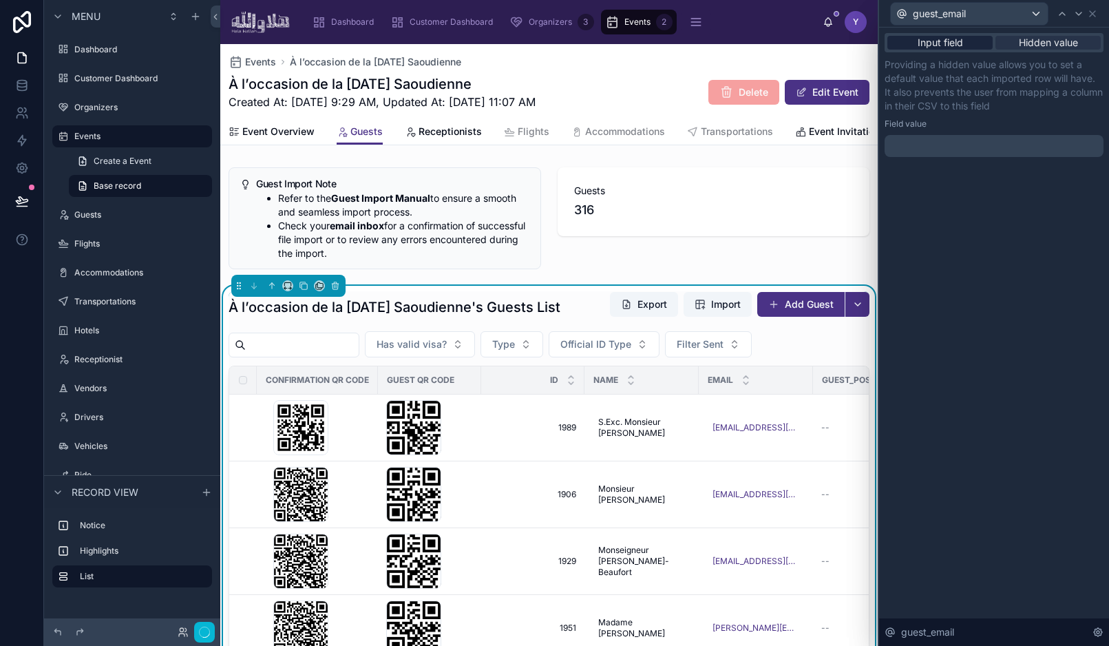
click at [949, 39] on span "Input field" at bounding box center [940, 43] width 45 height 14
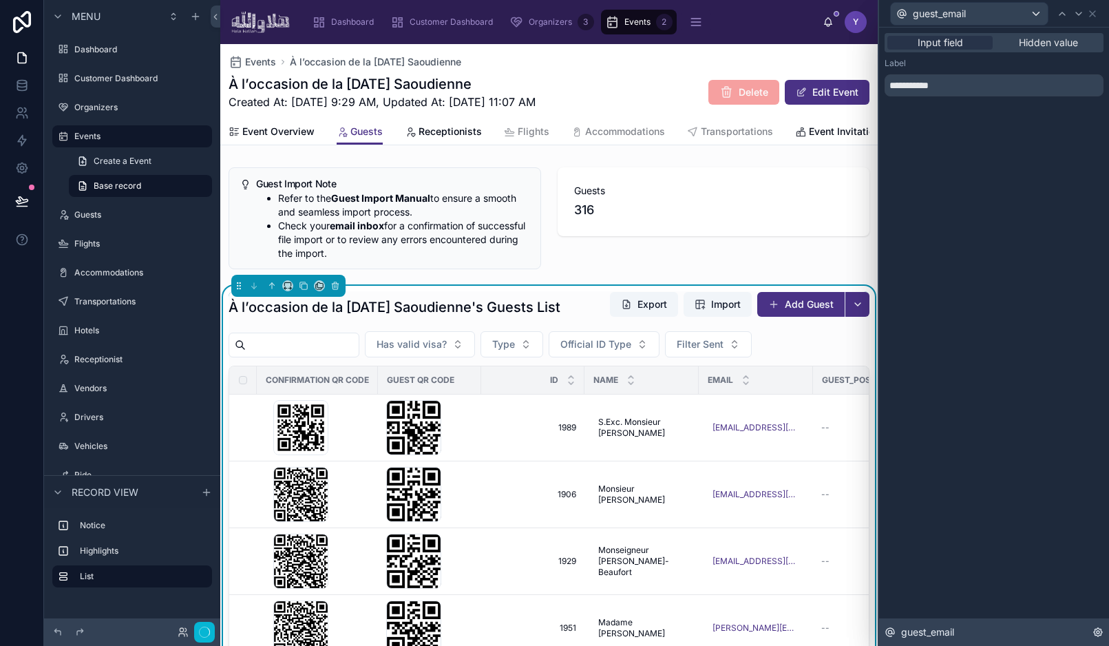
click at [1097, 633] on icon at bounding box center [1098, 631] width 11 height 11
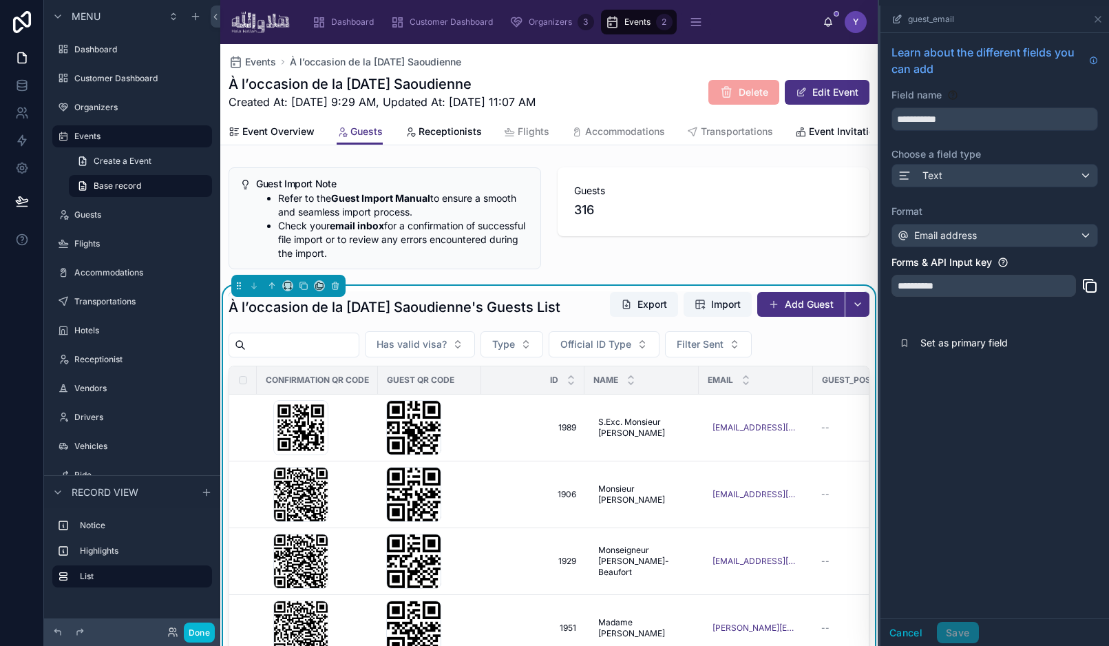
click at [1090, 20] on div "guest_email" at bounding box center [995, 19] width 218 height 27
click at [1101, 17] on icon at bounding box center [1098, 19] width 11 height 11
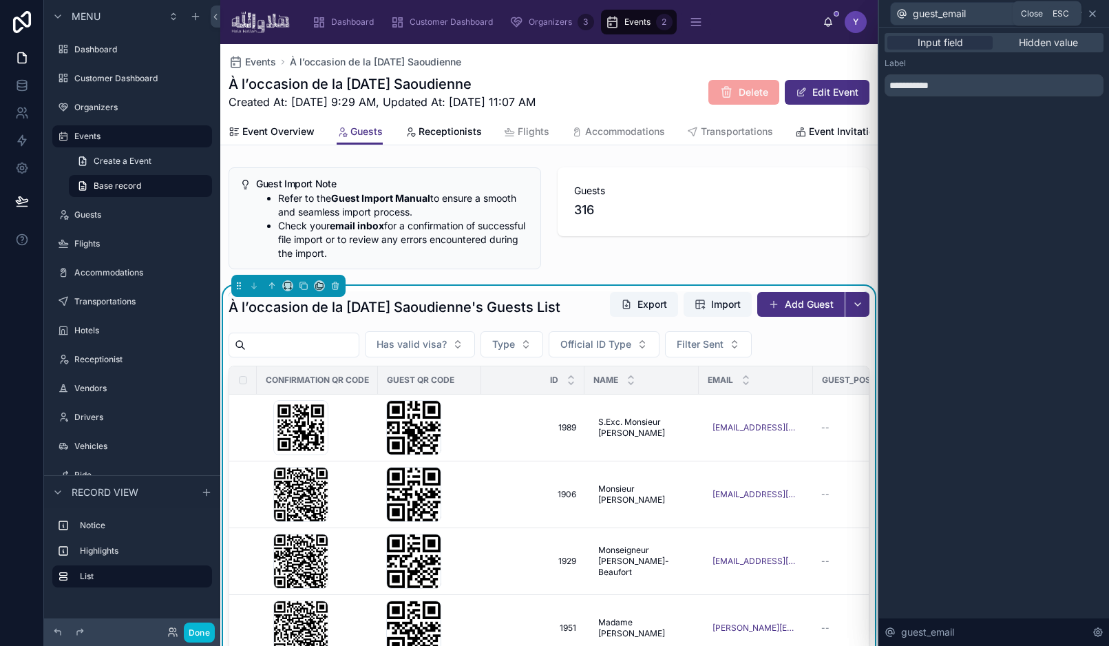
click at [1095, 17] on icon at bounding box center [1092, 13] width 11 height 11
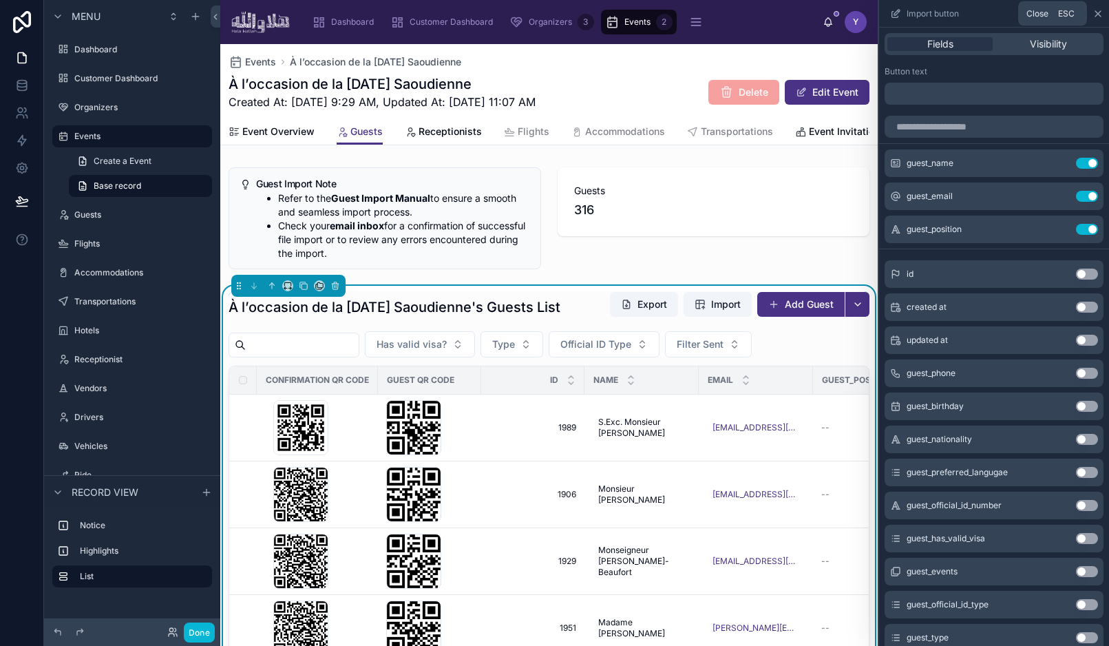
click at [1100, 14] on icon at bounding box center [1098, 13] width 11 height 11
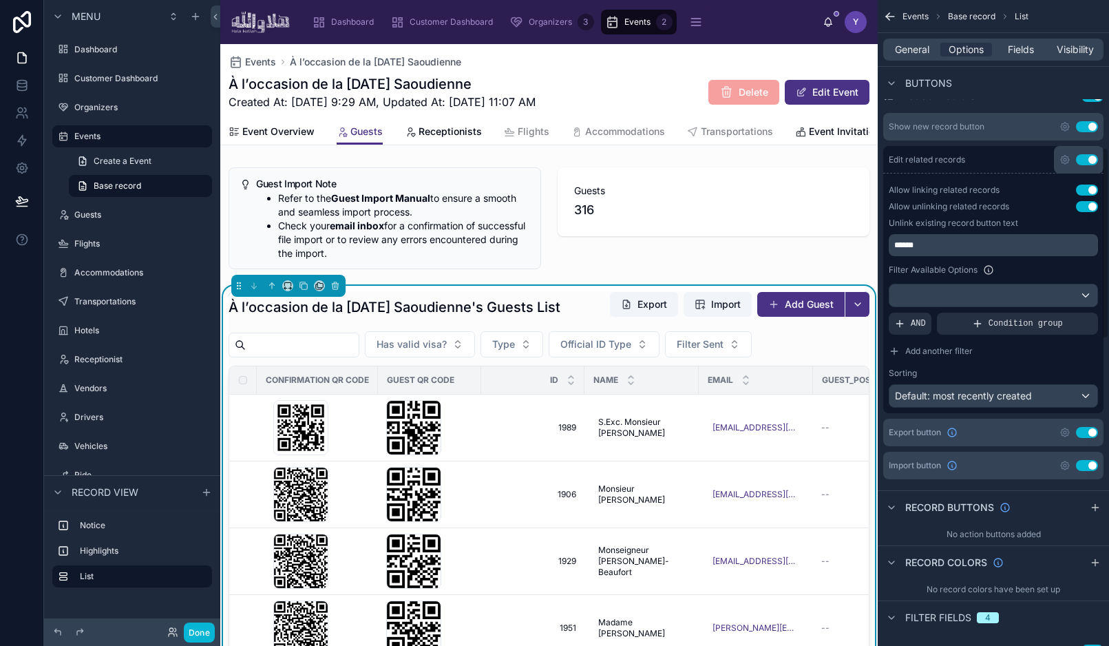
click at [881, 17] on div "Events Base record List" at bounding box center [993, 16] width 231 height 33
click at [893, 17] on icon "scrollable content" at bounding box center [890, 17] width 8 height 0
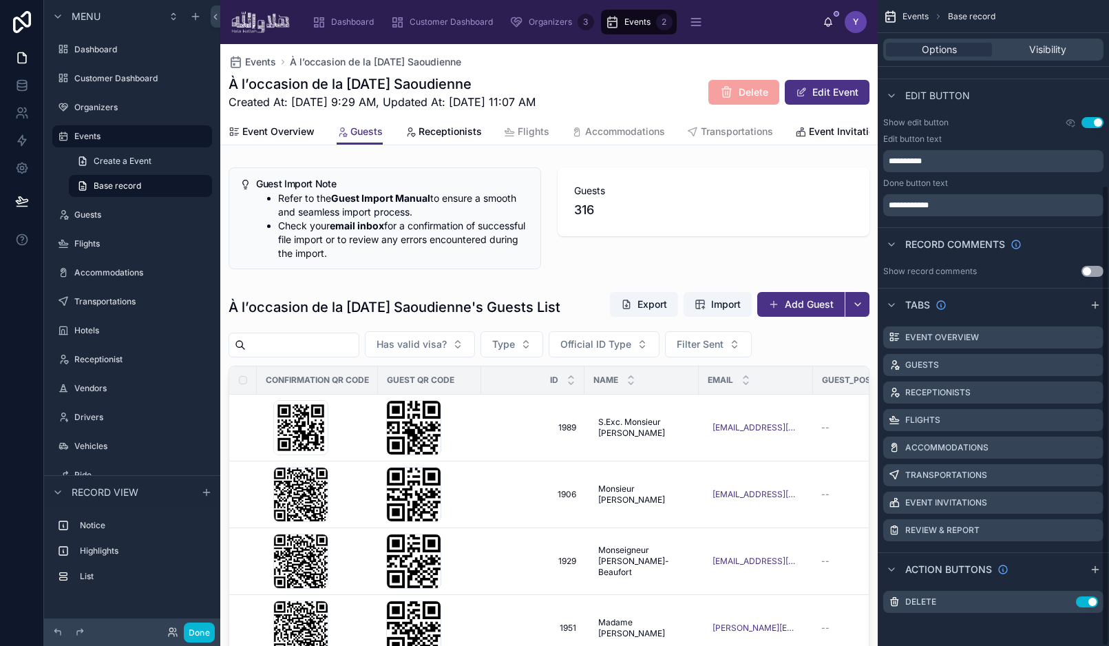
scroll to position [259, 0]
click at [204, 630] on button "Done" at bounding box center [199, 632] width 31 height 20
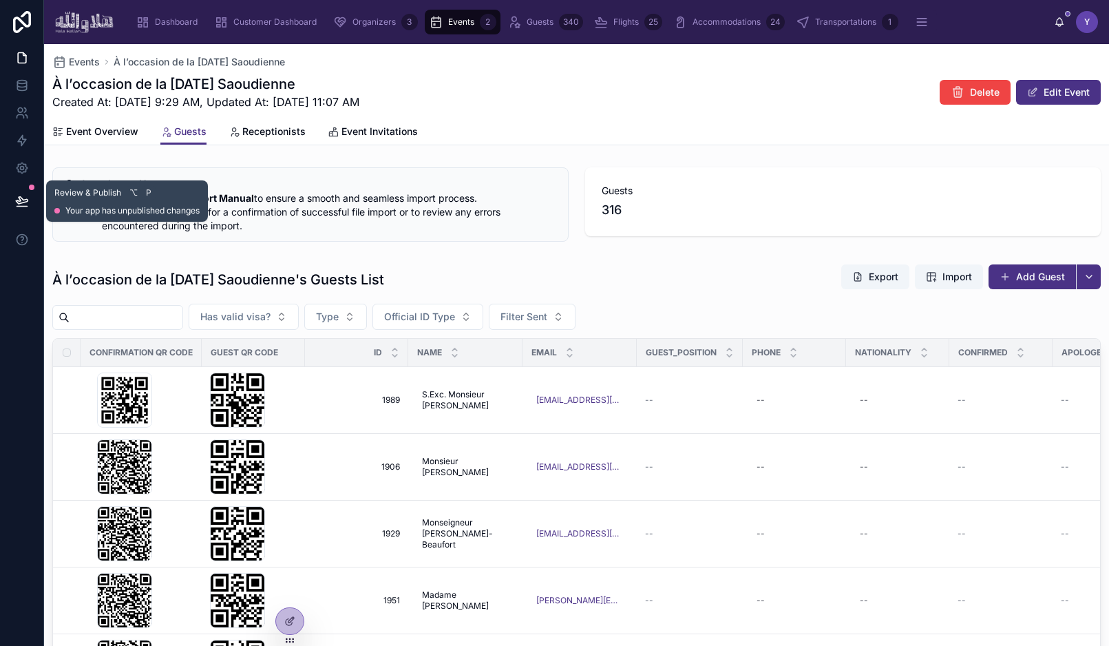
click at [15, 204] on icon at bounding box center [22, 201] width 14 height 14
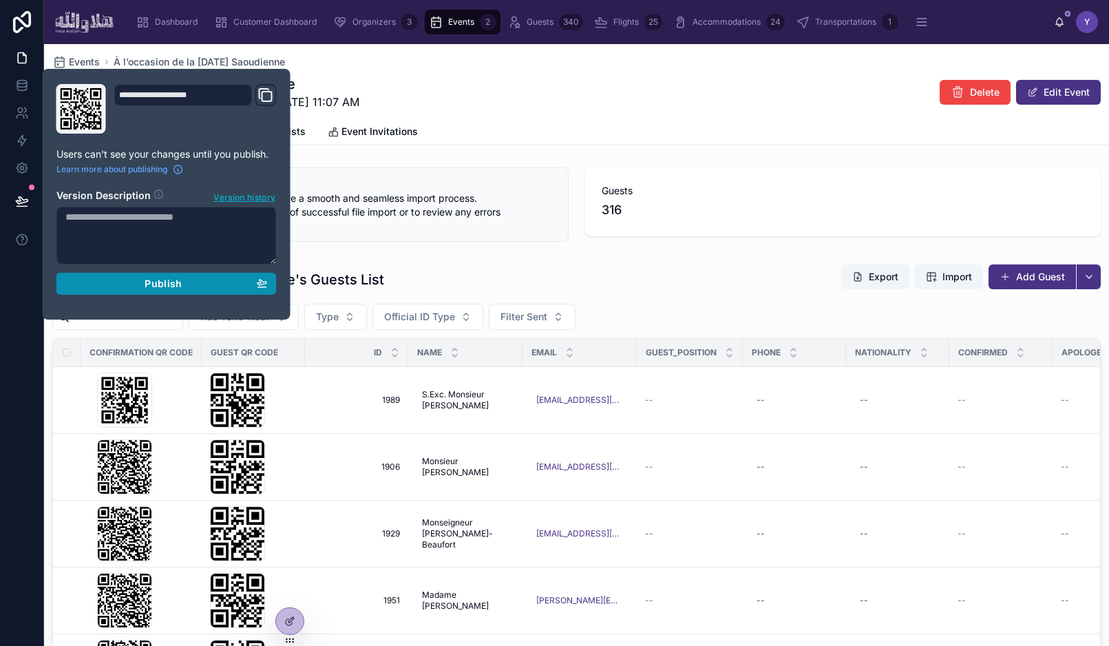
click at [128, 284] on div "Publish" at bounding box center [166, 283] width 202 height 12
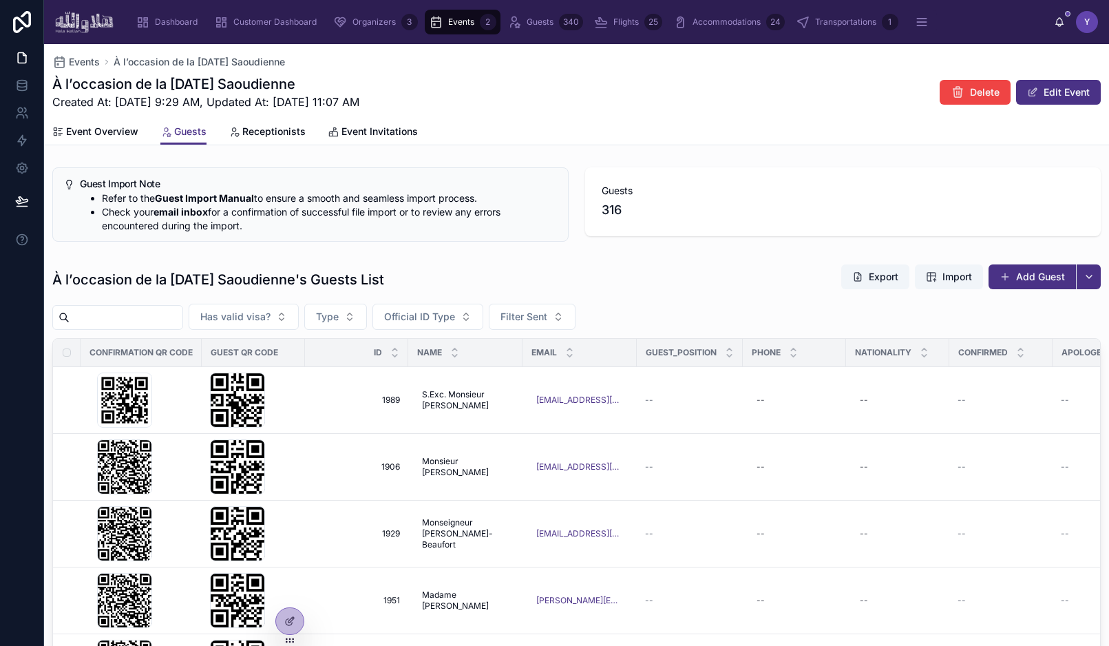
click at [710, 288] on div "À l’occasion de la [DATE] Saoudienne's Guests List Export Import Add Guest" at bounding box center [576, 280] width 1049 height 32
click at [958, 286] on button "Import" at bounding box center [949, 276] width 68 height 25
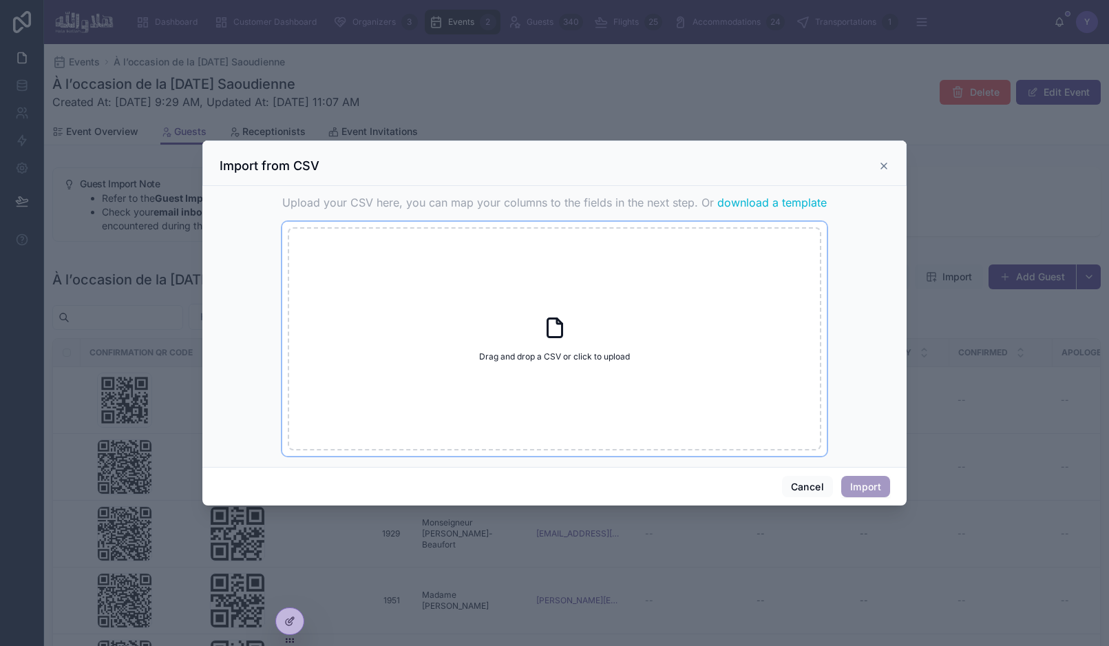
click at [527, 273] on div "Drag and drop a CSV or click to upload Drag and drop a CSV or click to upload" at bounding box center [555, 338] width 534 height 223
type input "**********"
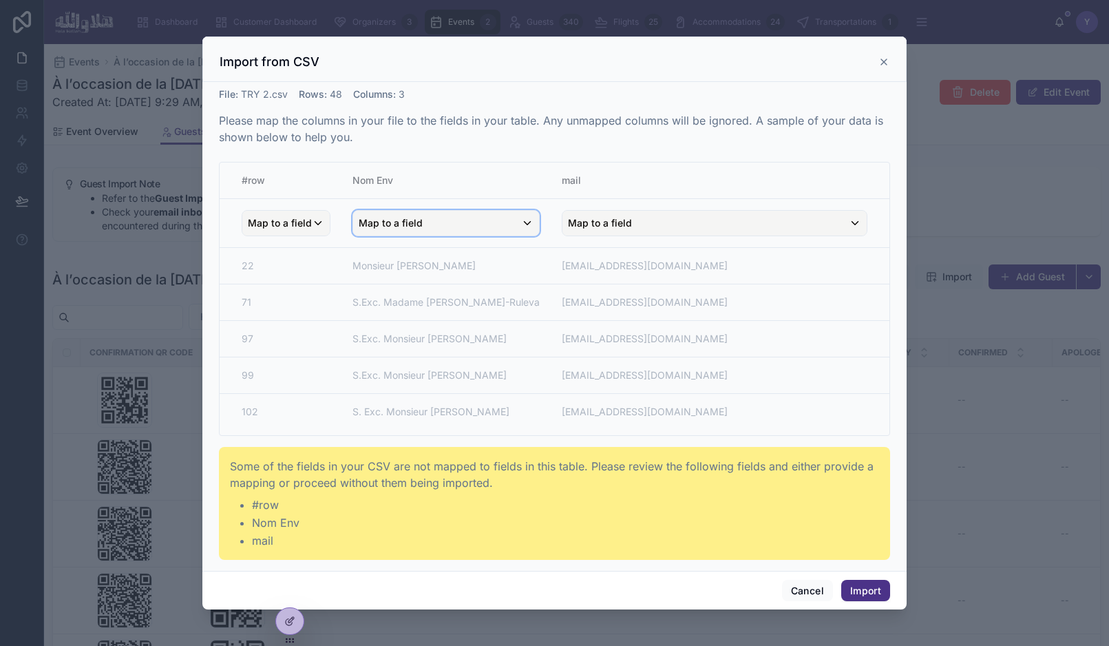
click at [404, 223] on span "Map to a field" at bounding box center [391, 223] width 64 height 25
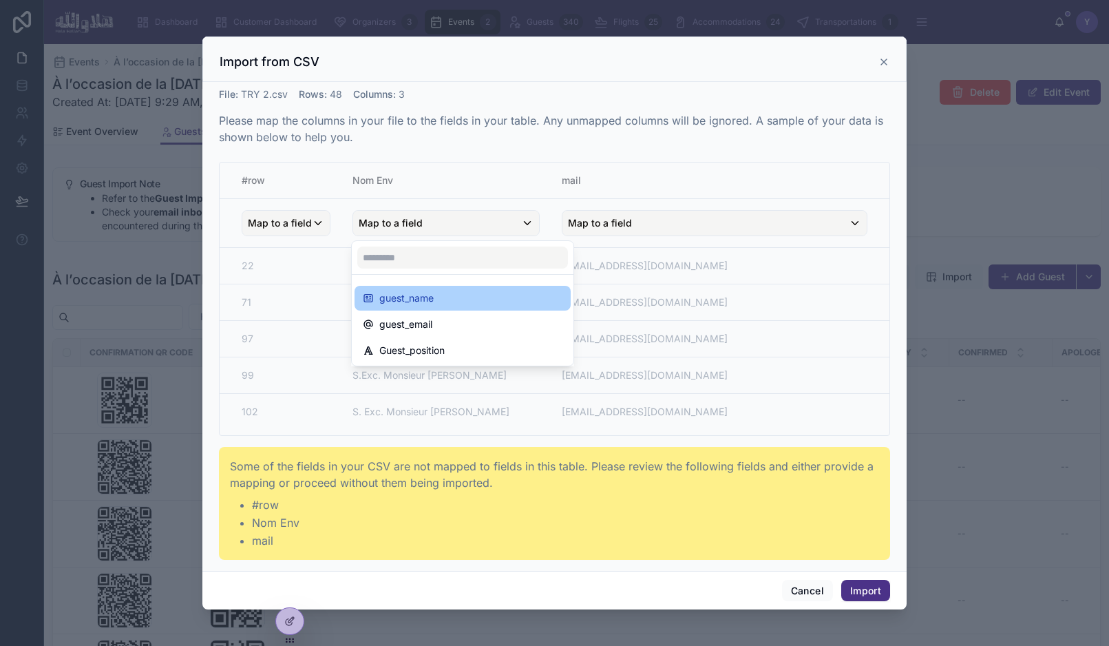
click at [411, 297] on span "guest_name" at bounding box center [406, 298] width 54 height 17
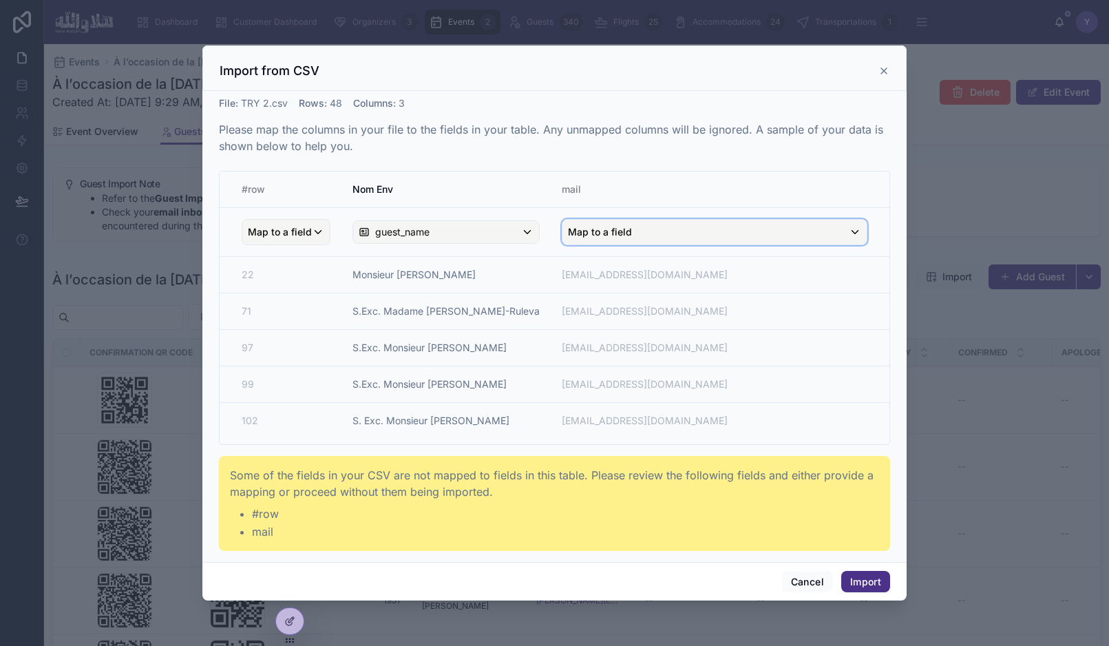
click at [620, 238] on span "Map to a field" at bounding box center [600, 232] width 64 height 25
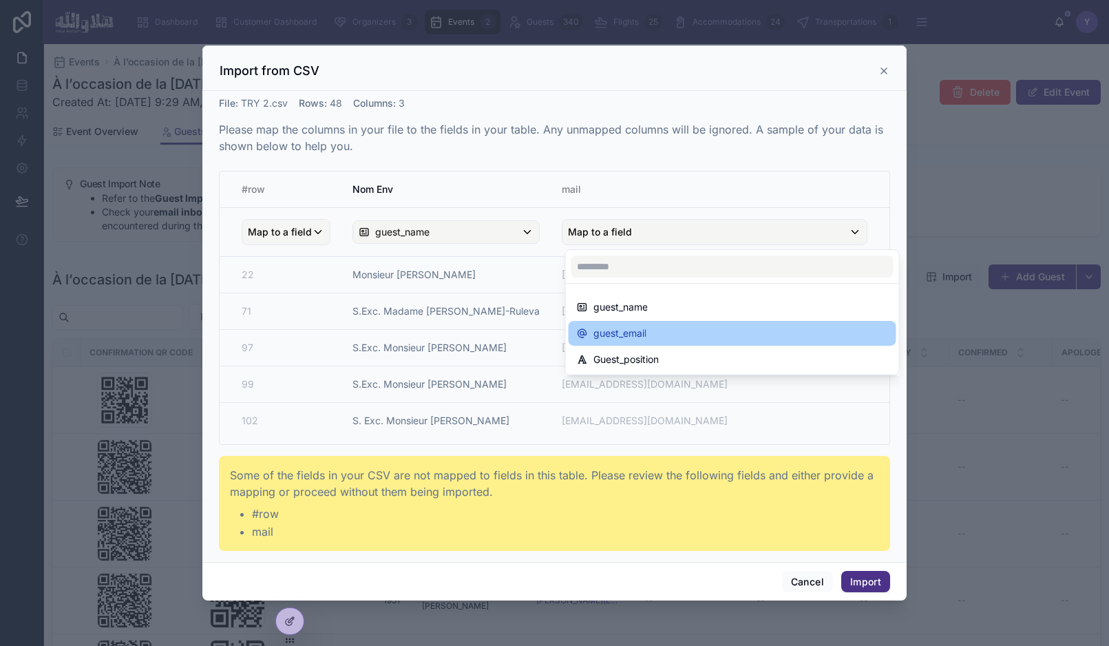
click at [626, 338] on span "guest_email" at bounding box center [619, 333] width 53 height 17
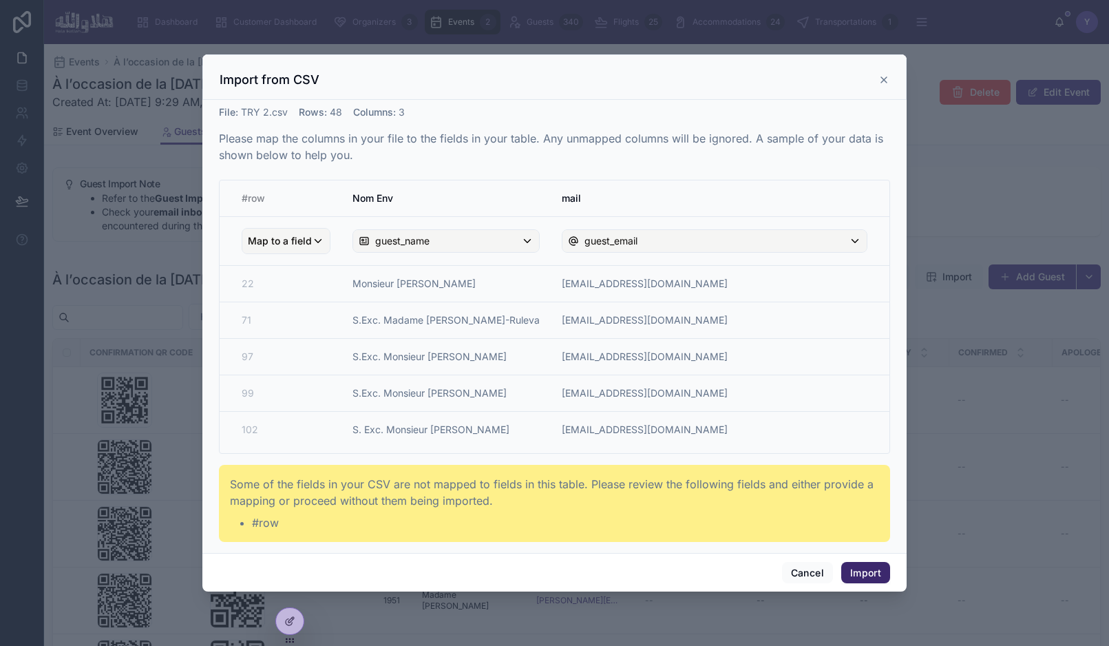
click at [868, 571] on button "Import" at bounding box center [865, 573] width 49 height 22
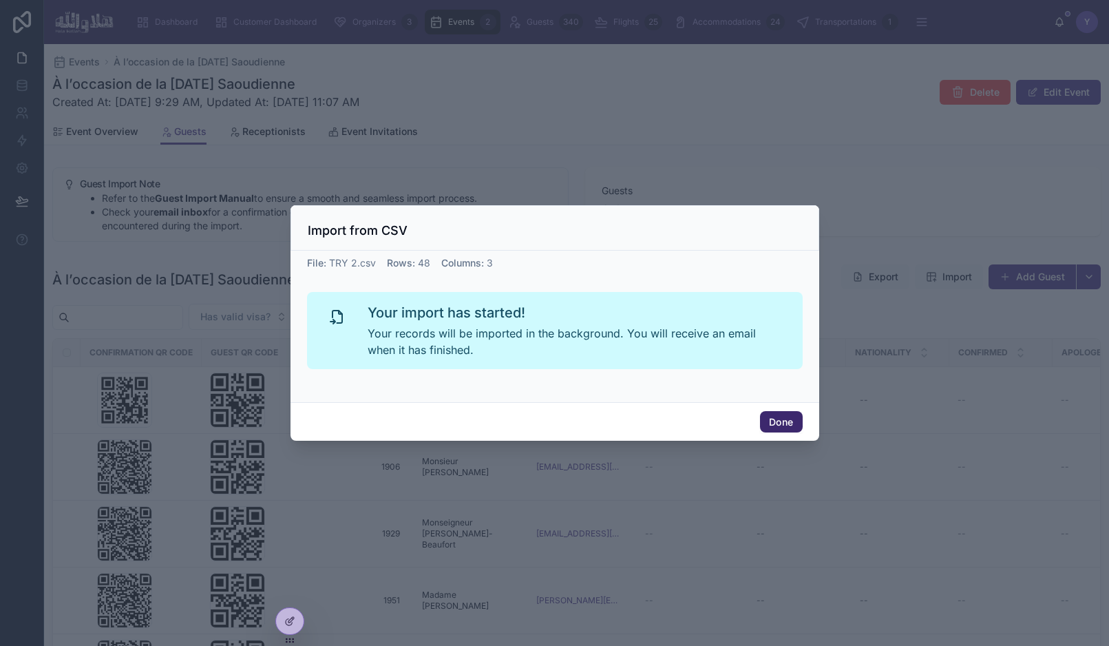
click at [788, 423] on button "Done" at bounding box center [781, 422] width 42 height 22
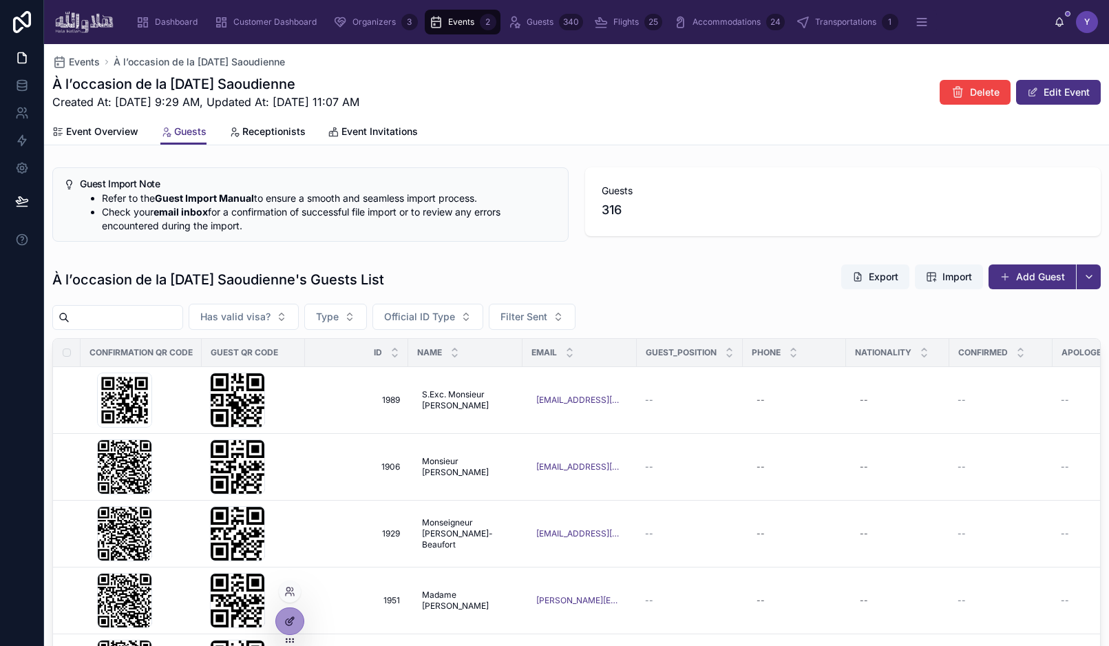
click at [286, 617] on icon at bounding box center [289, 620] width 11 height 11
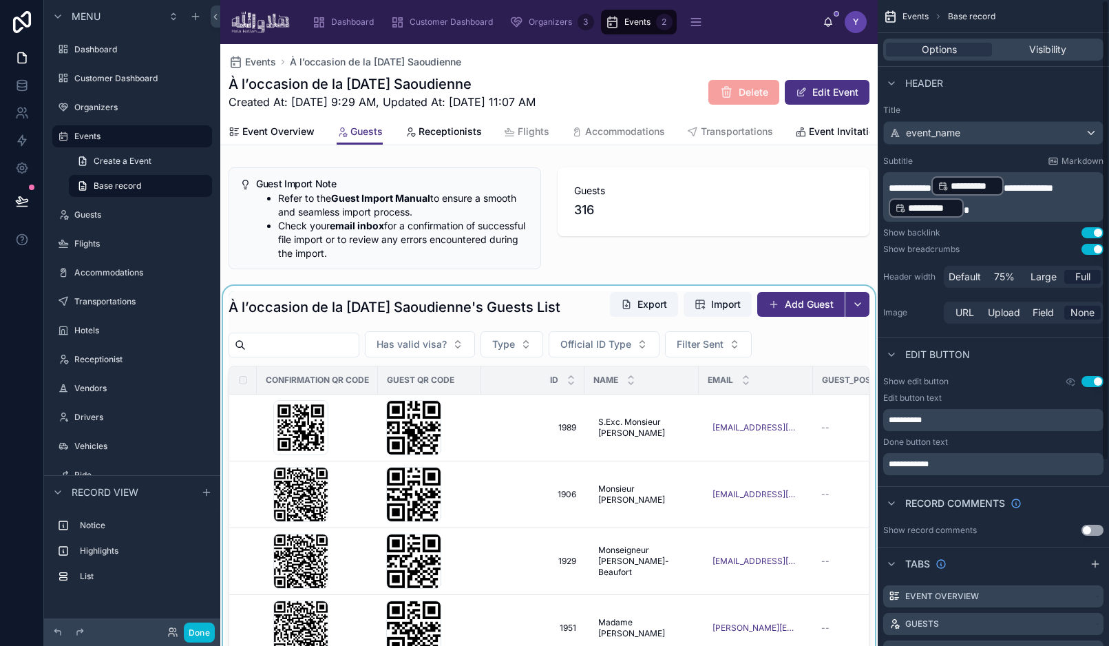
click at [654, 331] on div at bounding box center [548, 571] width 657 height 571
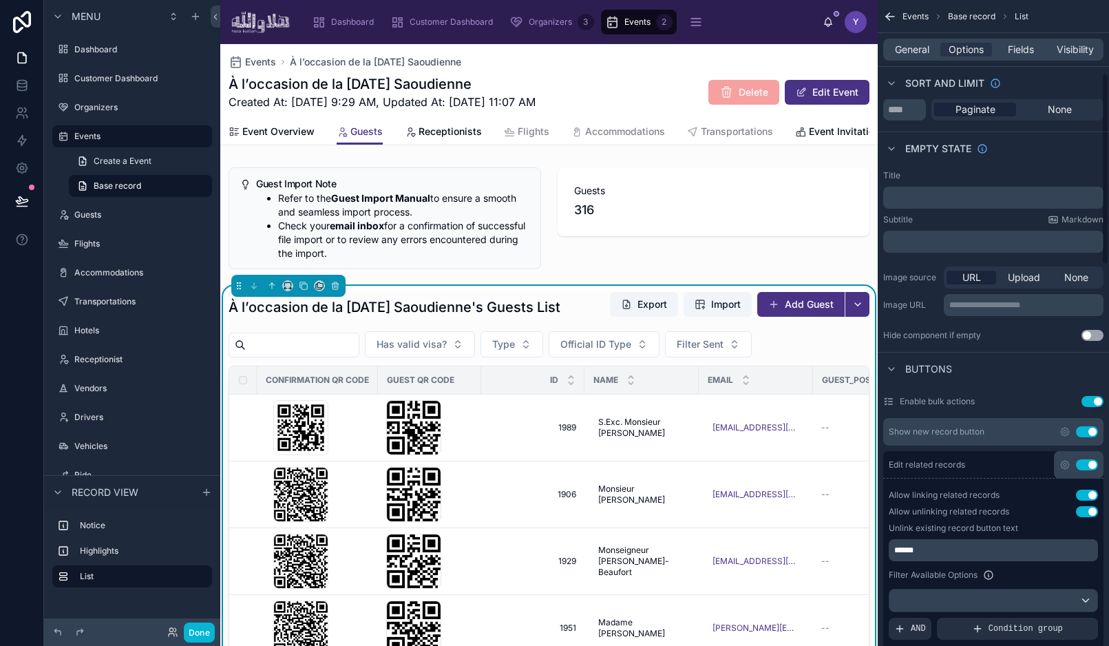
scroll to position [456, 0]
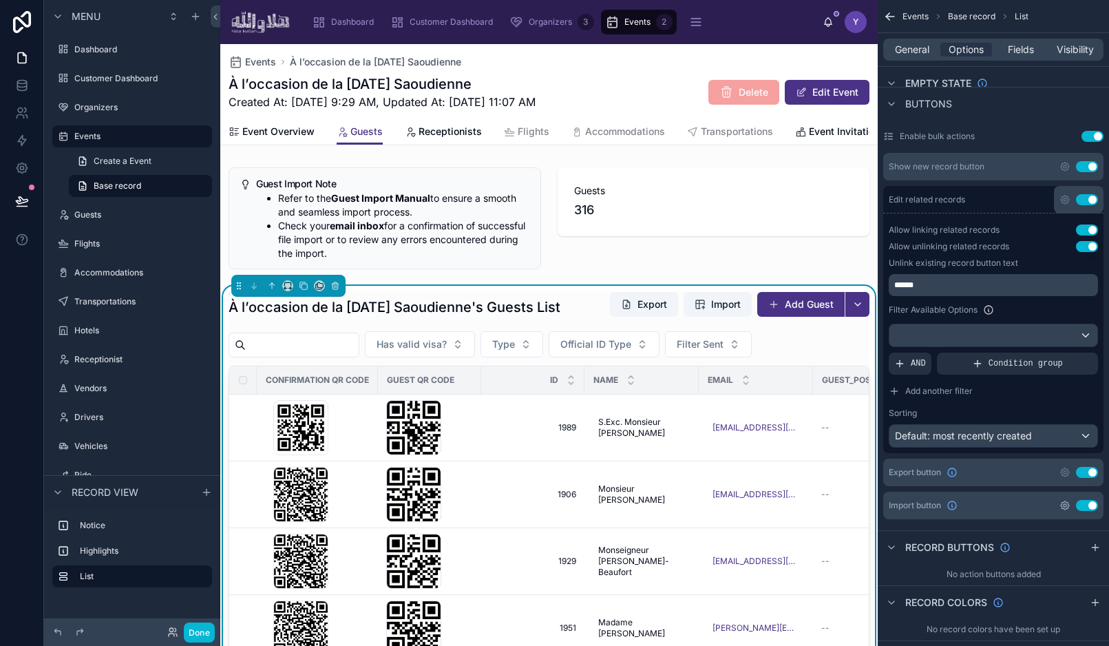
click at [1064, 505] on icon "scrollable content" at bounding box center [1065, 505] width 3 height 3
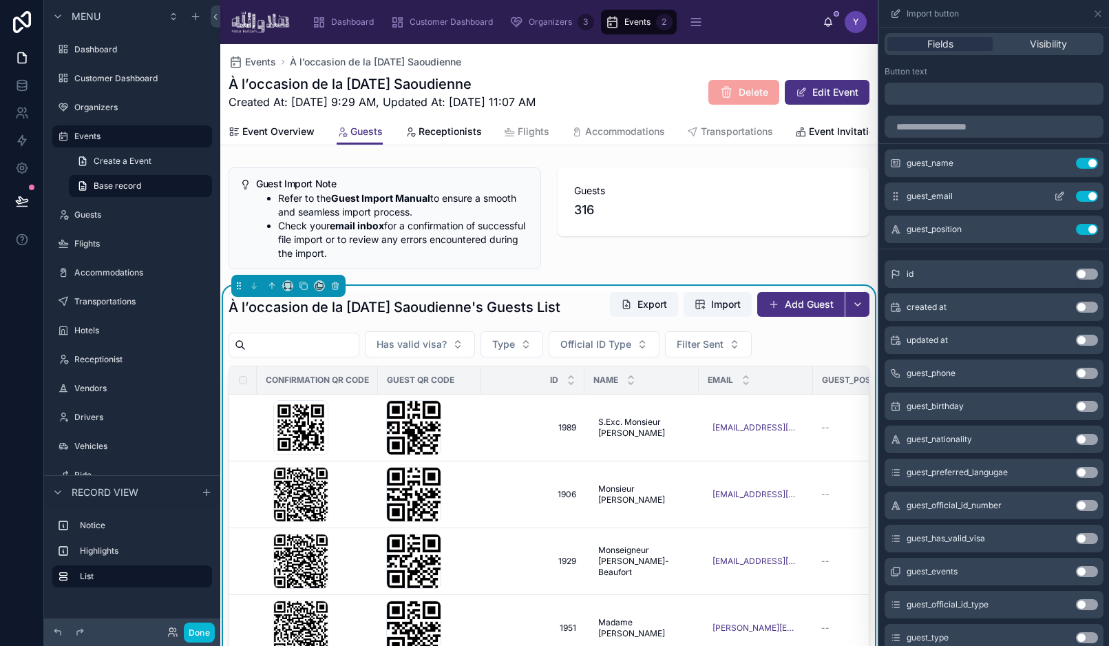
click at [1063, 194] on icon at bounding box center [1059, 196] width 11 height 11
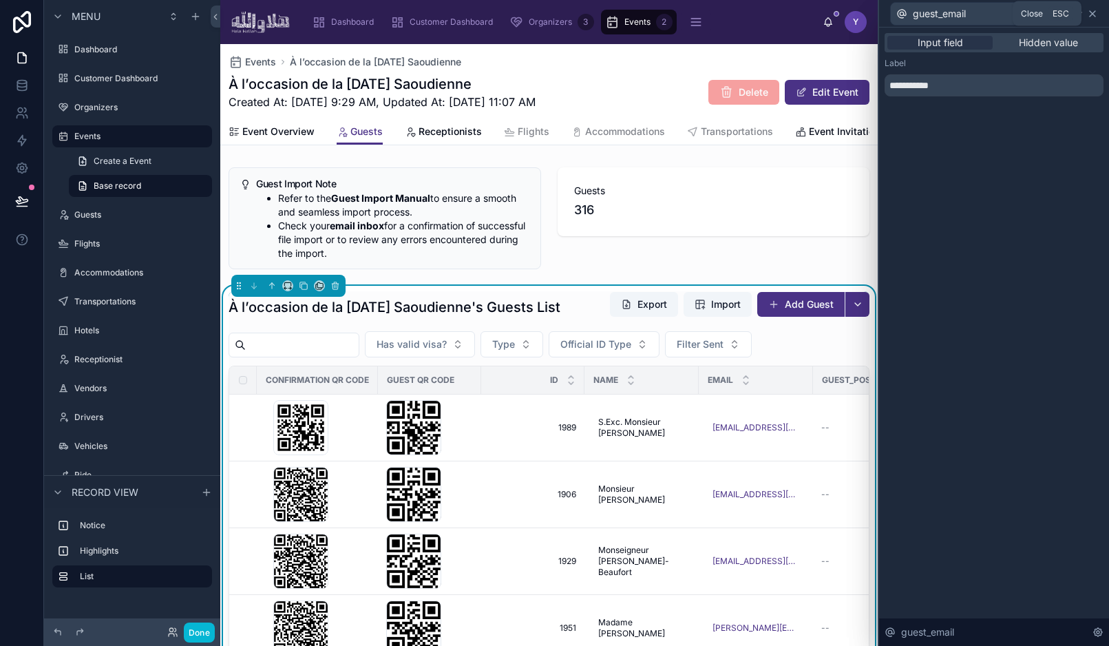
click at [1093, 16] on icon at bounding box center [1092, 13] width 11 height 11
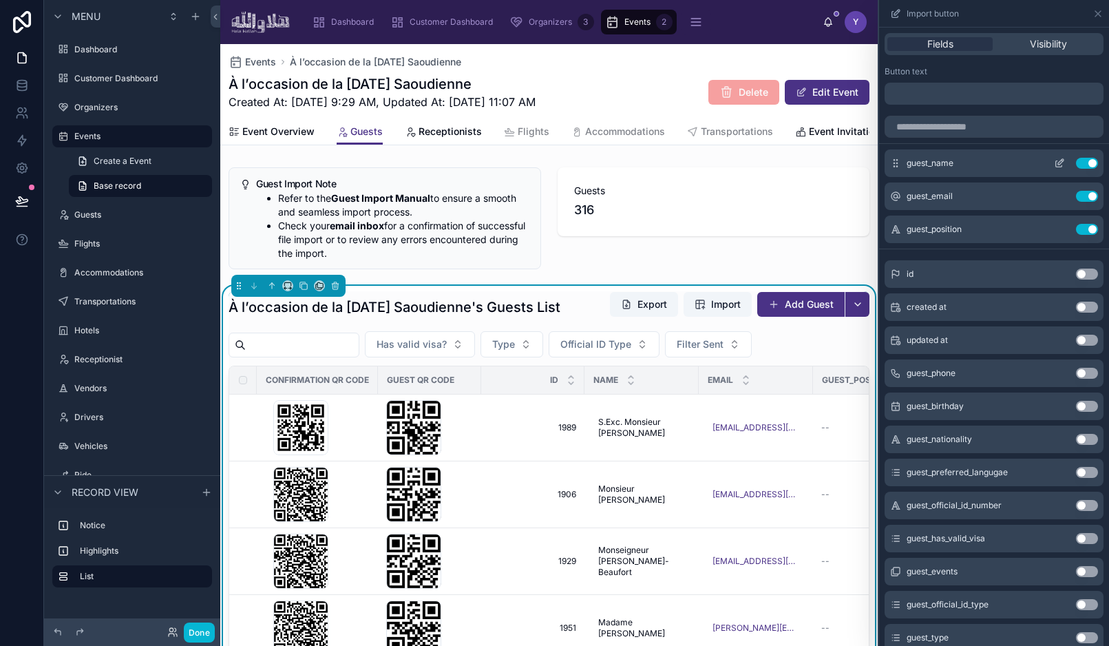
click at [1059, 164] on icon at bounding box center [1061, 162] width 6 height 6
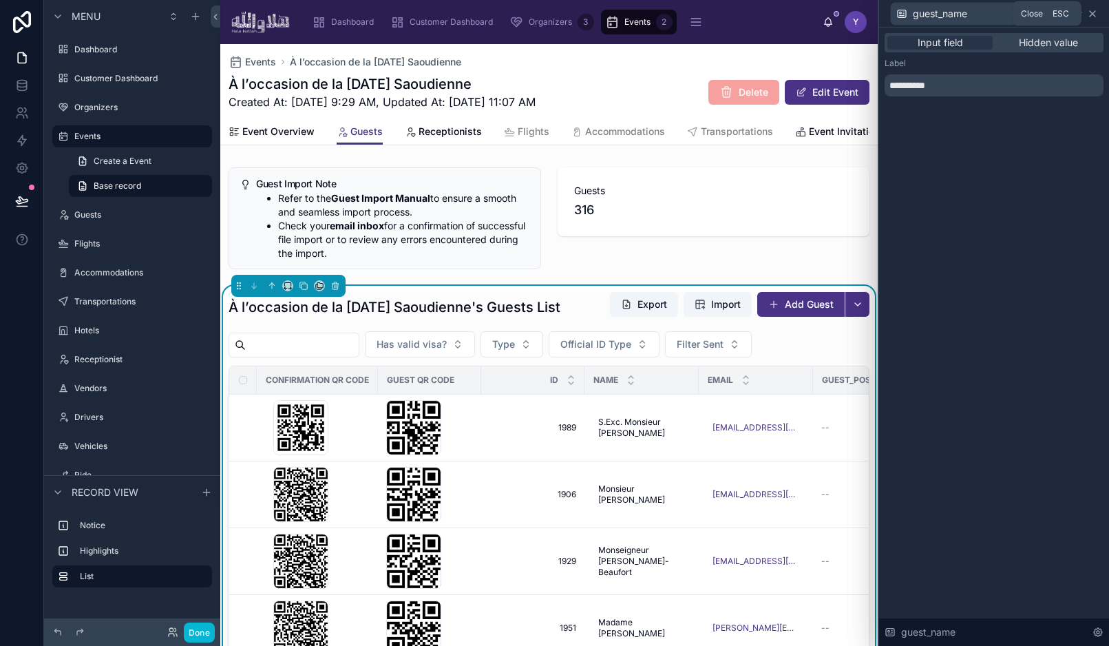
click at [1094, 15] on icon at bounding box center [1093, 14] width 6 height 6
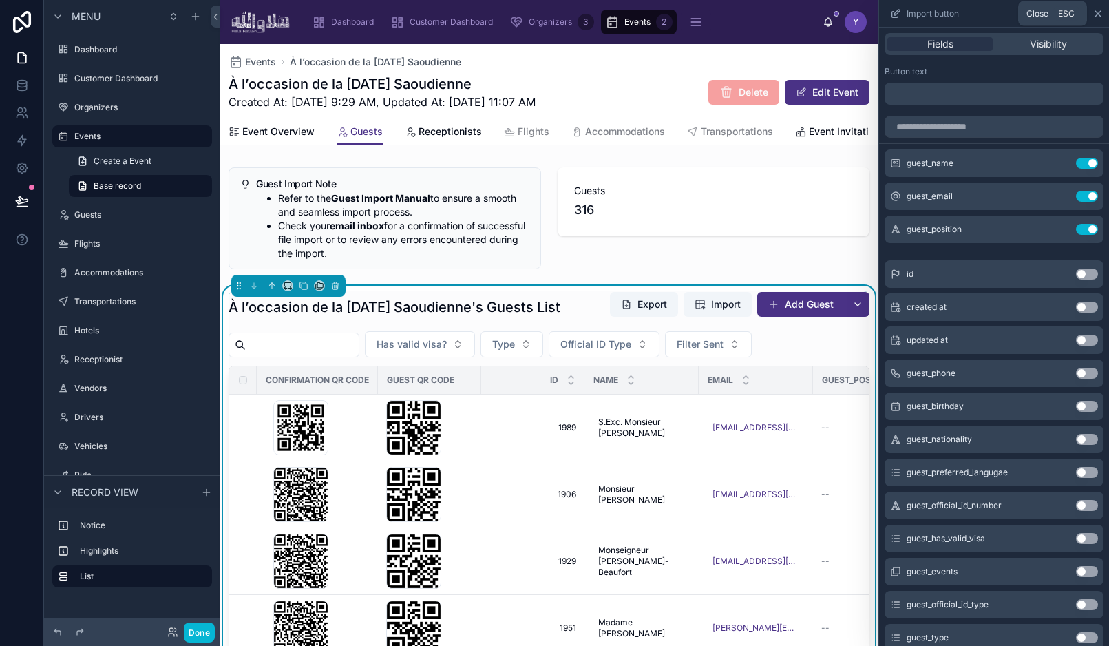
click at [1097, 15] on icon at bounding box center [1098, 13] width 11 height 11
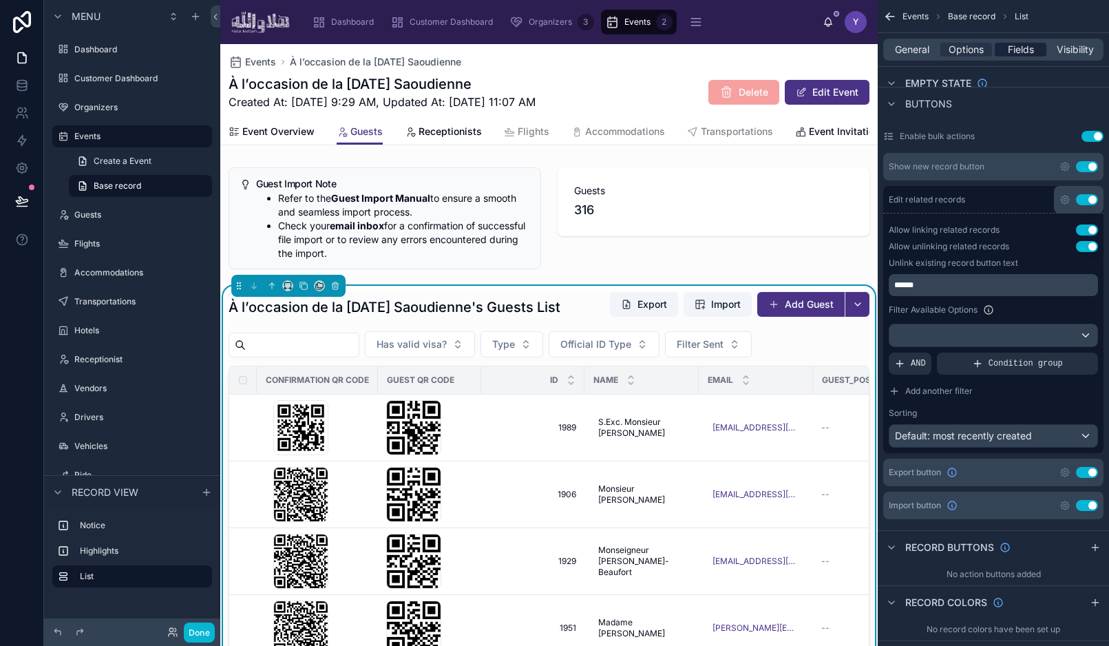
click at [1027, 53] on span "Fields" at bounding box center [1021, 50] width 26 height 14
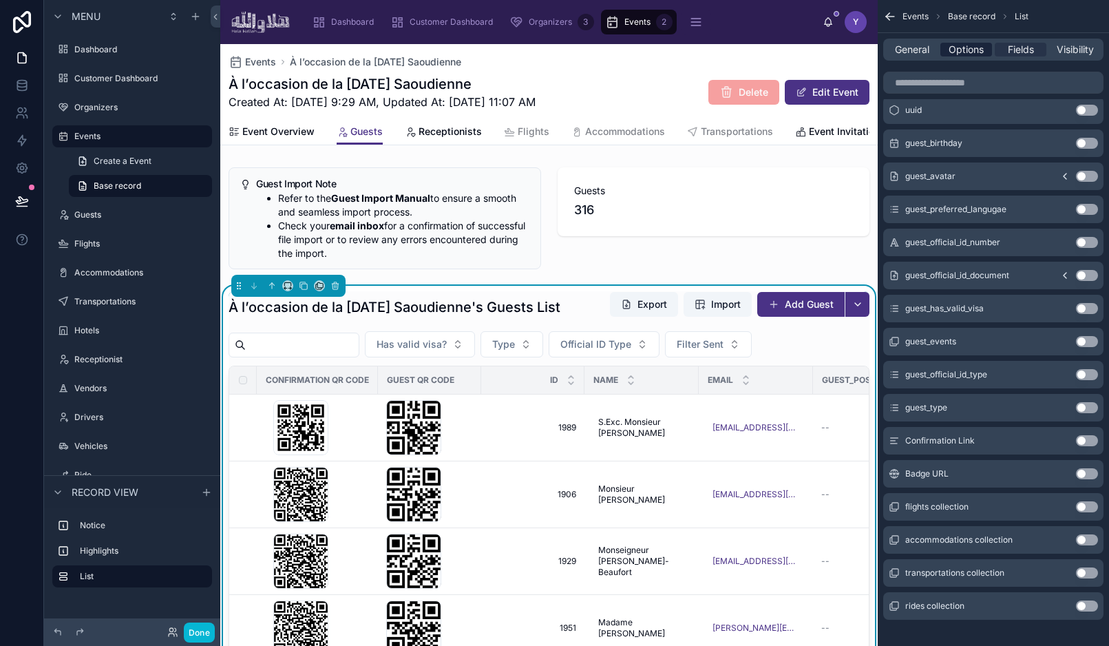
click at [969, 48] on span "Options" at bounding box center [966, 50] width 35 height 14
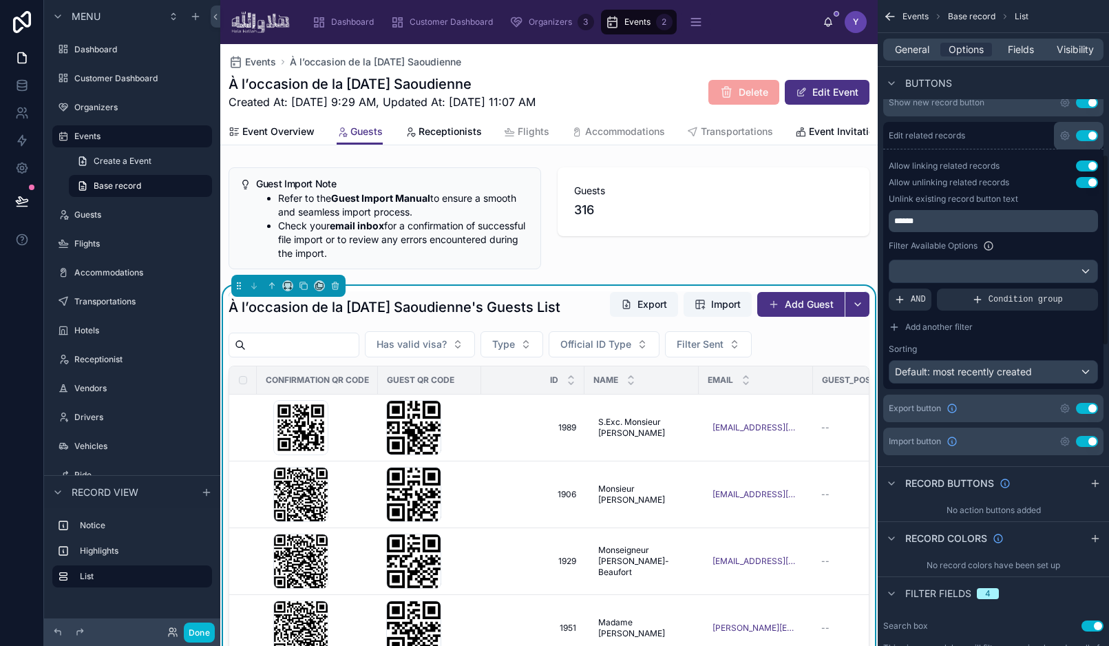
scroll to position [521, 0]
click at [887, 17] on icon "scrollable content" at bounding box center [887, 18] width 3 height 3
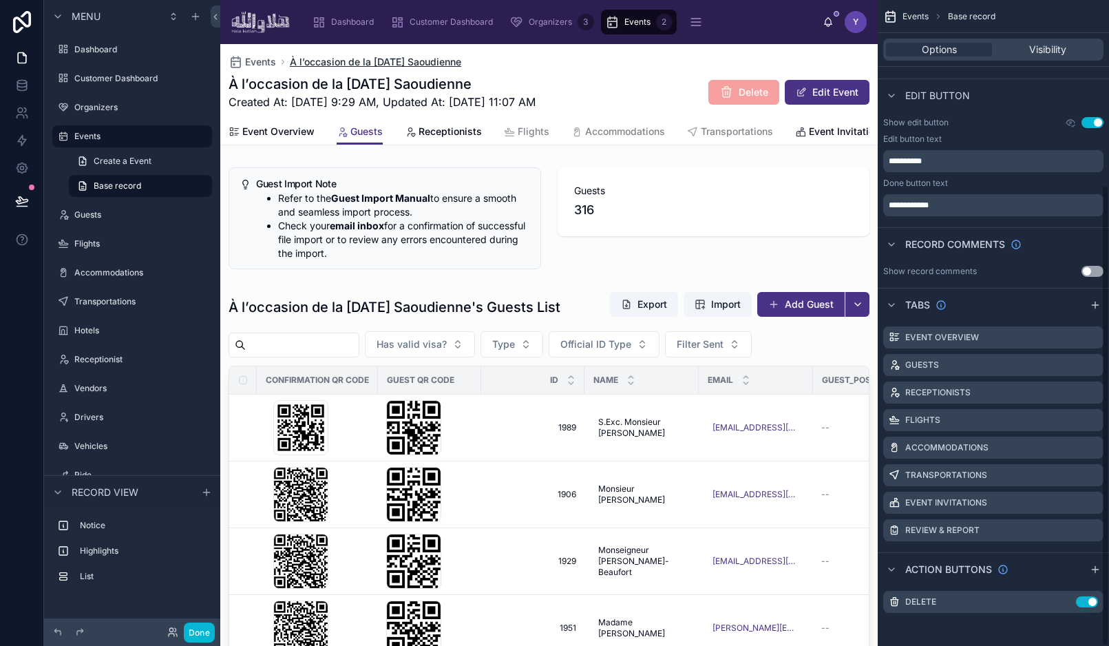
scroll to position [259, 0]
click at [23, 85] on icon at bounding box center [22, 85] width 14 height 14
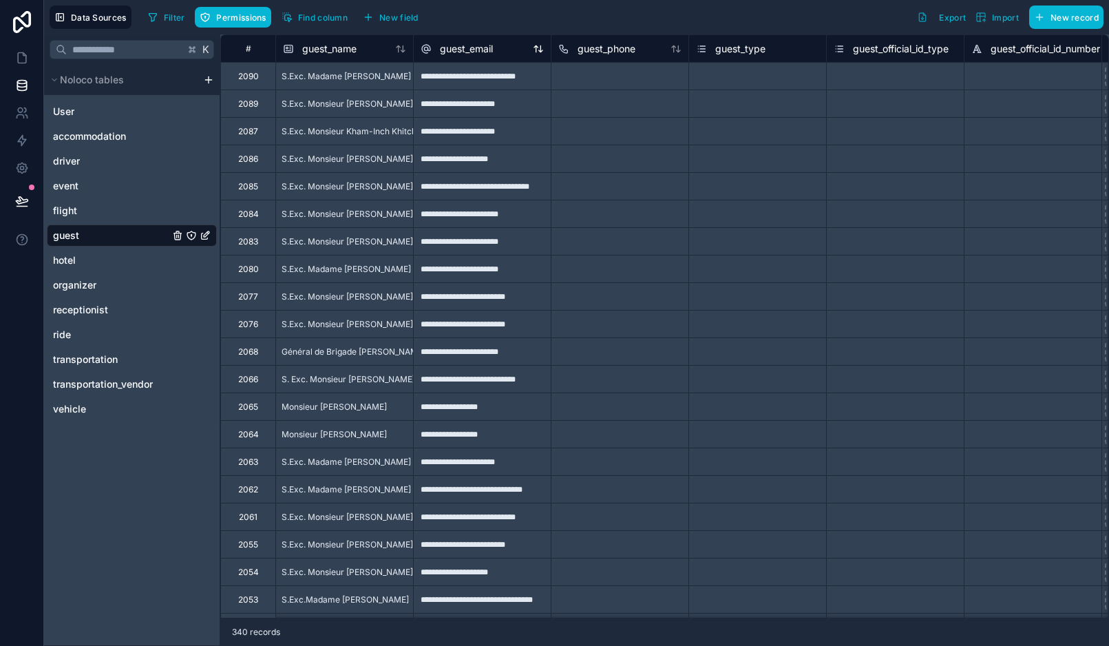
click at [489, 50] on span "guest_email" at bounding box center [466, 49] width 53 height 14
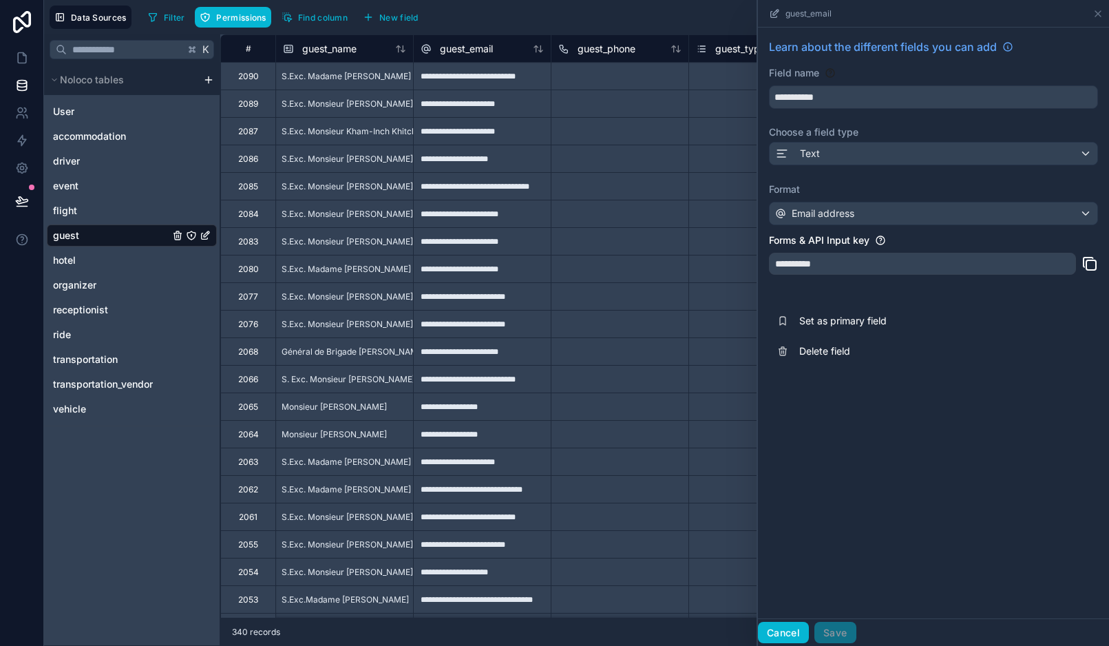
click at [785, 625] on button "Cancel" at bounding box center [783, 633] width 51 height 22
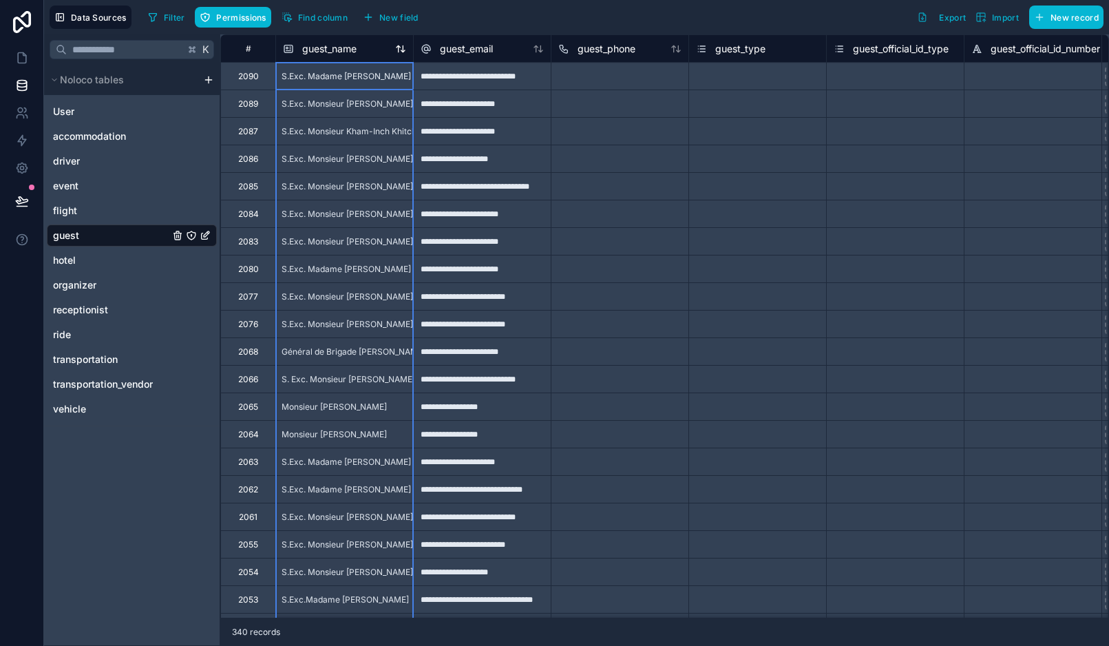
click at [337, 53] on span "guest_name" at bounding box center [329, 49] width 54 height 14
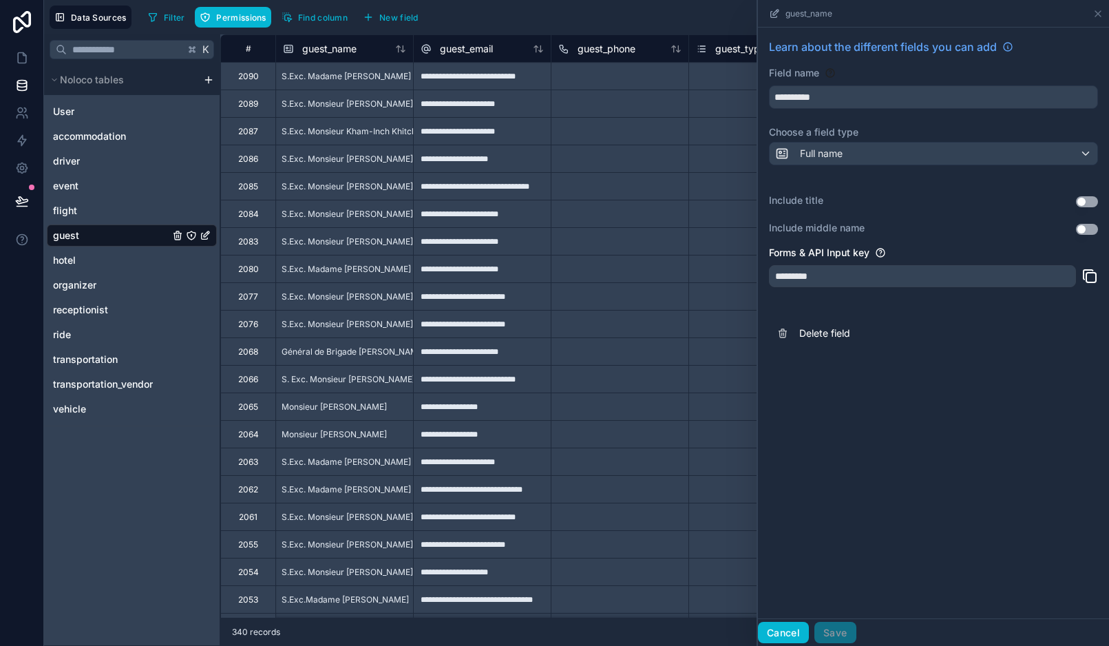
click at [796, 630] on button "Cancel" at bounding box center [783, 633] width 51 height 22
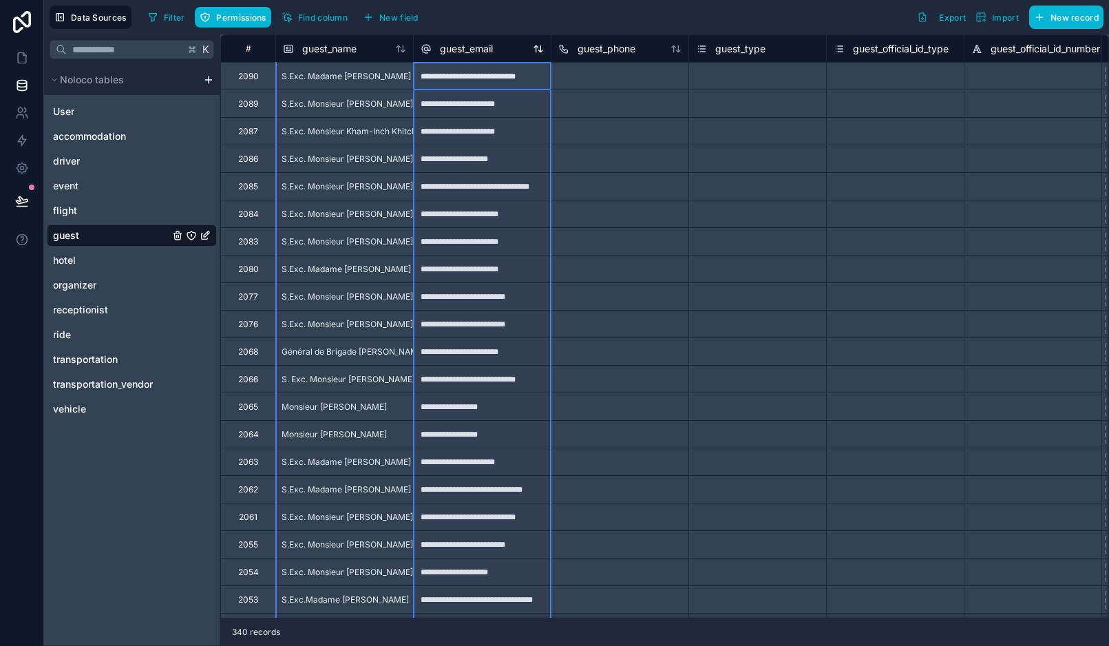
click at [470, 44] on span "guest_email" at bounding box center [466, 49] width 53 height 14
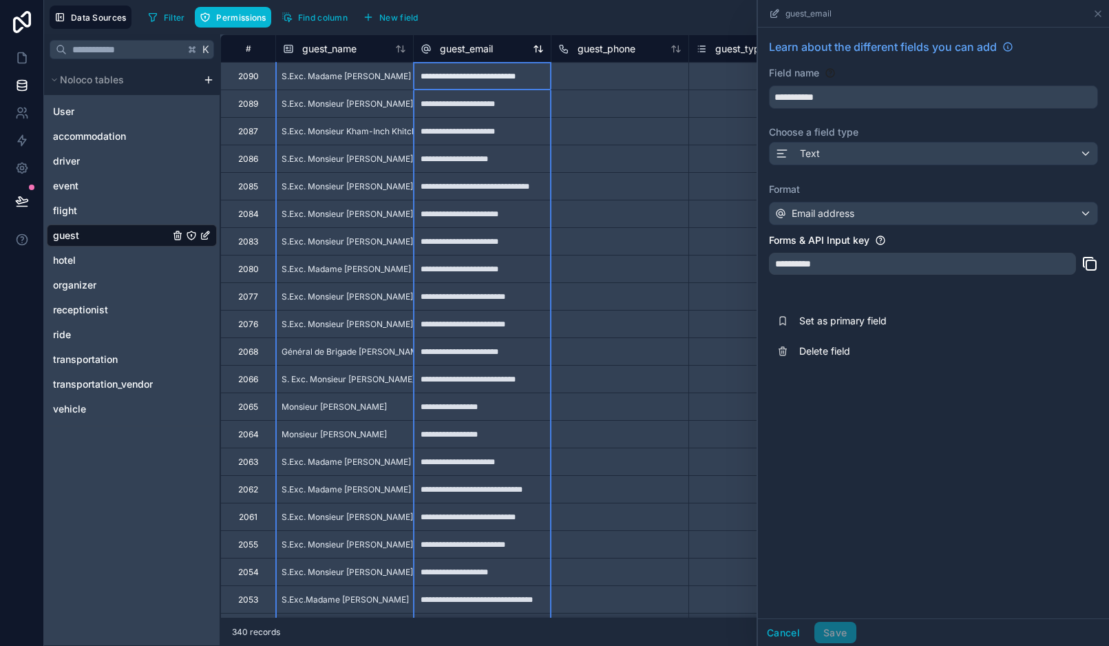
click at [470, 44] on span "guest_email" at bounding box center [466, 49] width 53 height 14
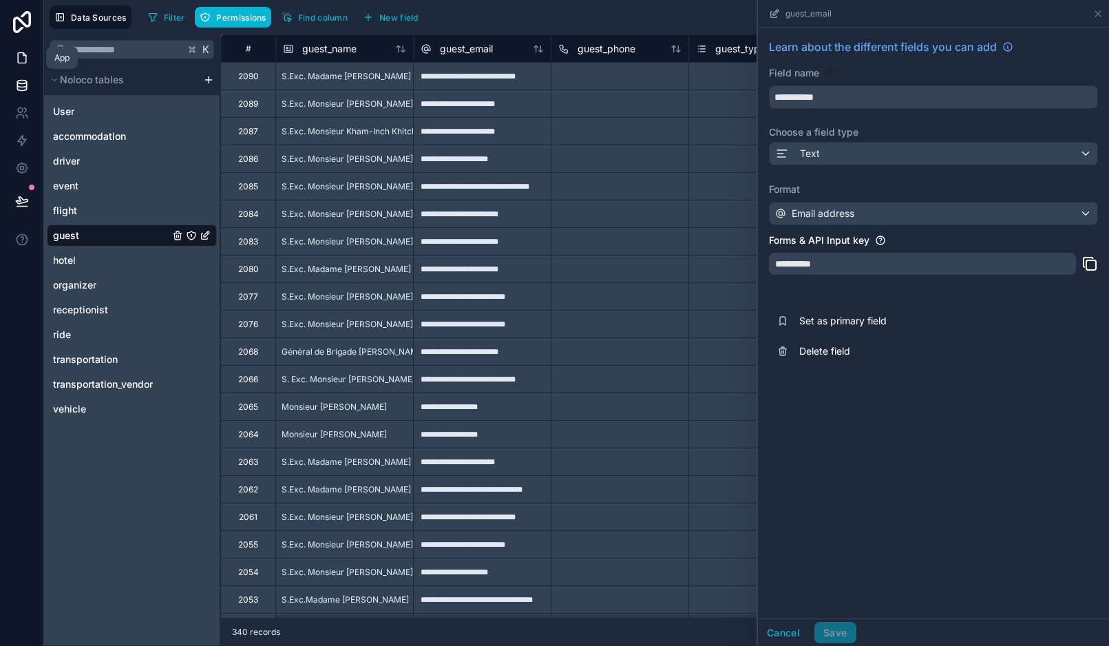
click at [18, 56] on icon at bounding box center [22, 58] width 8 height 10
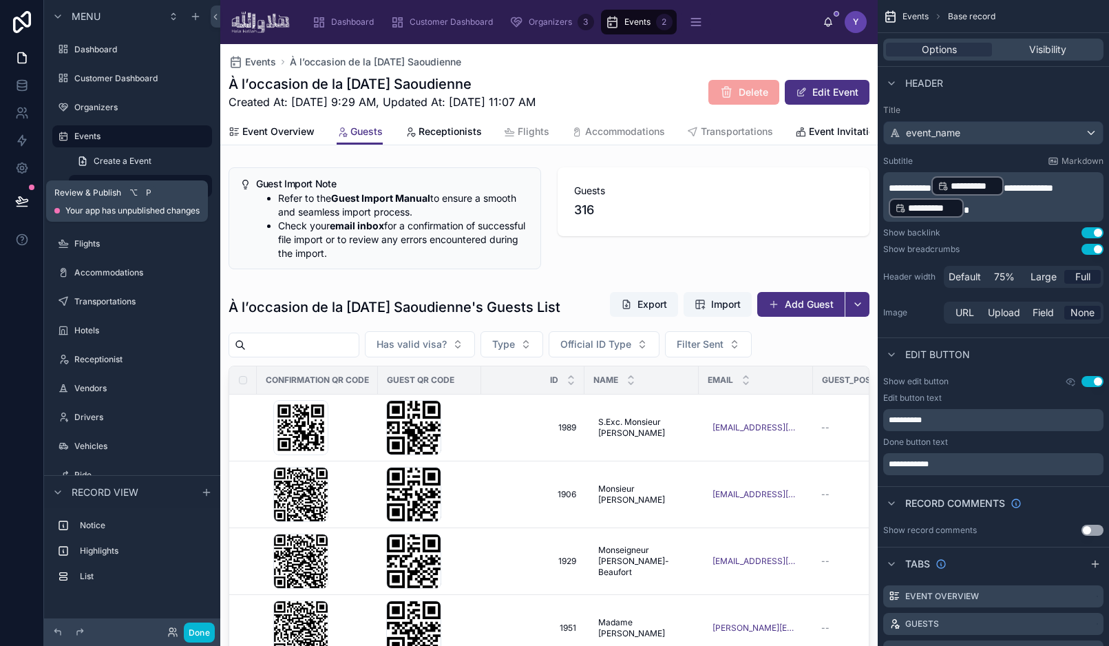
click at [12, 200] on button at bounding box center [22, 201] width 30 height 39
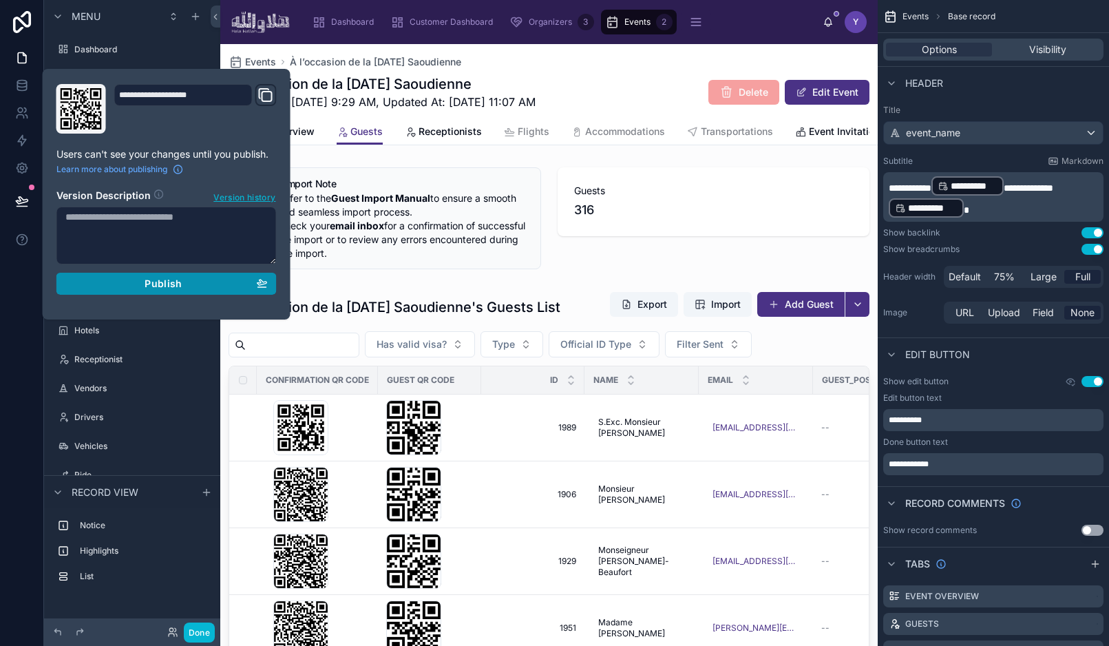
click at [228, 286] on div "Publish" at bounding box center [166, 283] width 202 height 12
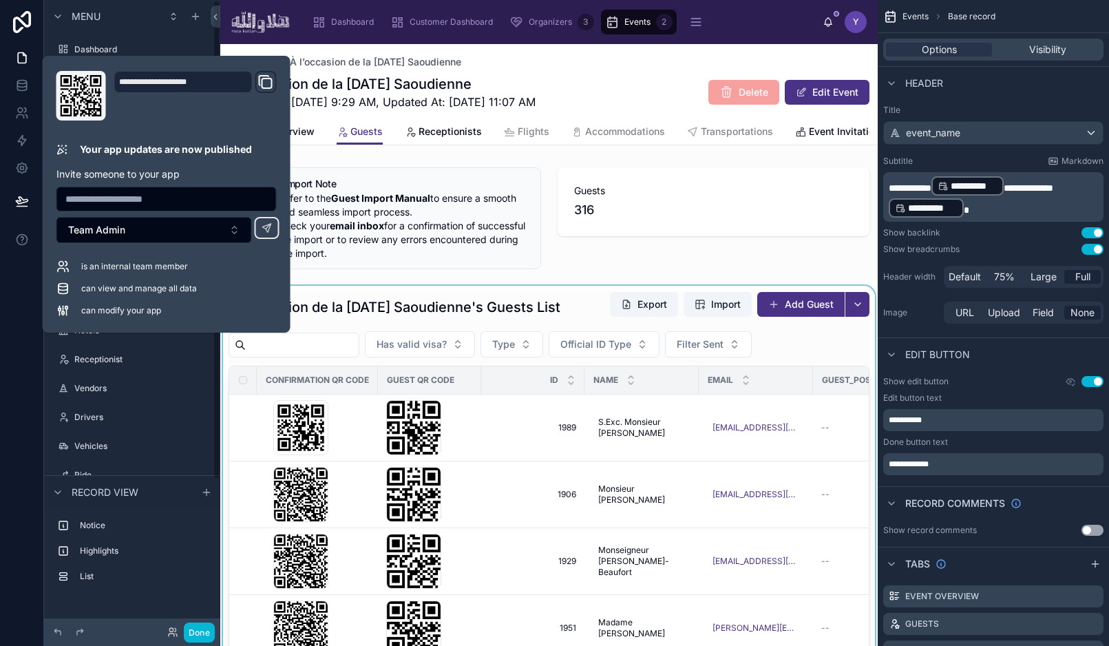
click at [436, 293] on div at bounding box center [548, 571] width 657 height 571
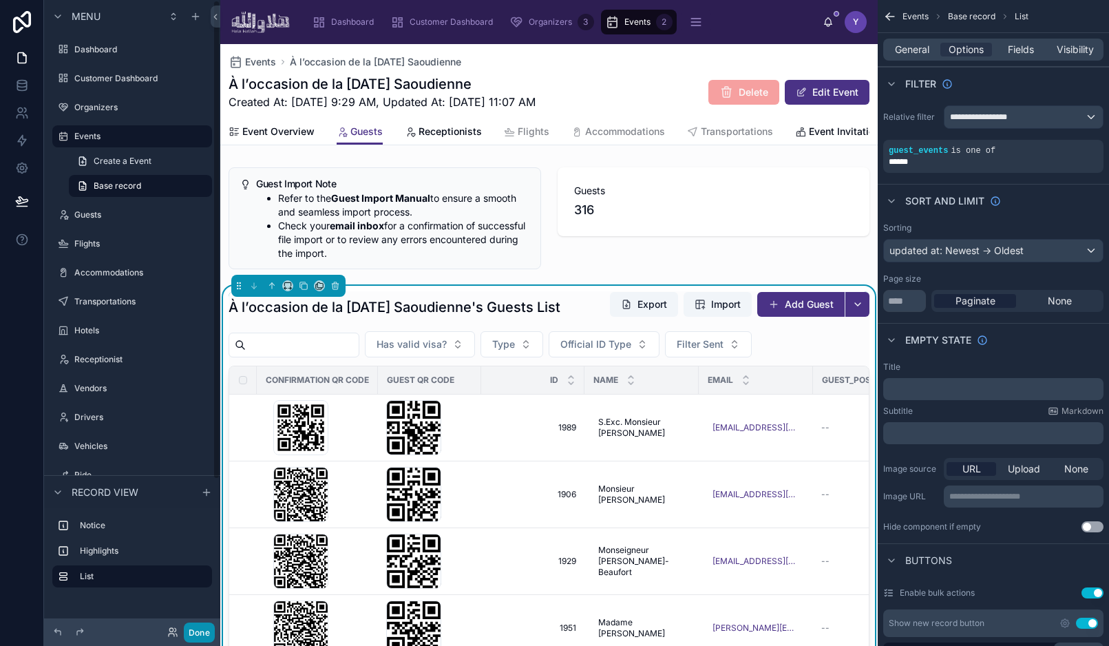
click at [197, 635] on button "Done" at bounding box center [199, 632] width 31 height 20
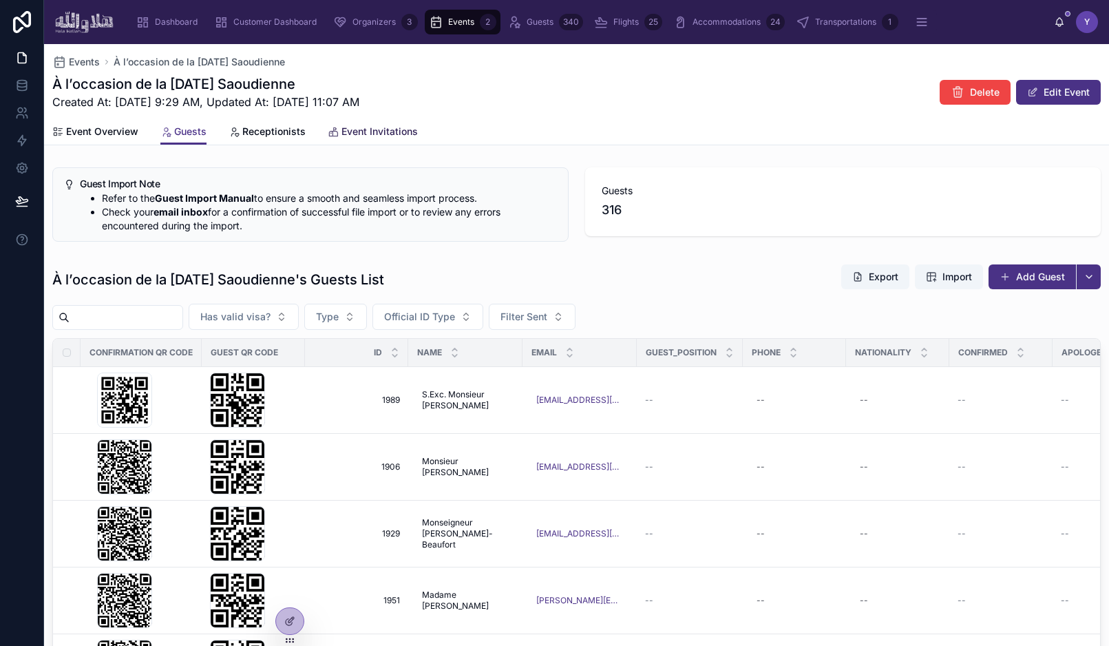
click at [374, 139] on link "Event Invitations" at bounding box center [373, 133] width 90 height 28
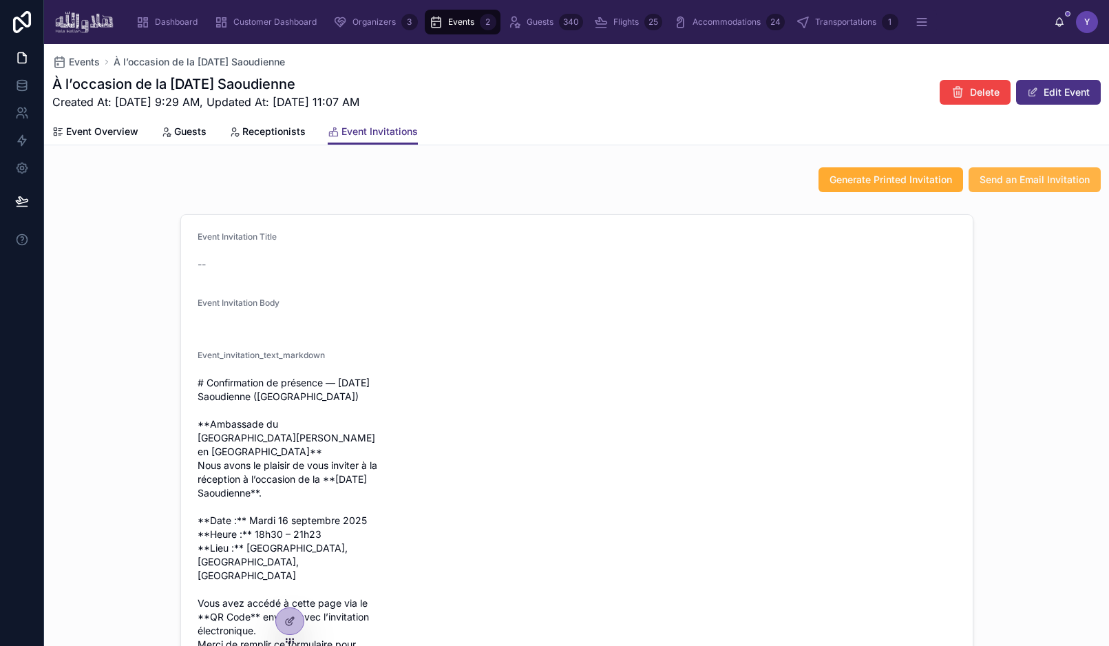
click at [1025, 181] on span "Send an Email Invitation" at bounding box center [1035, 180] width 110 height 14
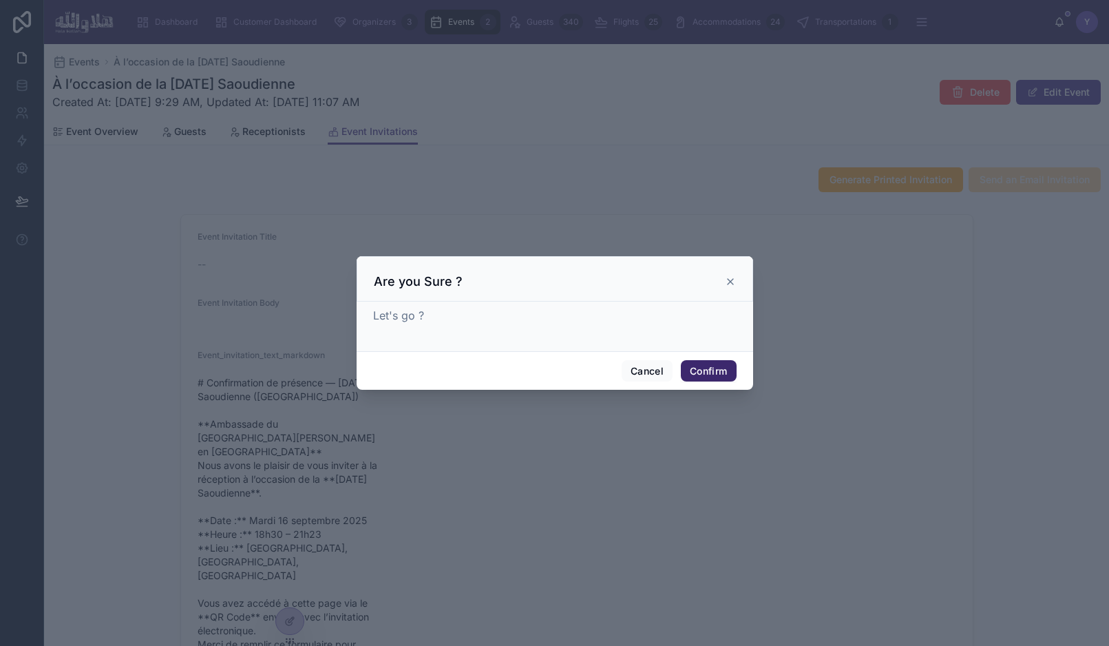
click at [703, 371] on button "Confirm" at bounding box center [708, 371] width 55 height 22
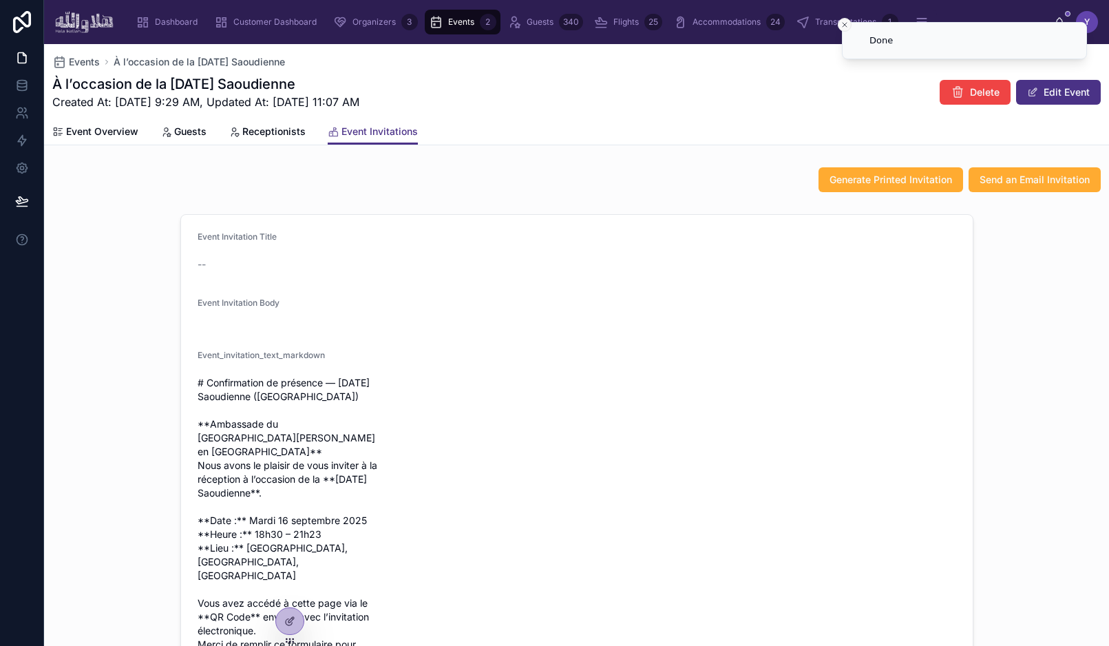
click at [843, 25] on line "Close toast" at bounding box center [845, 25] width 4 height 4
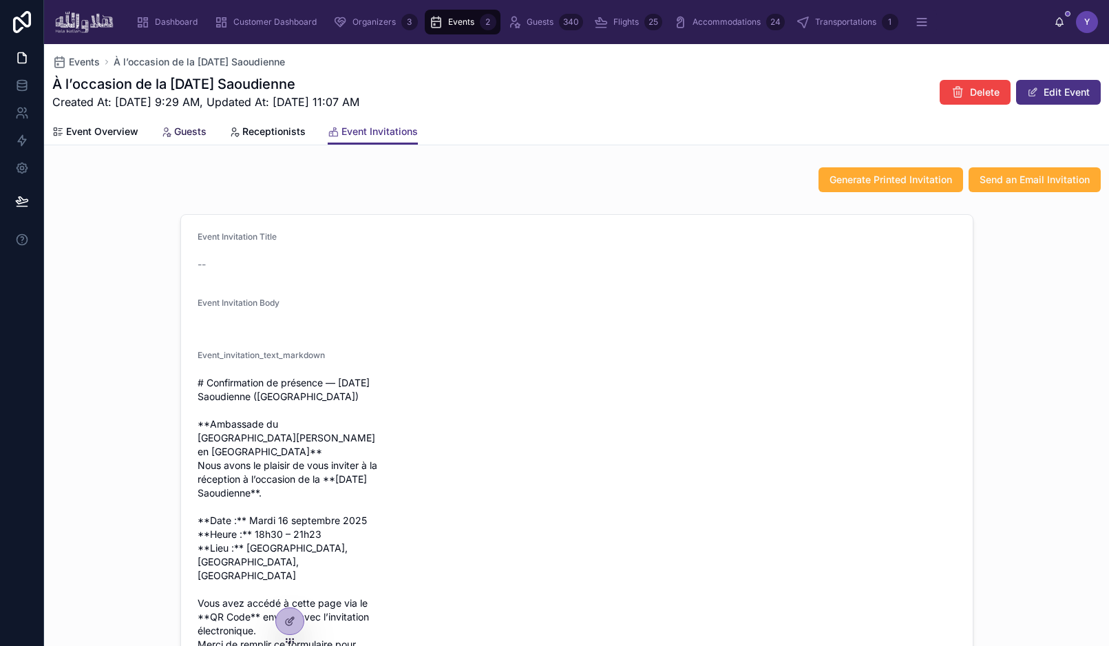
click at [186, 136] on span "Guests" at bounding box center [190, 132] width 32 height 14
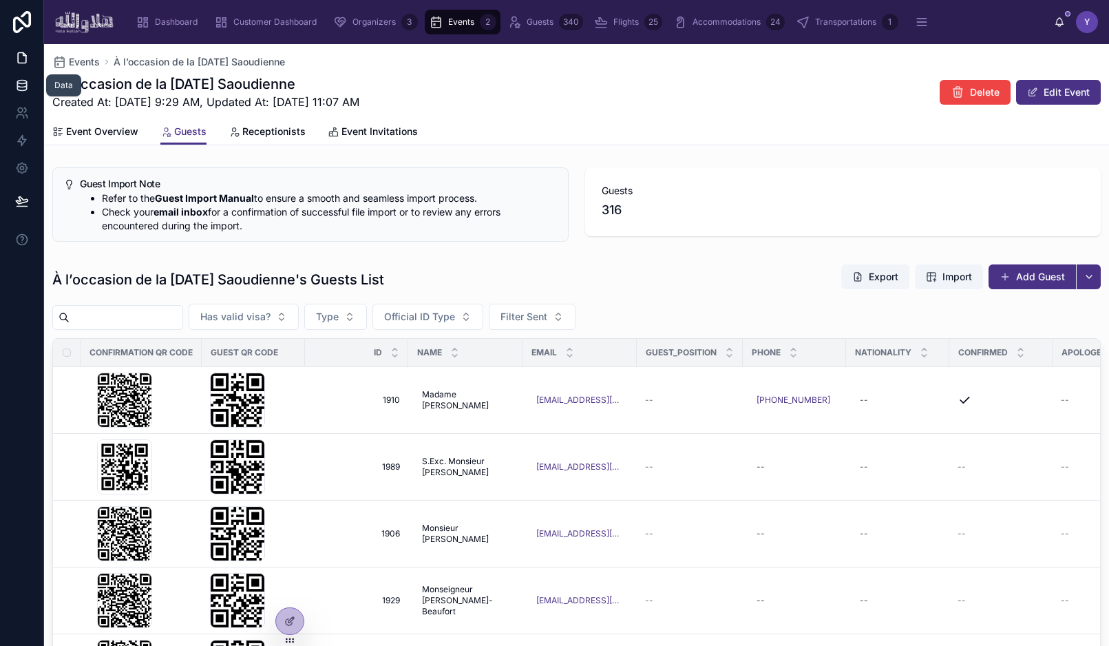
click at [15, 84] on icon at bounding box center [22, 85] width 14 height 14
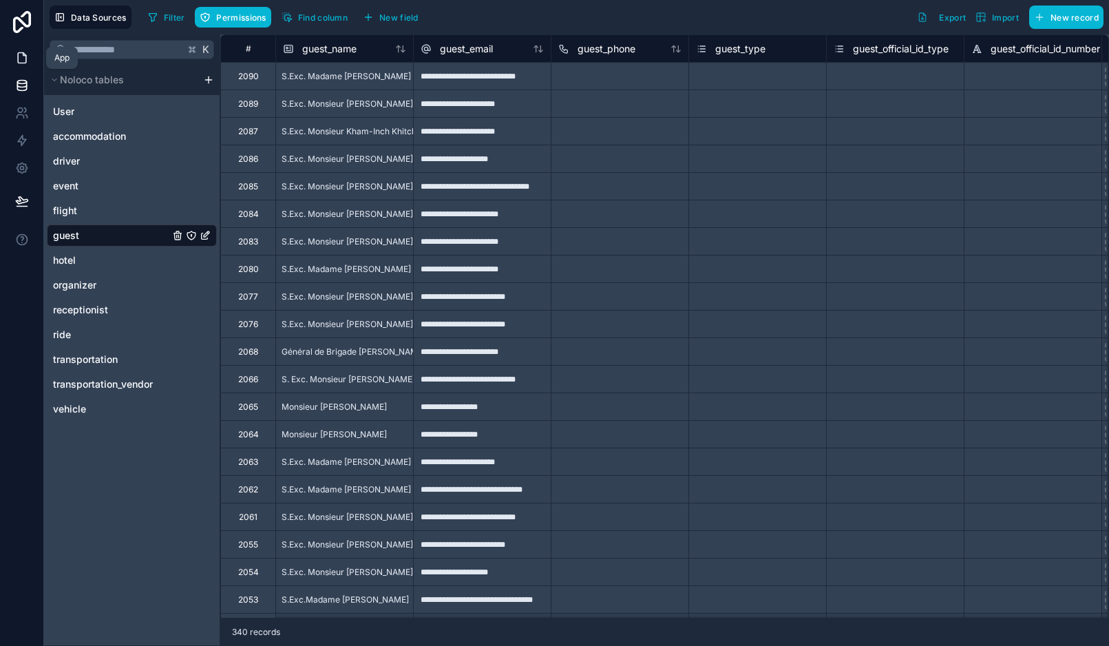
click at [18, 58] on icon at bounding box center [22, 58] width 8 height 10
